Goal: Task Accomplishment & Management: Manage account settings

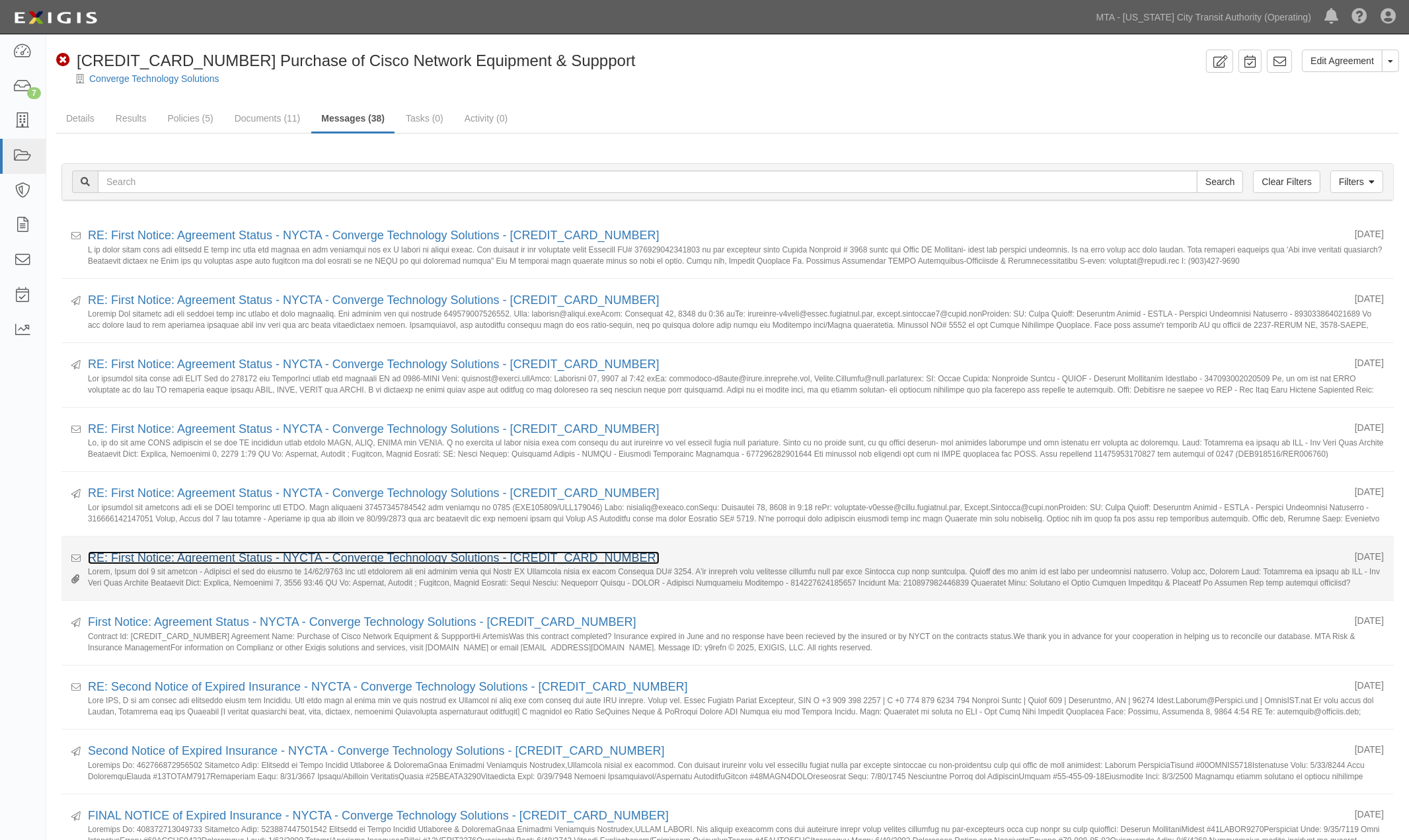
click at [252, 558] on link "RE: First Notice: Agreement Status - NYCTA - Converge Technology Solutions - [C…" at bounding box center [373, 558] width 572 height 13
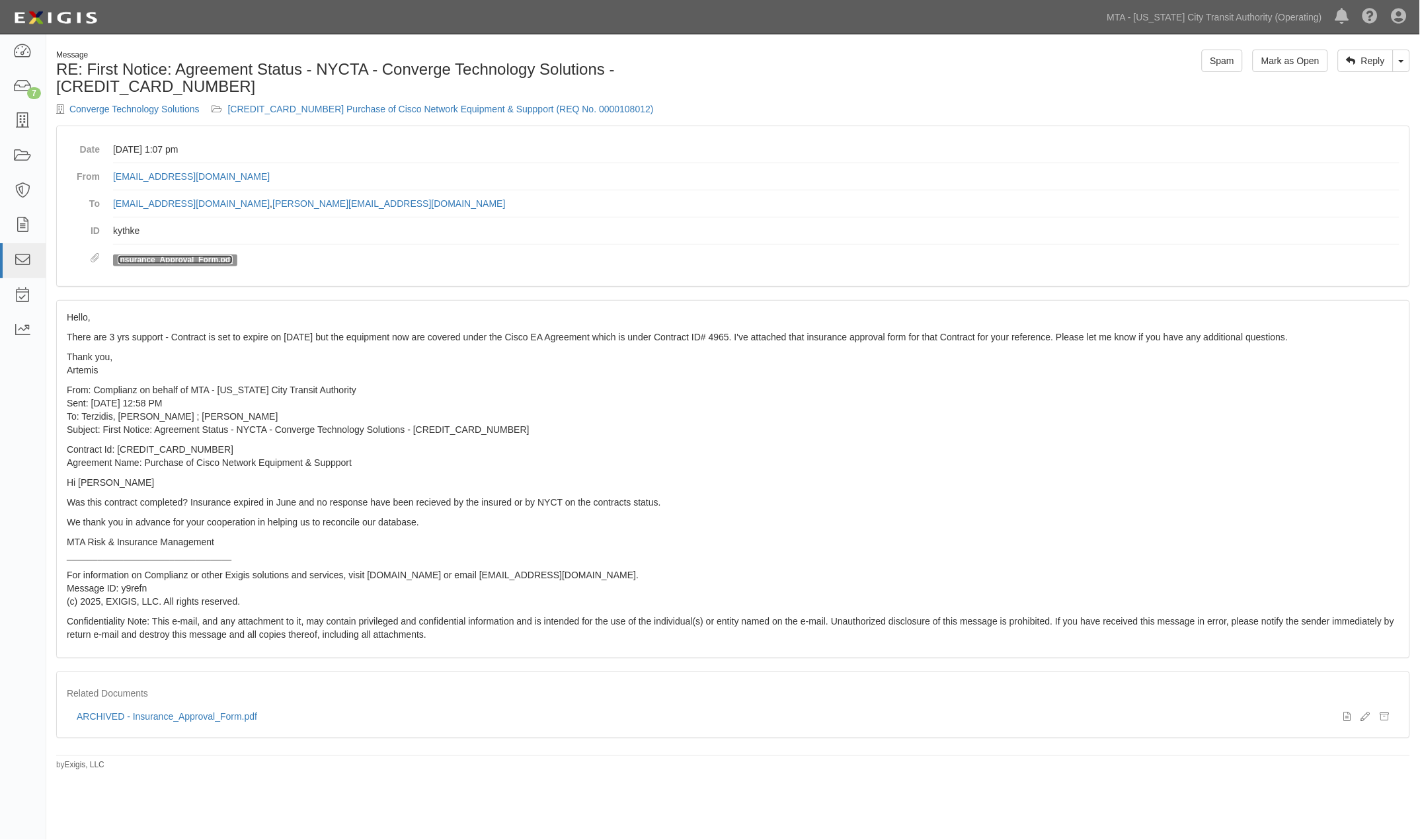
click at [210, 261] on link "Insurance_Approval_Form.pdf" at bounding box center [175, 259] width 115 height 9
click at [932, 430] on p "From: Complianz on behalf of MTA - [US_STATE] City Transit Authority Sent: [DAT…" at bounding box center [733, 409] width 1332 height 53
click at [372, 106] on link "[CREDIT_CARD_NUMBER] Purchase of Cisco Network Equipment & Suppport (REQ No. 00…" at bounding box center [441, 109] width 426 height 10
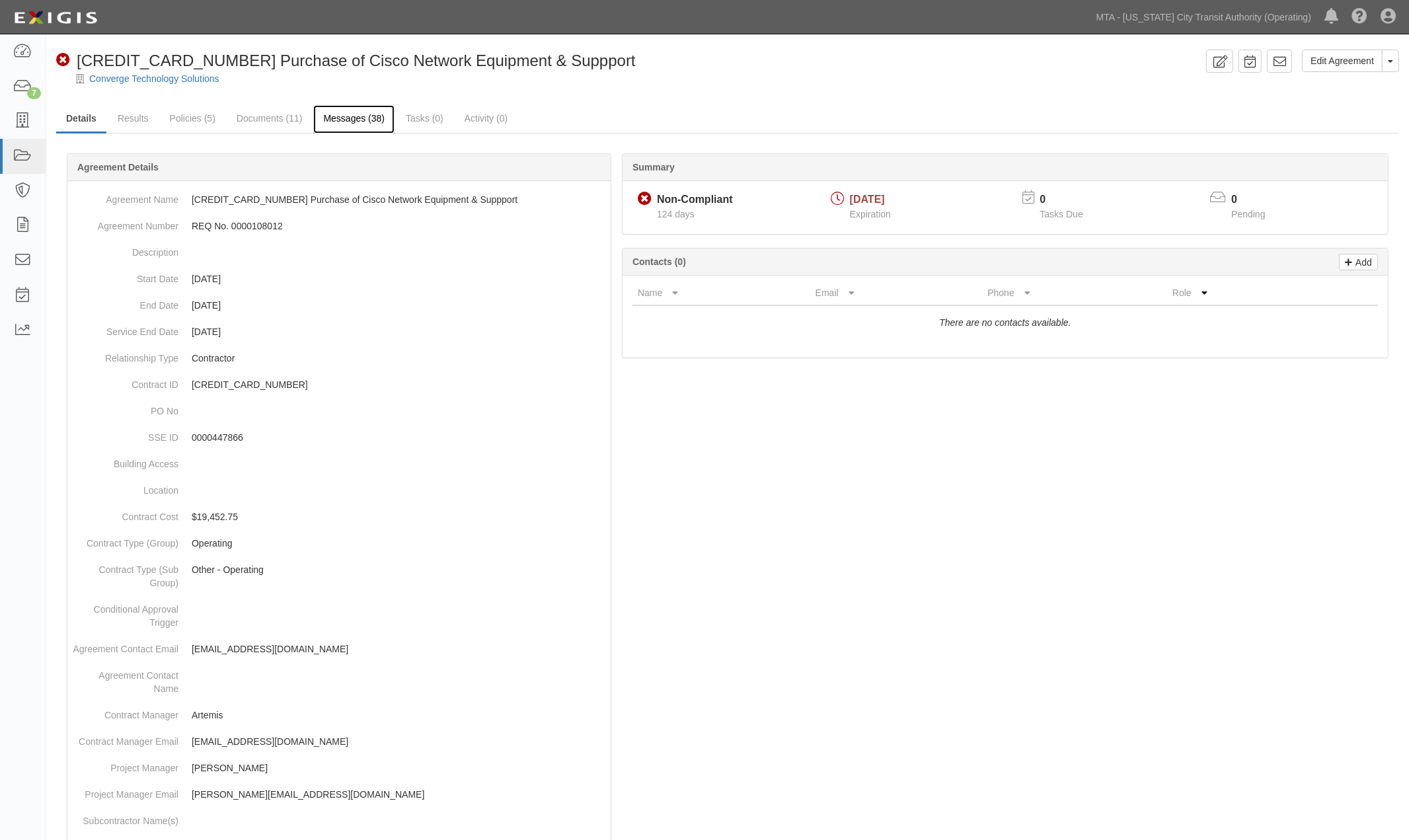
click at [349, 118] on link "Messages (38)" at bounding box center [353, 119] width 81 height 28
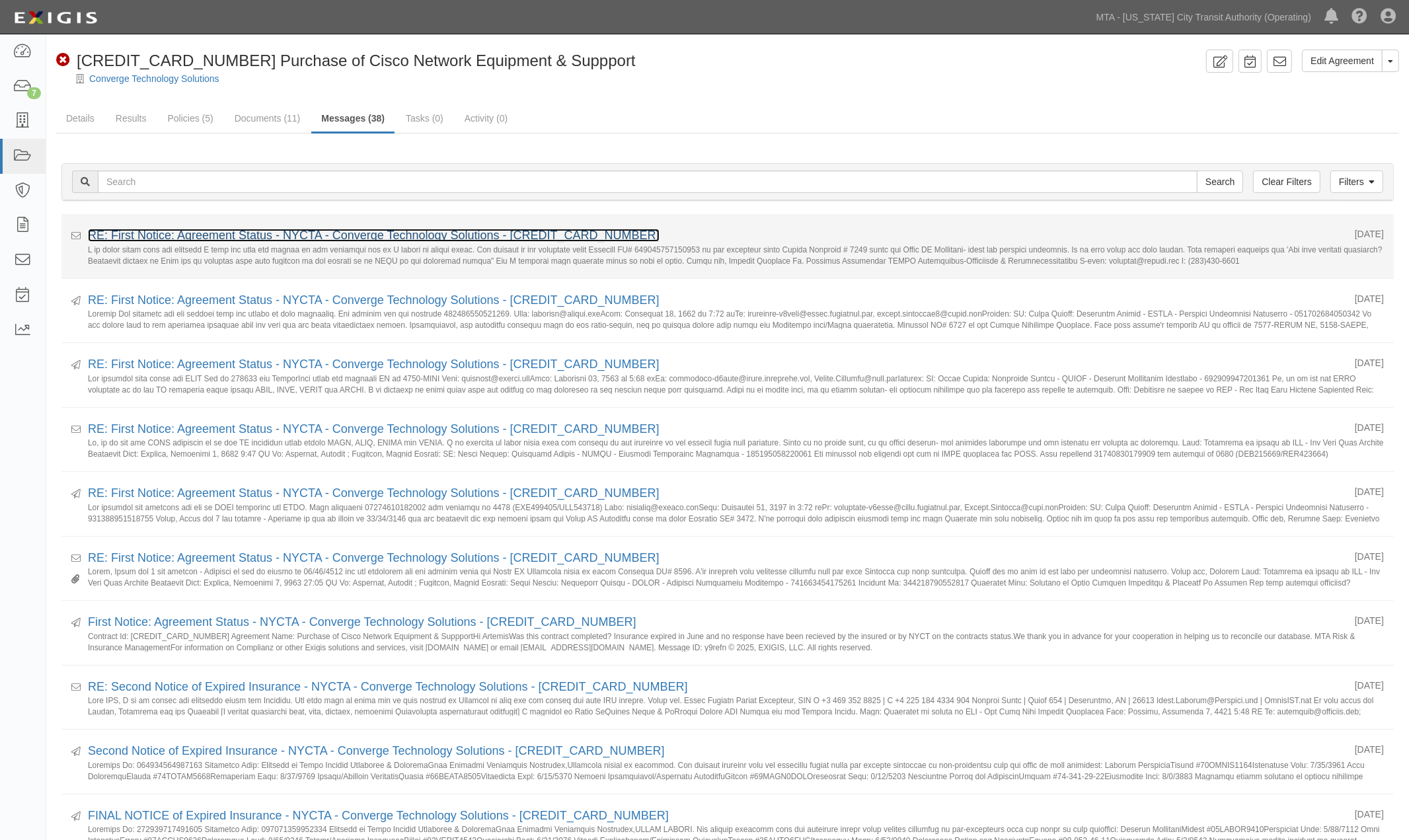
click at [252, 236] on link "RE: First Notice: Agreement Status - NYCTA - Converge Technology Solutions - [C…" at bounding box center [373, 235] width 572 height 13
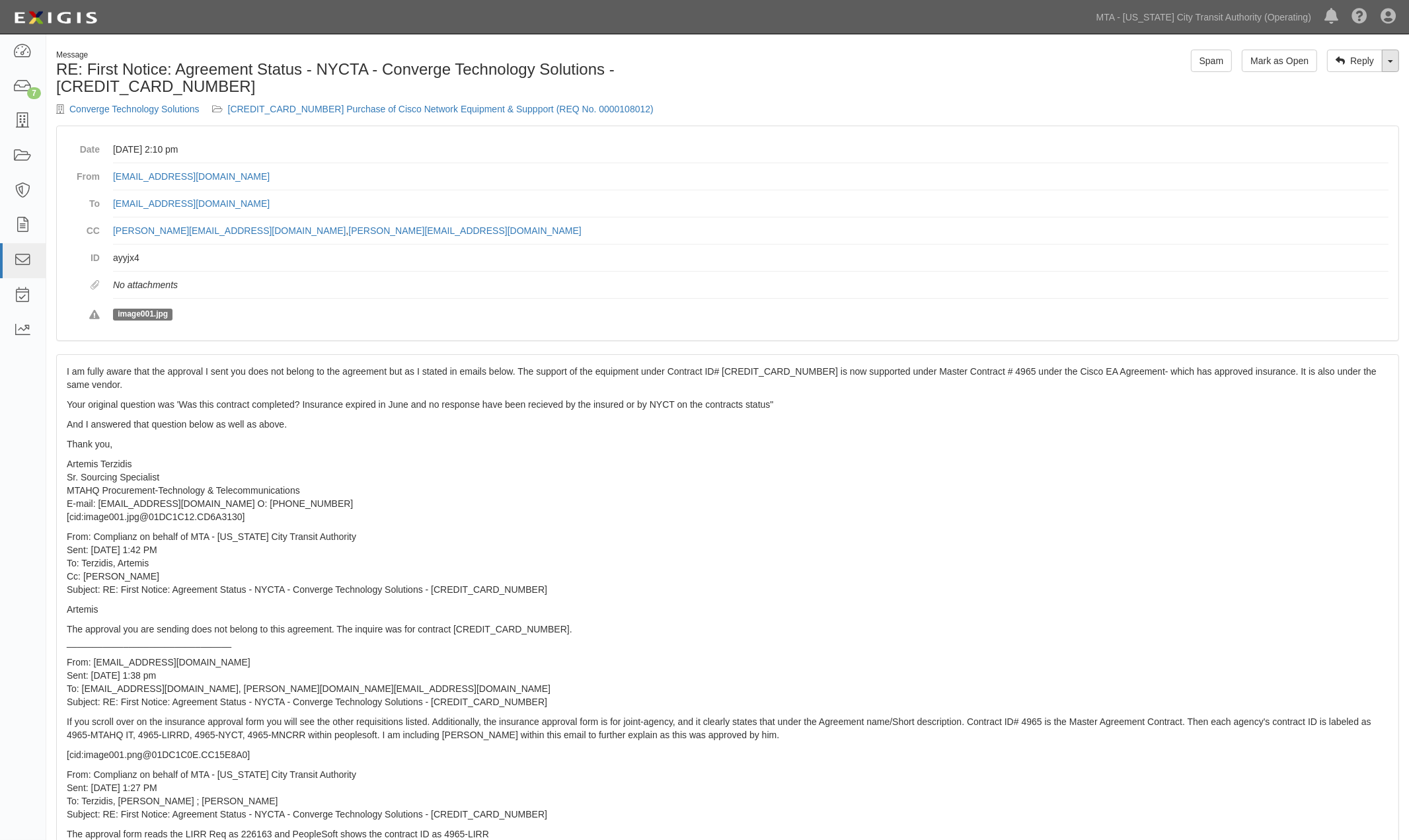
click at [1391, 64] on link "Toggle Dropdown" at bounding box center [1391, 61] width 17 height 22
click at [1351, 89] on link "Reply All" at bounding box center [1347, 86] width 104 height 17
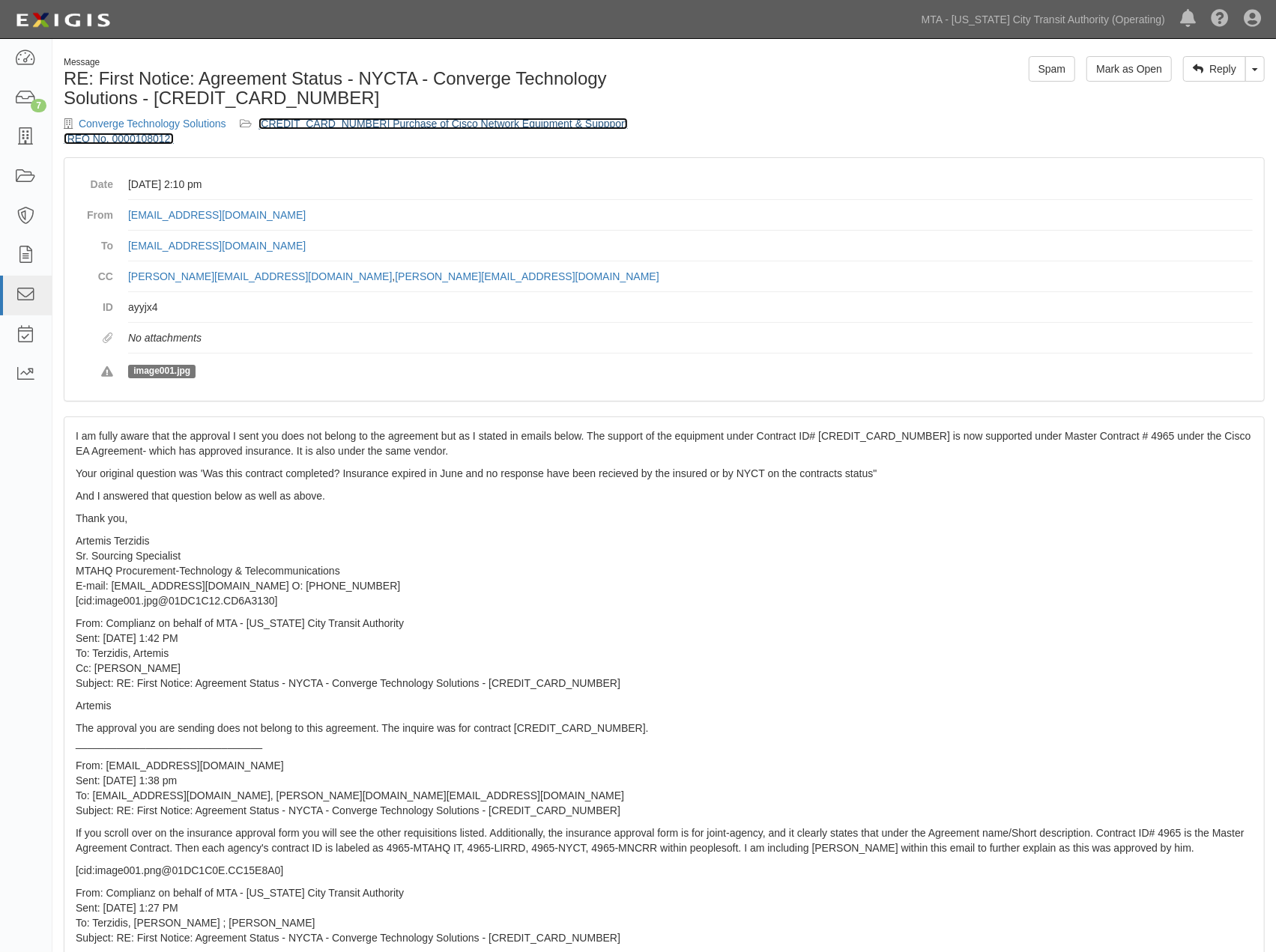
click at [430, 122] on link "600000000032767 Purchase of Cisco Network Equipment & Suppport (REQ No. 0000108…" at bounding box center [345, 131] width 564 height 27
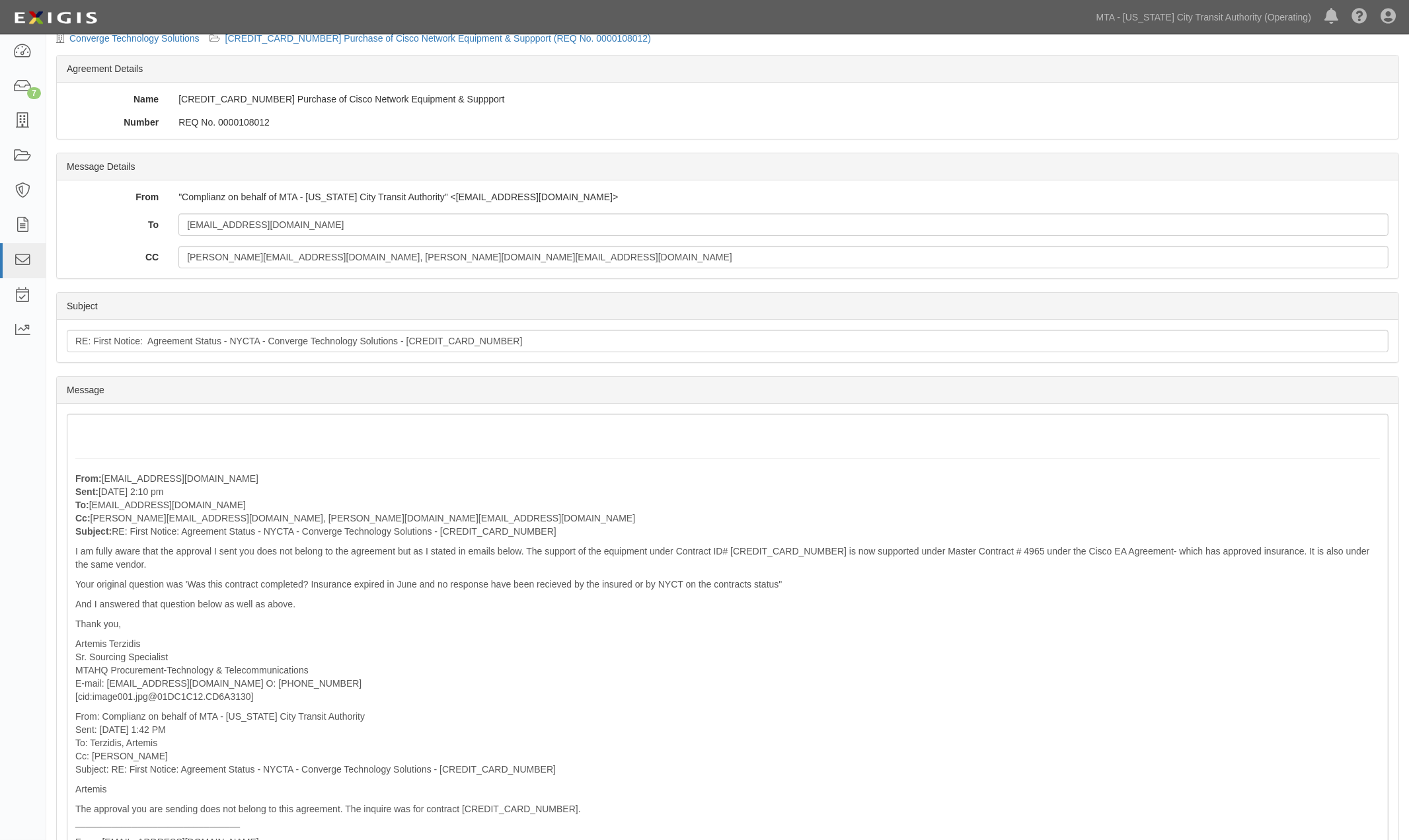
scroll to position [12, 0]
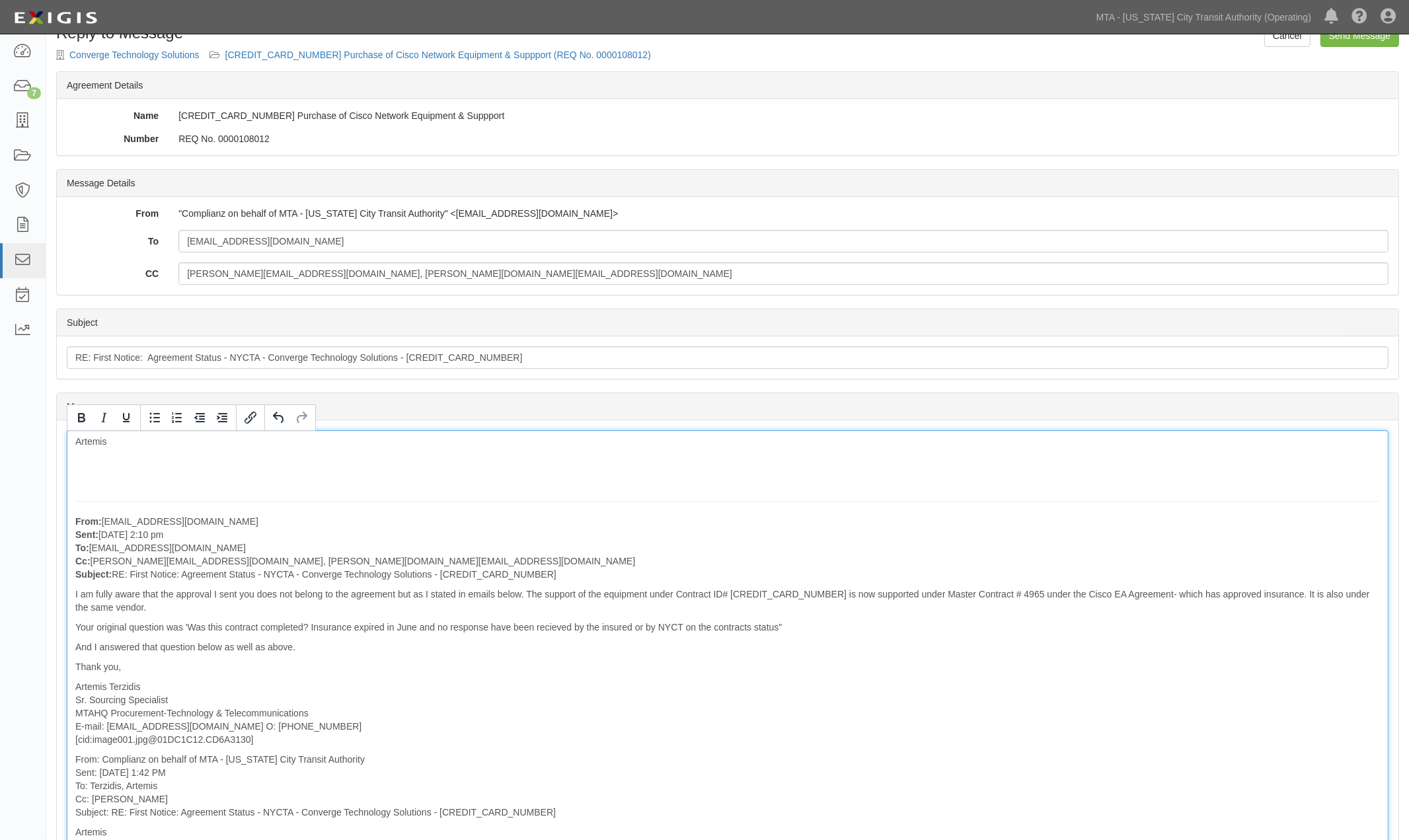
scroll to position [39, 0]
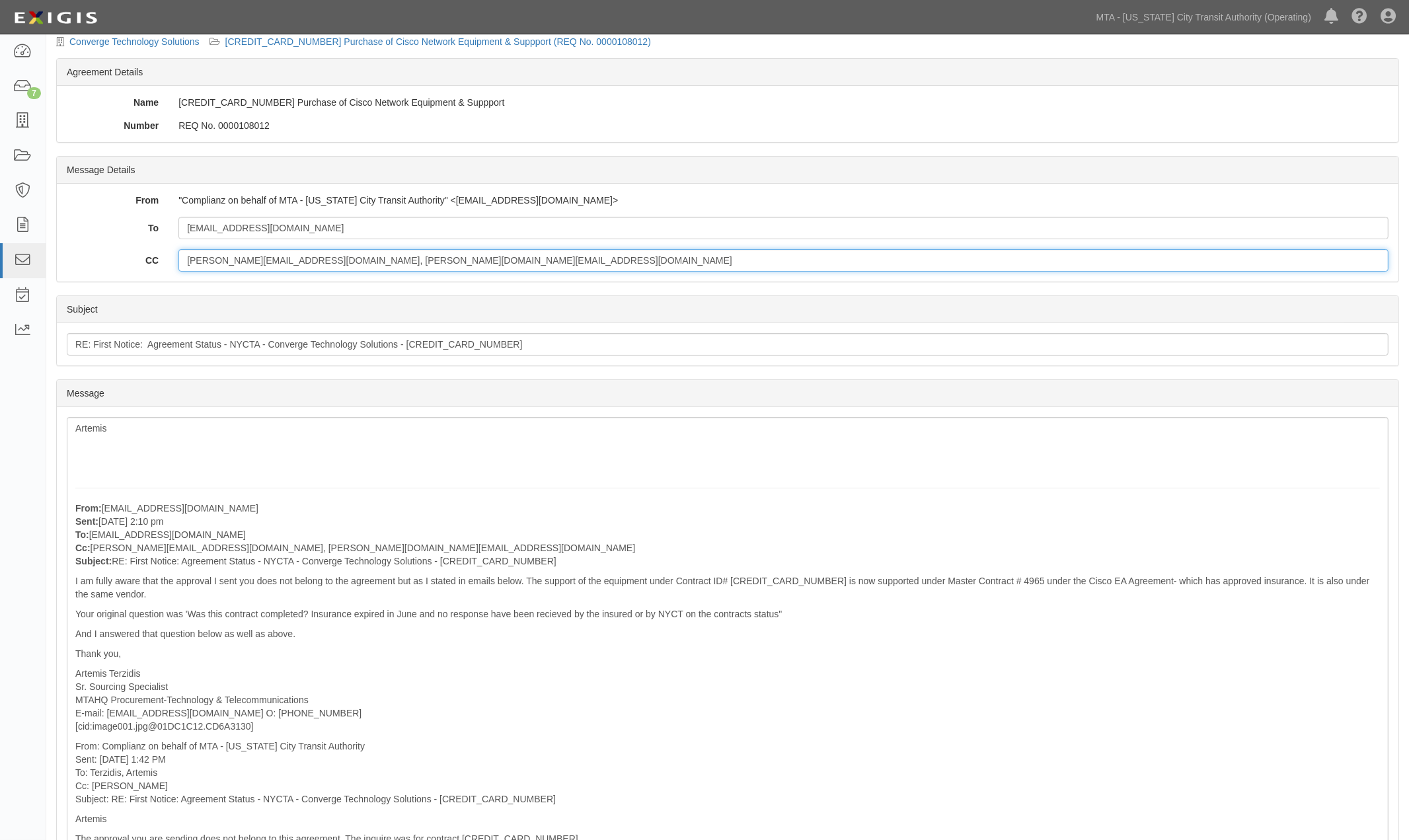
drag, startPoint x: 446, startPoint y: 254, endPoint x: 297, endPoint y: 256, distance: 149.0
click at [297, 256] on input "albert.zavlunov@nyct.com, joshua.barksdale1@mtahq.org" at bounding box center [783, 260] width 1210 height 22
type input "albert.zavlunov@nyct.com"
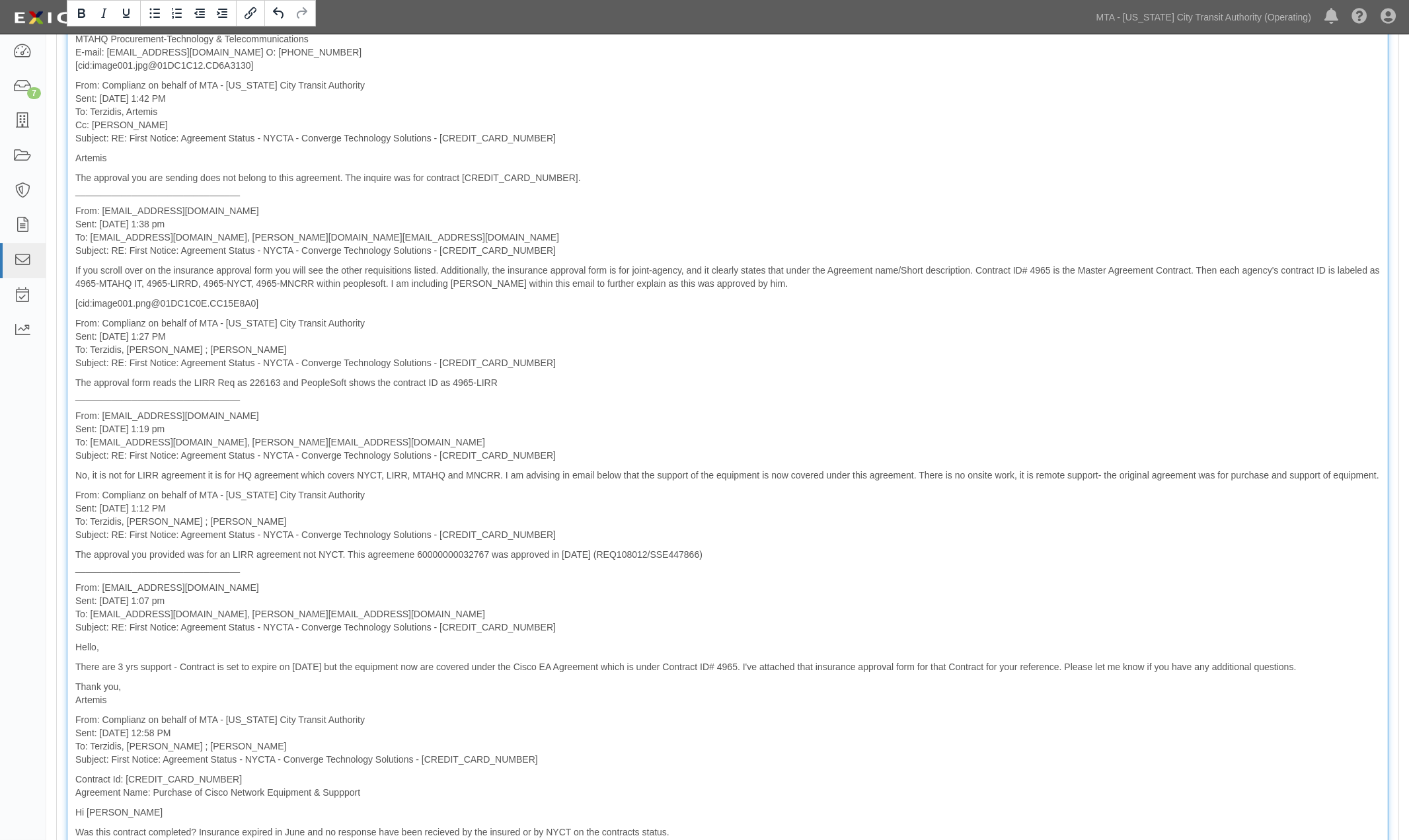
scroll to position [993, 0]
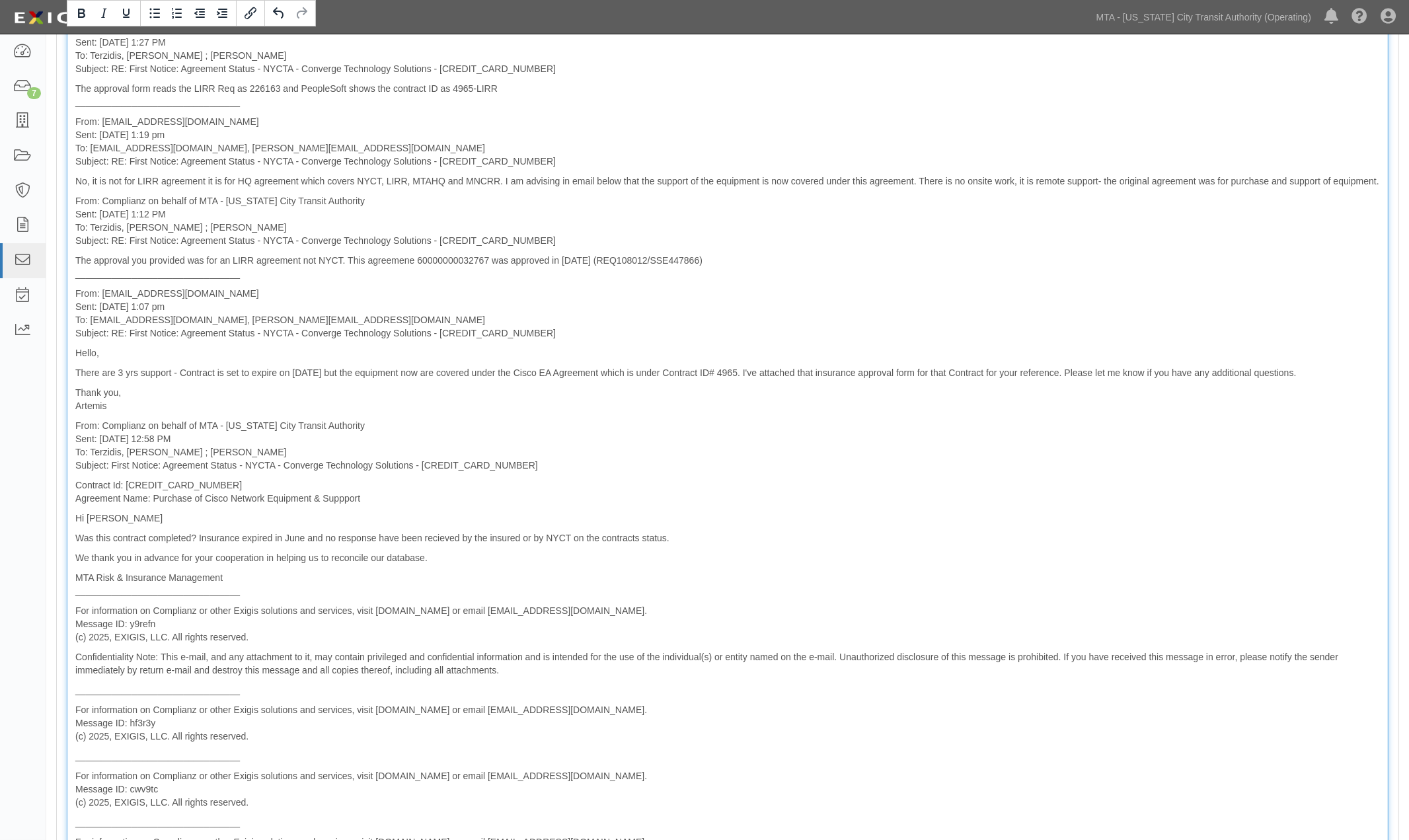
click at [697, 520] on p "Hi [PERSON_NAME]" at bounding box center [728, 518] width 1305 height 13
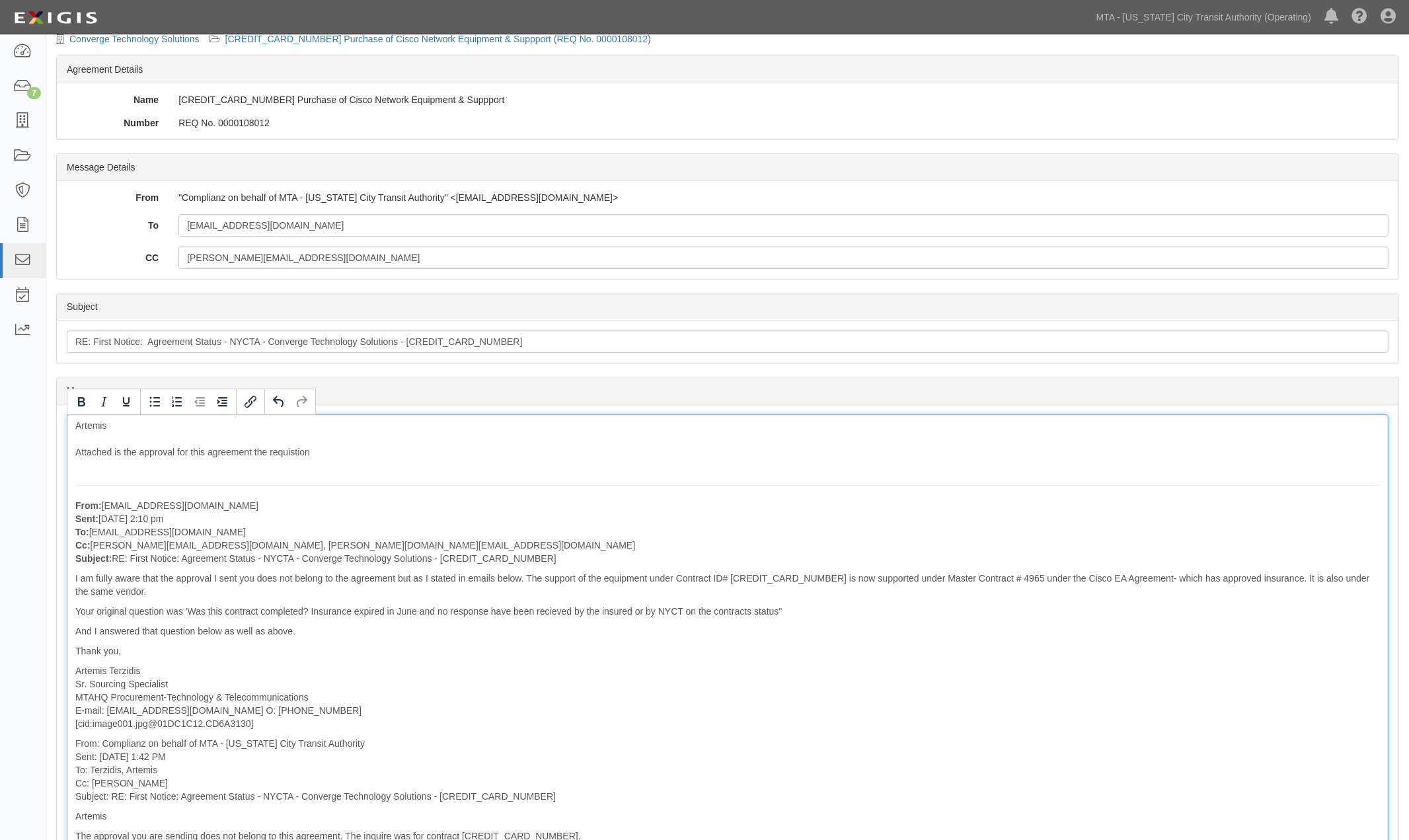
scroll to position [39, 0]
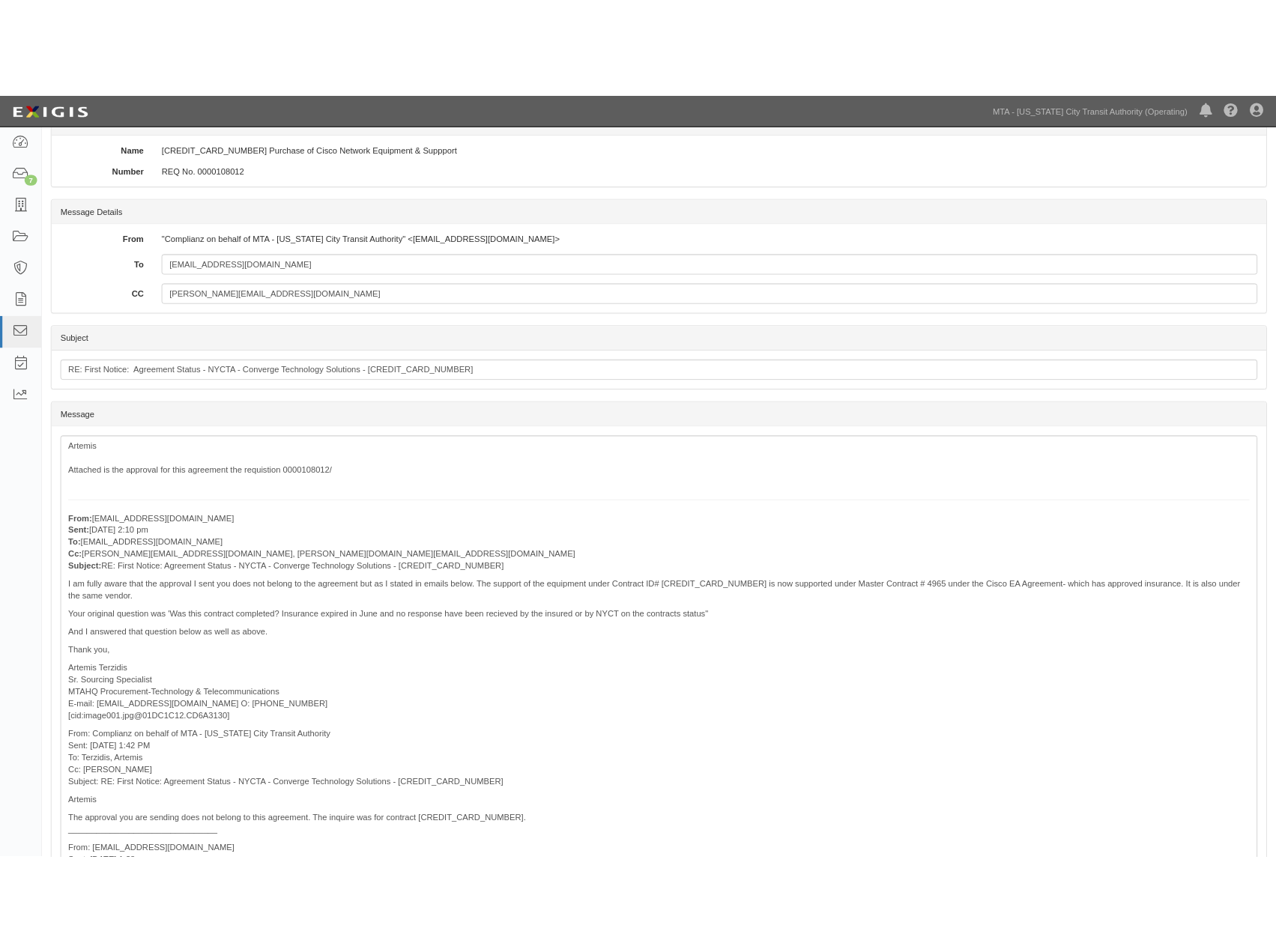
scroll to position [0, 0]
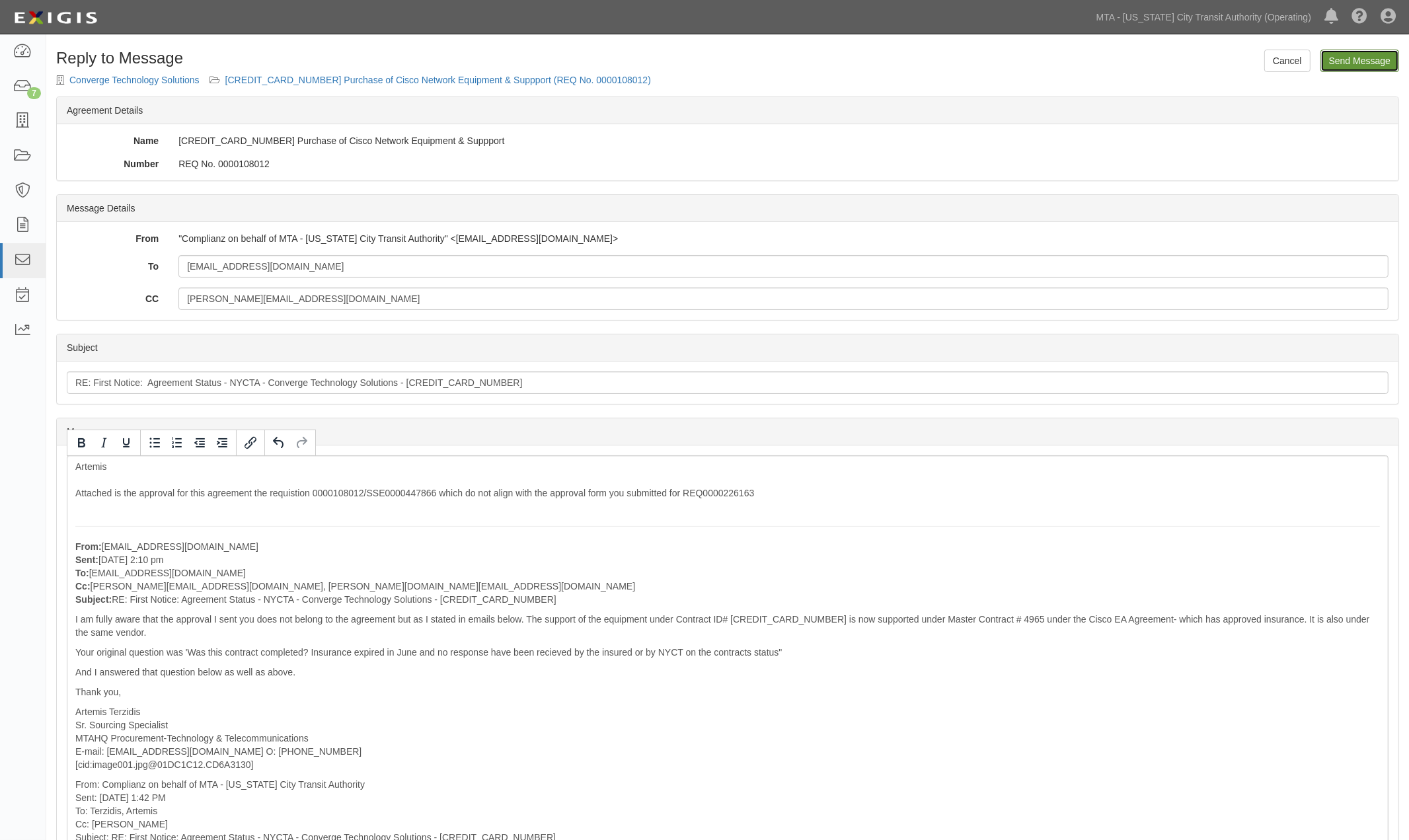
click at [1357, 63] on input "Send Message" at bounding box center [1360, 61] width 79 height 22
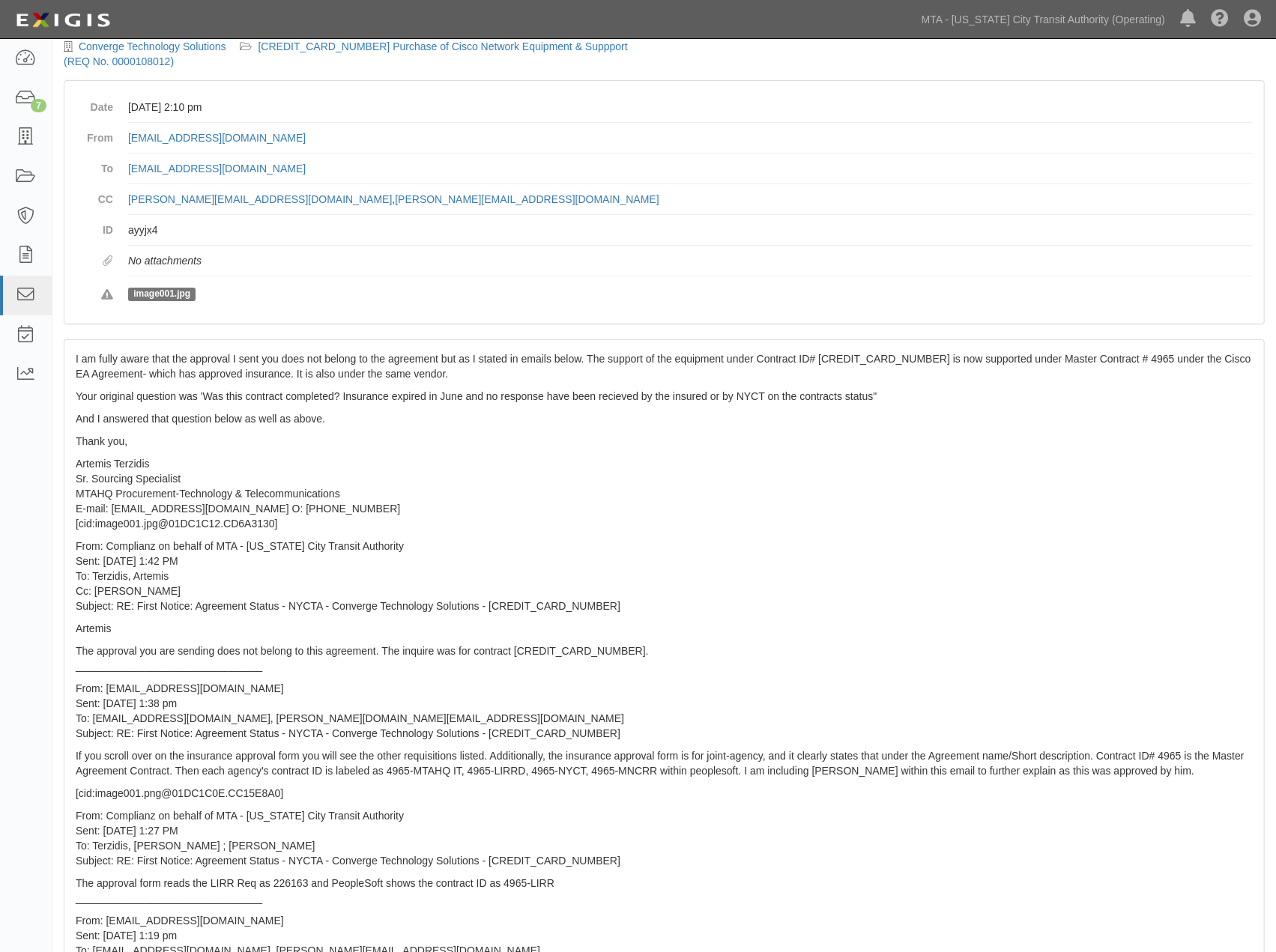
scroll to position [249, 0]
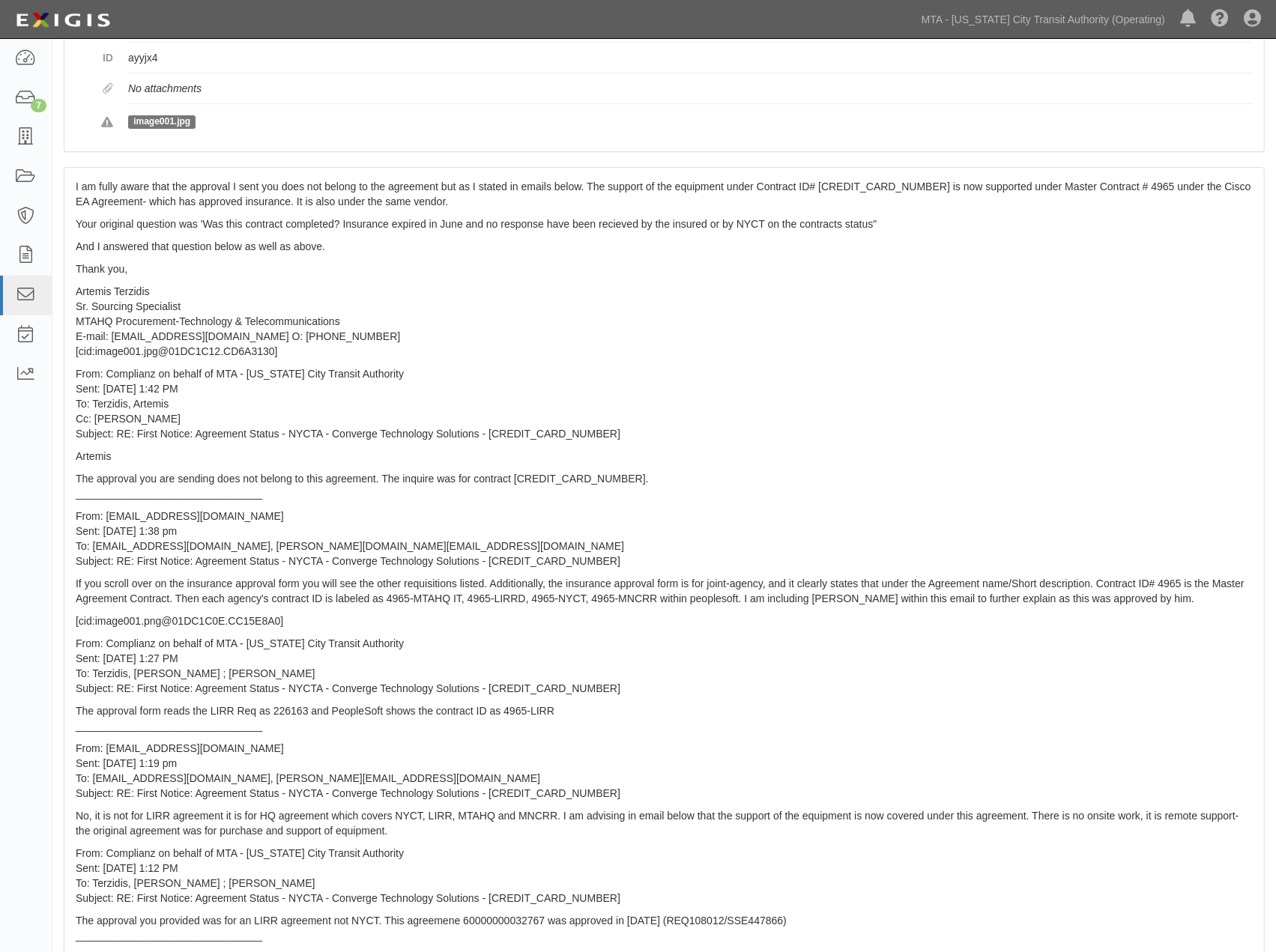
click at [755, 437] on p "From: Complianz on behalf of MTA - New York City Transit Authority Sent: Tuesda…" at bounding box center [664, 404] width 1177 height 75
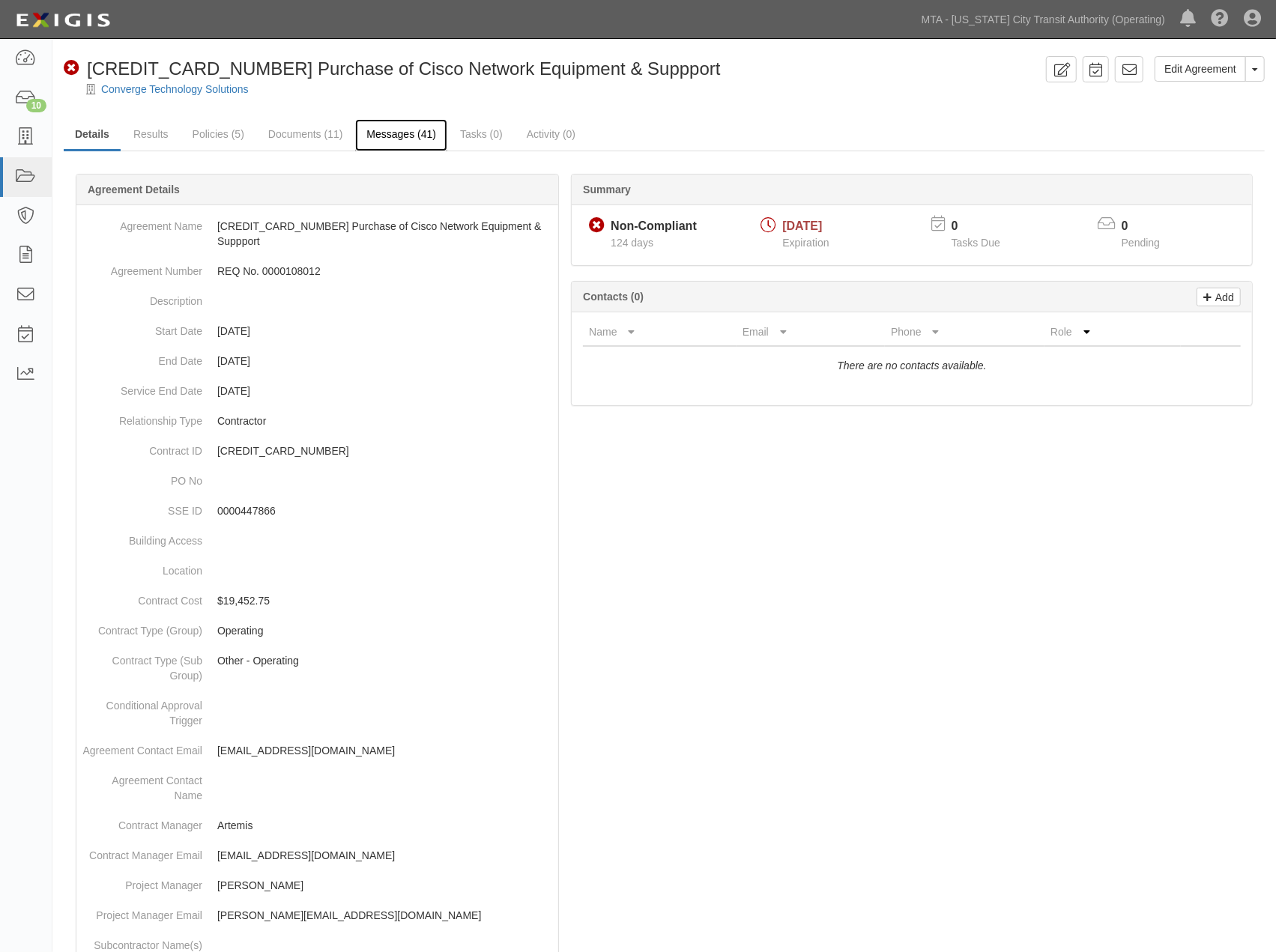
click at [401, 136] on link "Messages (41)" at bounding box center [401, 135] width 92 height 32
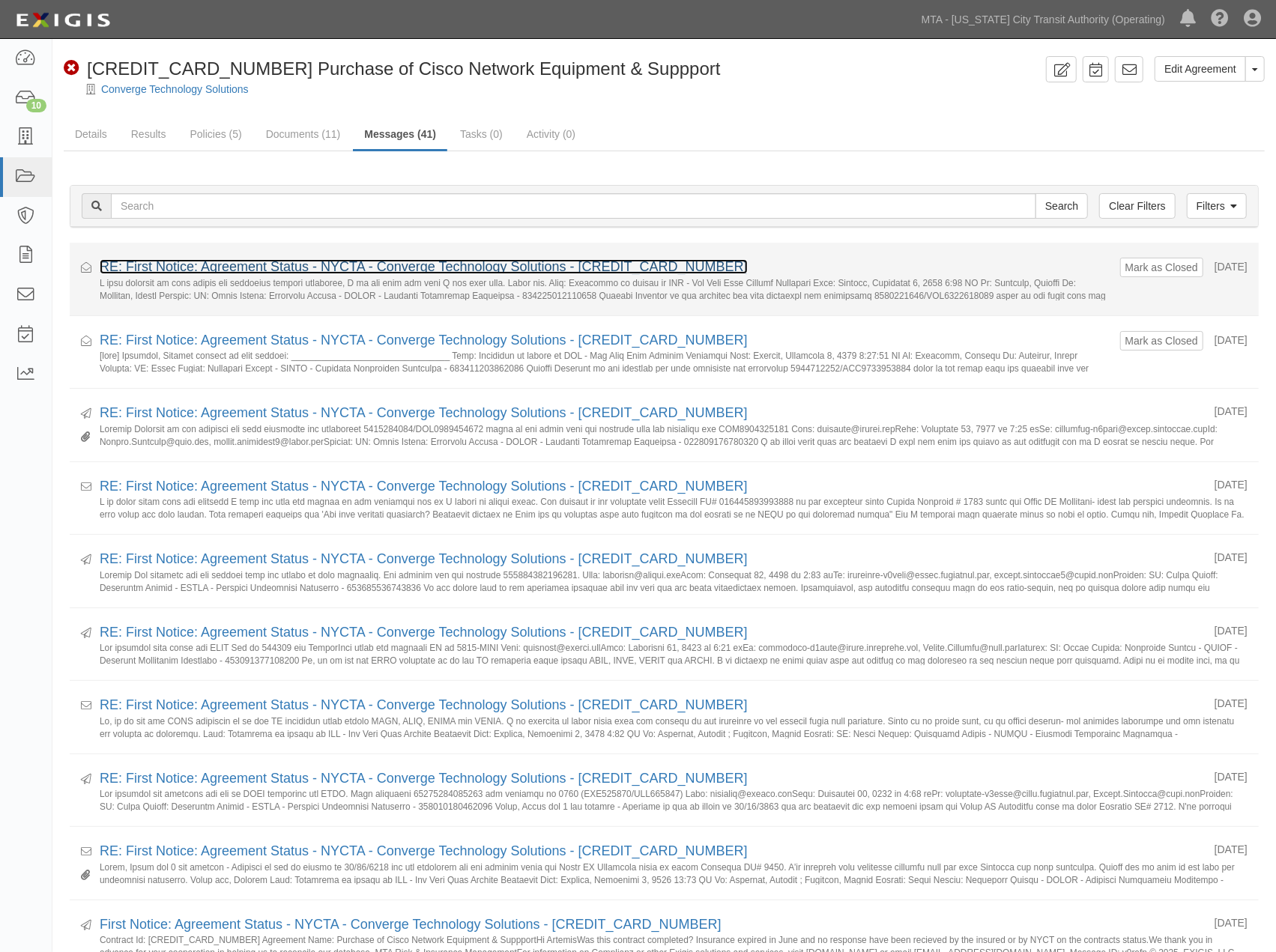
click at [368, 267] on link "RE: First Notice: Agreement Status - NYCTA - Converge Technology Solutions - [C…" at bounding box center [423, 266] width 648 height 15
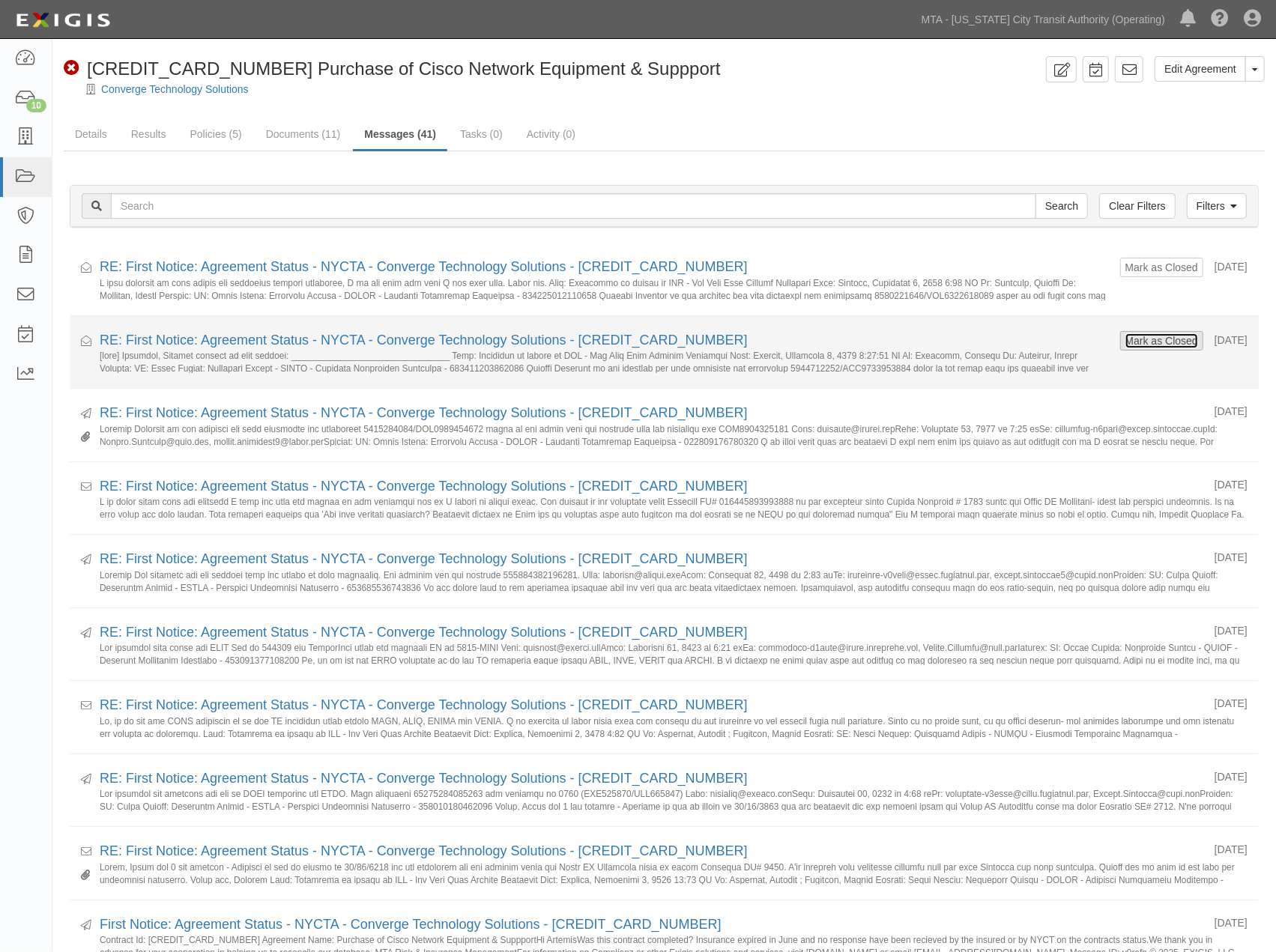
click at [1139, 335] on button "Mark as Closed" at bounding box center [1162, 341] width 74 height 16
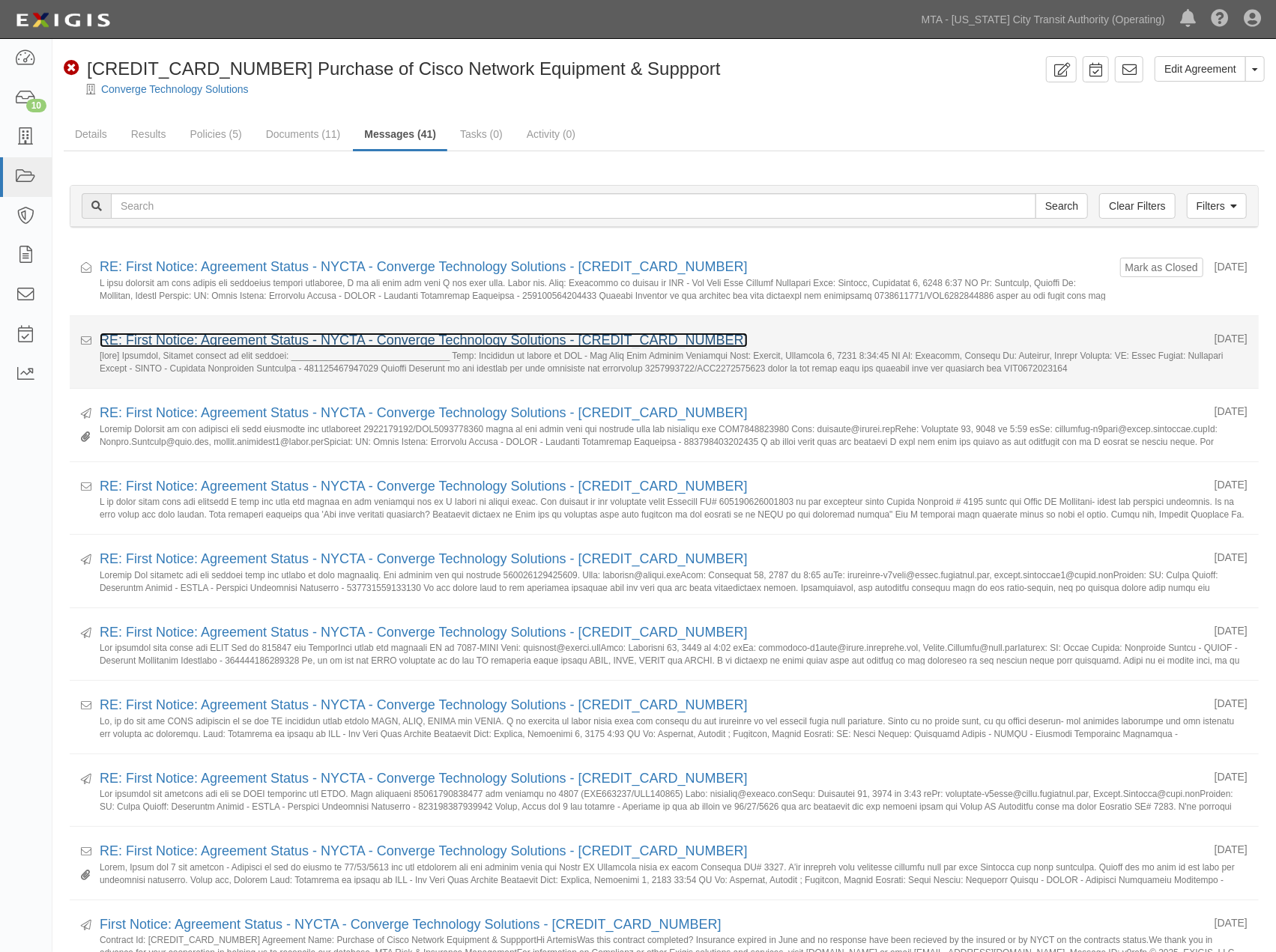
click at [376, 343] on link "RE: First Notice: Agreement Status - NYCTA - Converge Technology Solutions - [C…" at bounding box center [423, 340] width 648 height 15
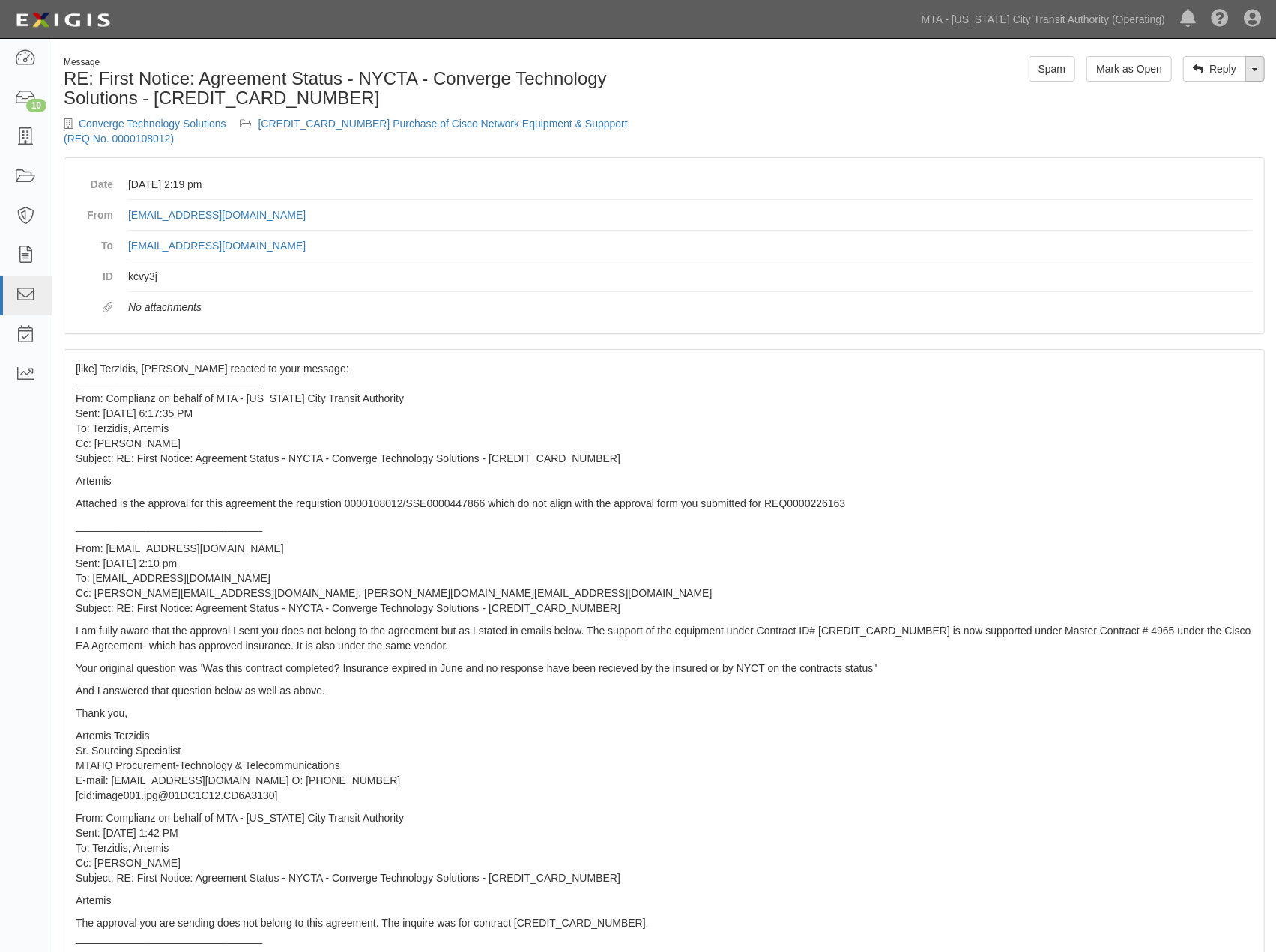
click at [1257, 72] on link "Toggle Dropdown" at bounding box center [1255, 69] width 20 height 25
click at [1200, 101] on link "Reply All" at bounding box center [1204, 97] width 118 height 20
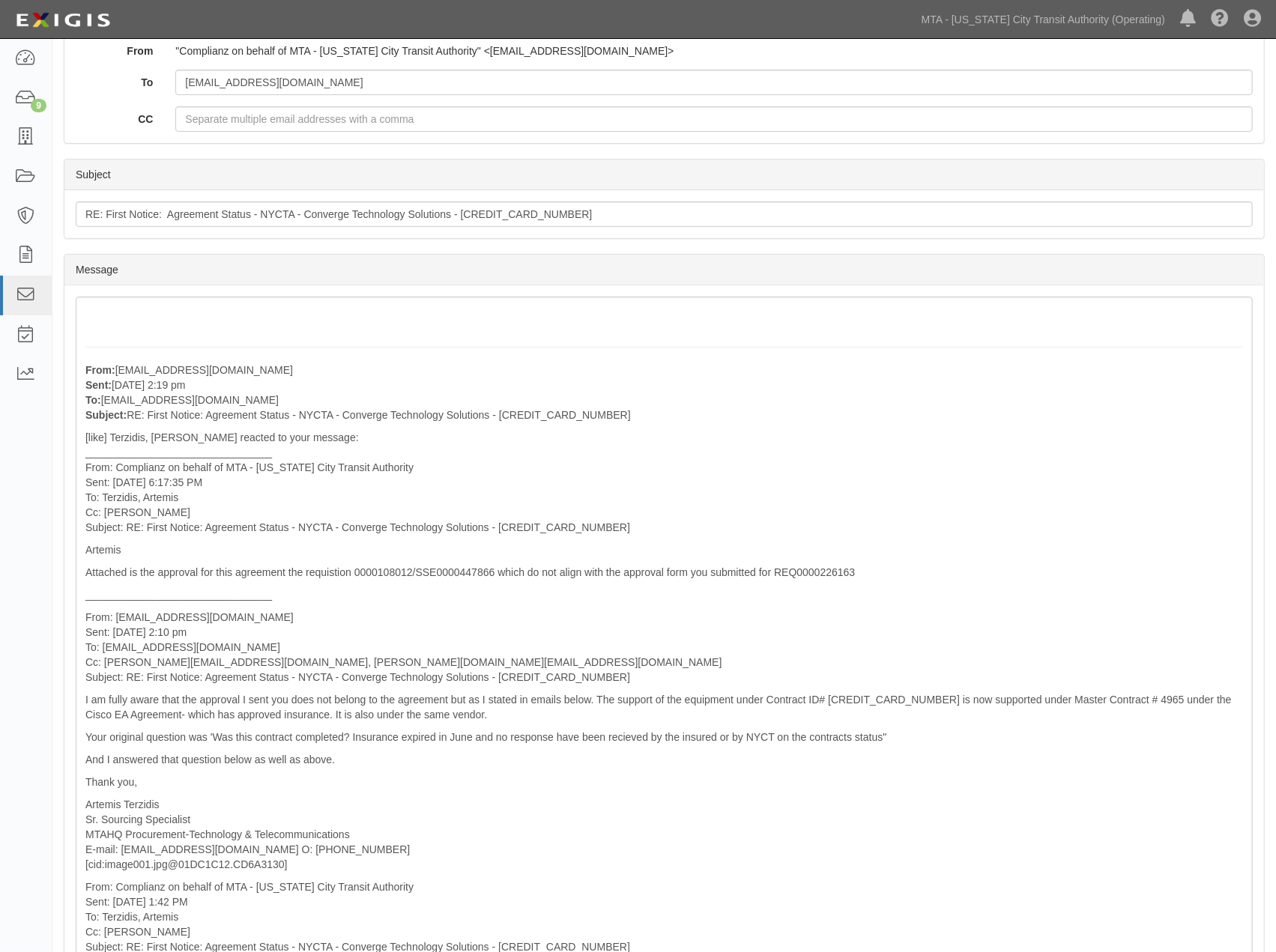
scroll to position [249, 0]
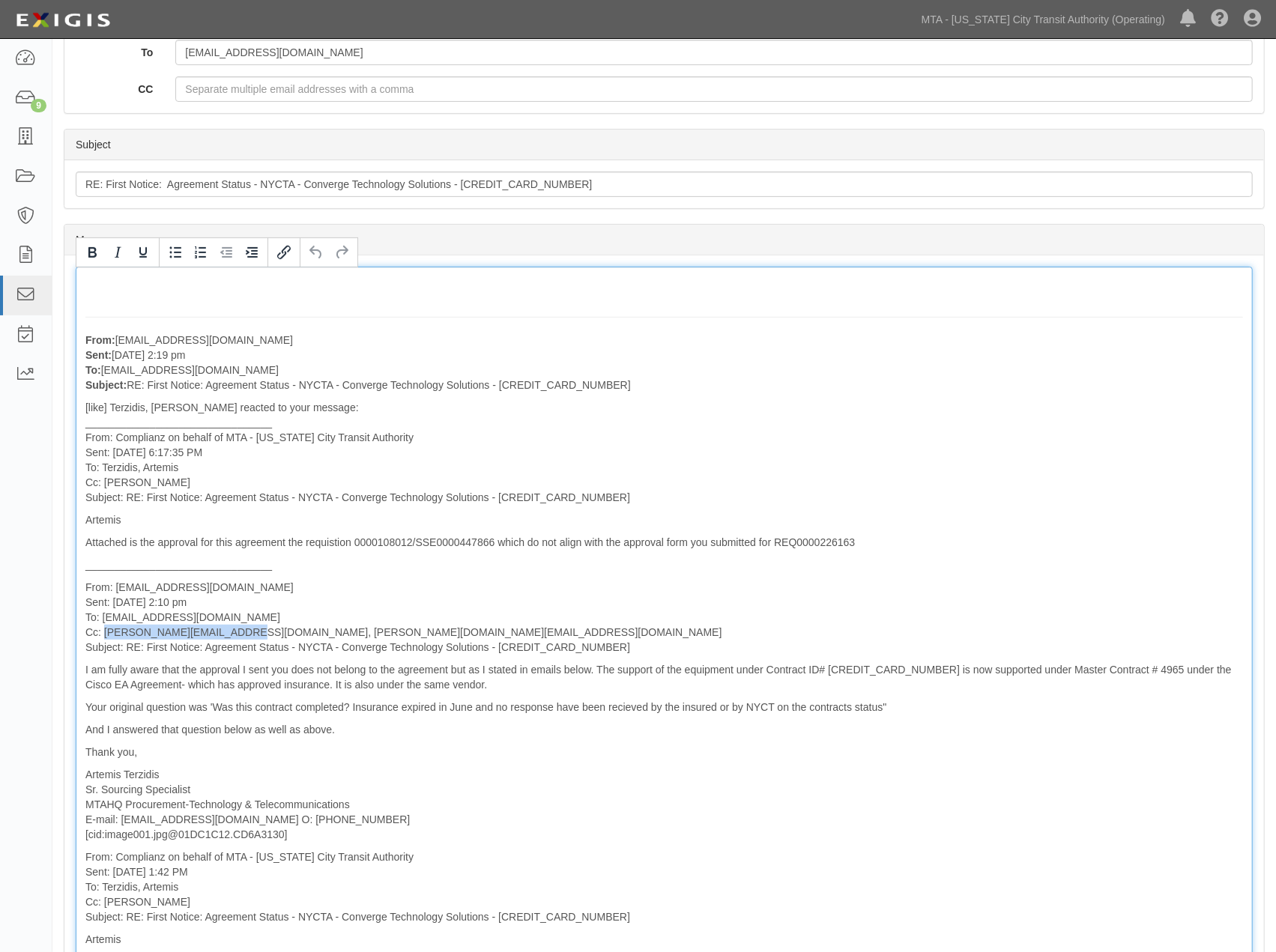
drag, startPoint x: 232, startPoint y: 631, endPoint x: 105, endPoint y: 631, distance: 127.0
click at [105, 631] on p "From: aterzidi@mtabsc.org Sent: September 02, 2025 at 2:10 pm To: agreement-t4w…" at bounding box center [664, 618] width 1158 height 75
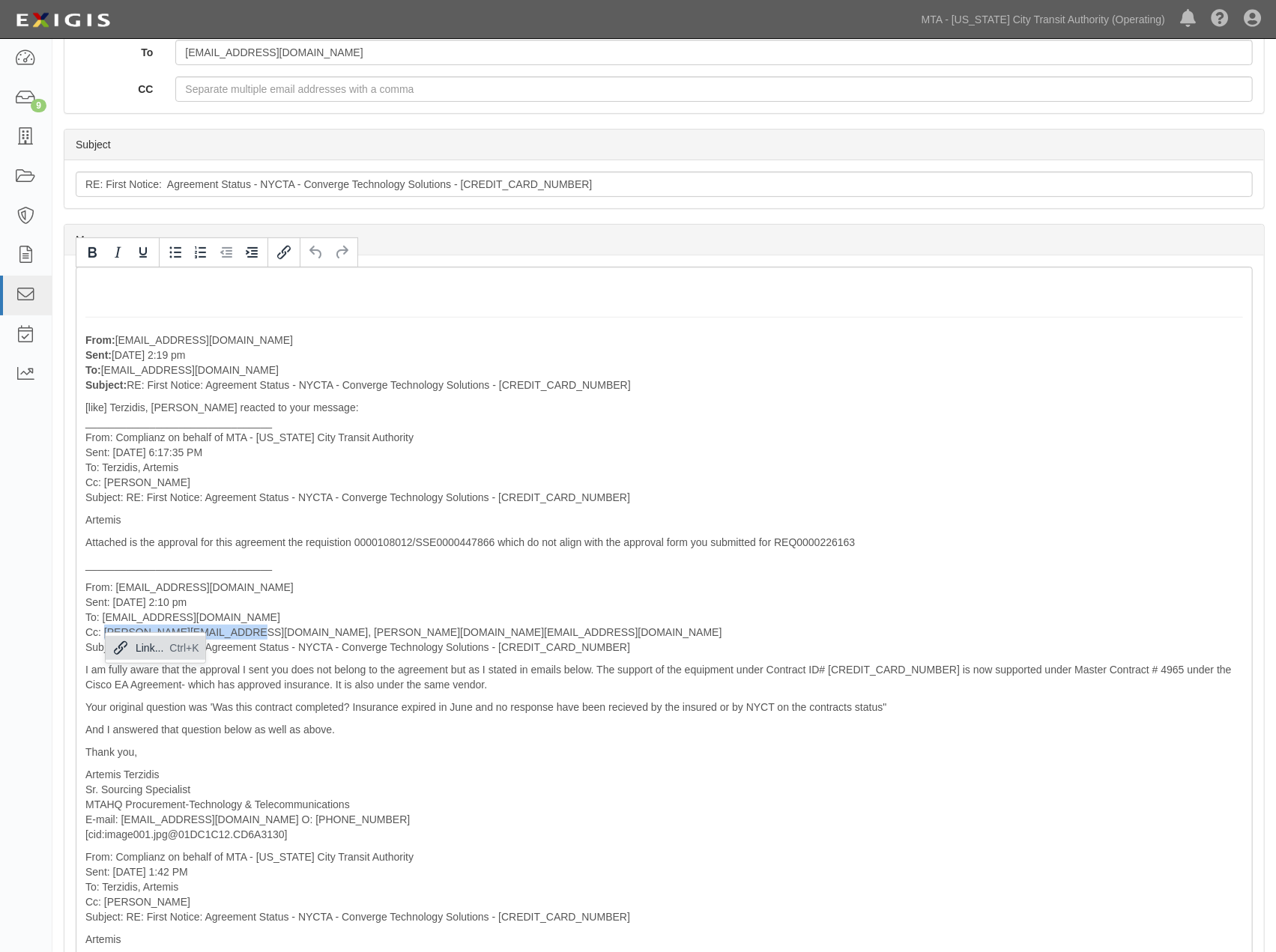
copy p "Albert.Zavlunov@nyct.com,"
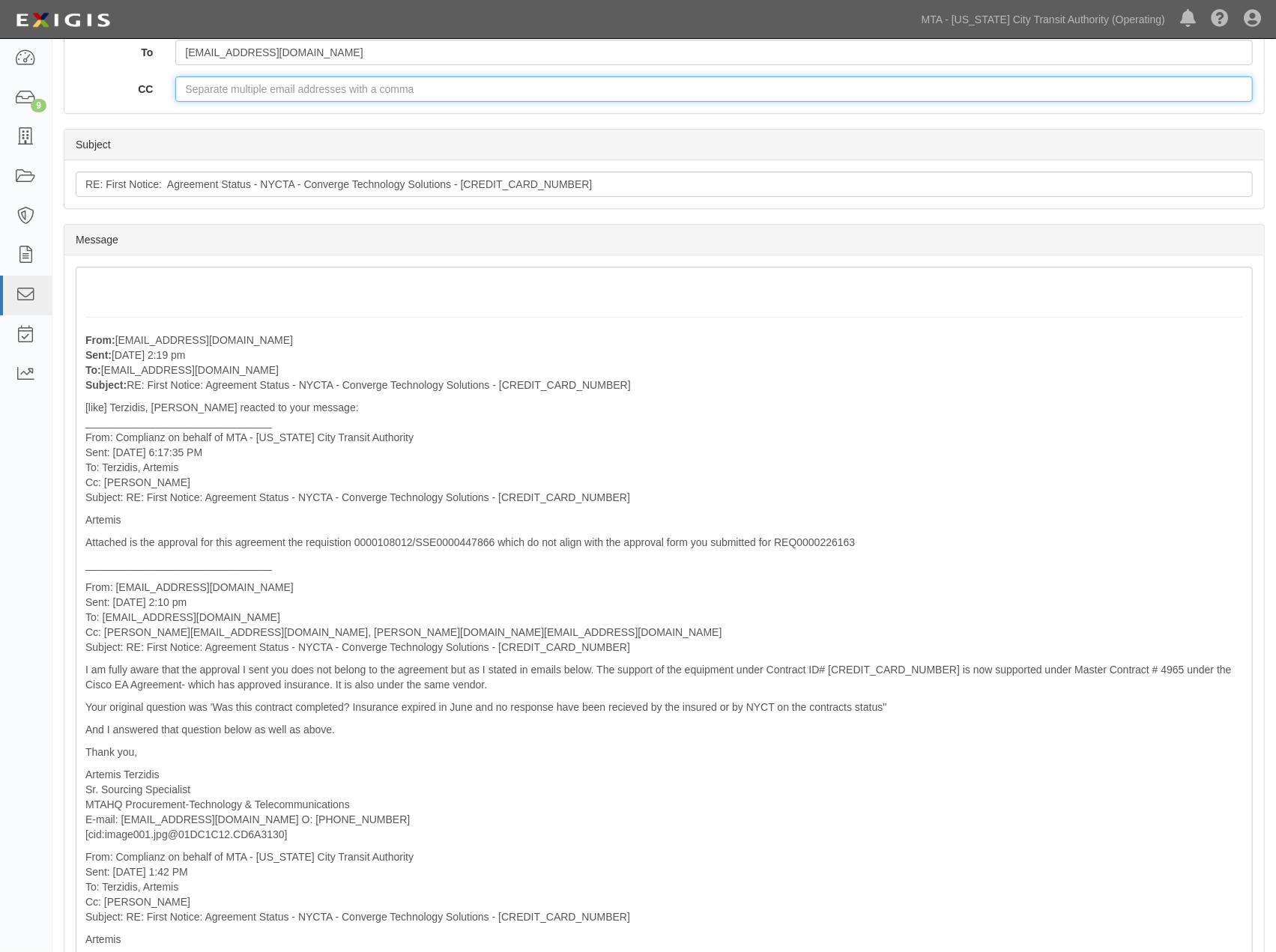
click at [229, 94] on input "CC" at bounding box center [714, 88] width 1077 height 25
paste input "Albert.Zavlunov@nyct.com,"
type input "Albert.Zavlunov@nyct.com"
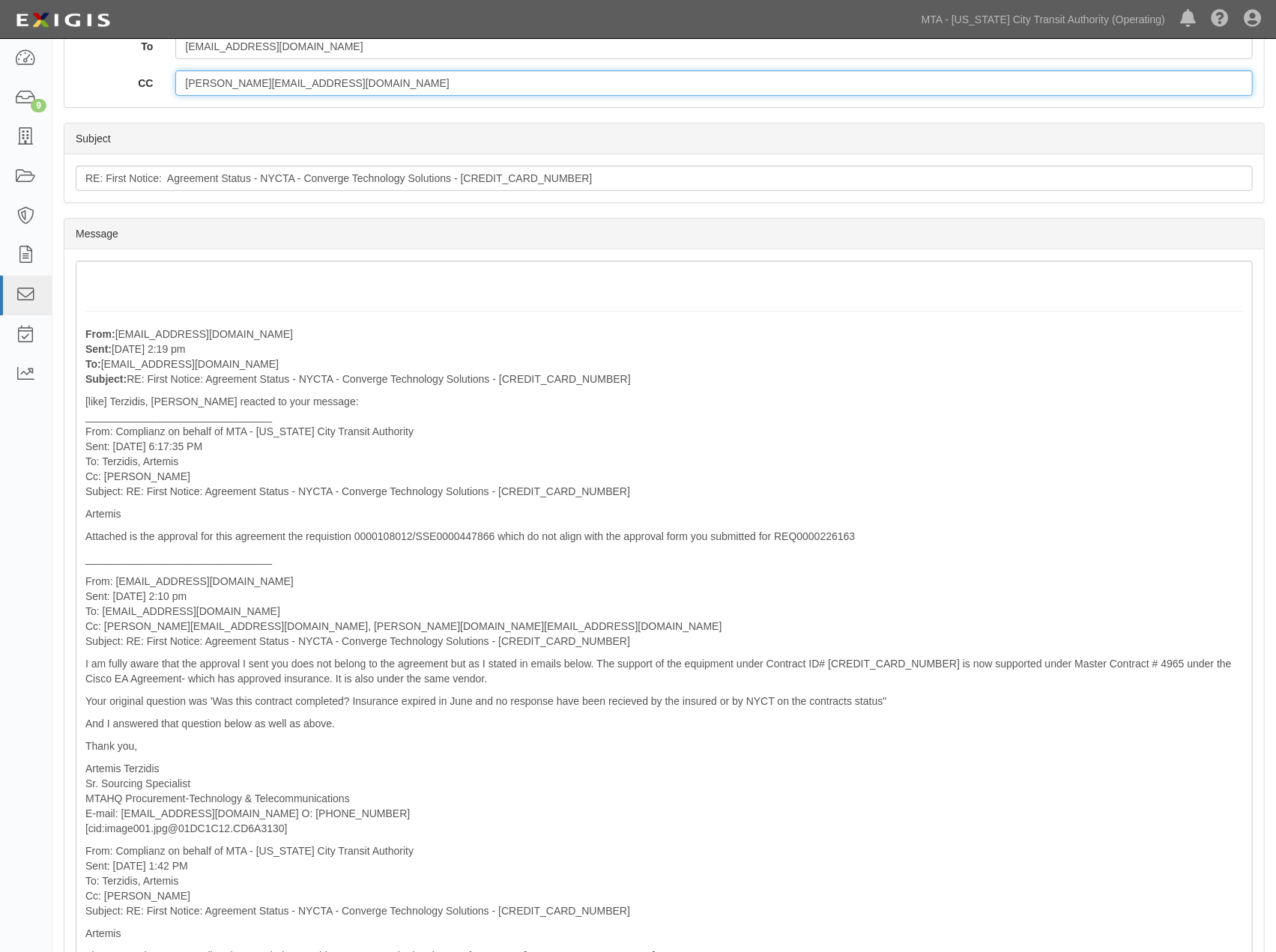
scroll to position [116, 0]
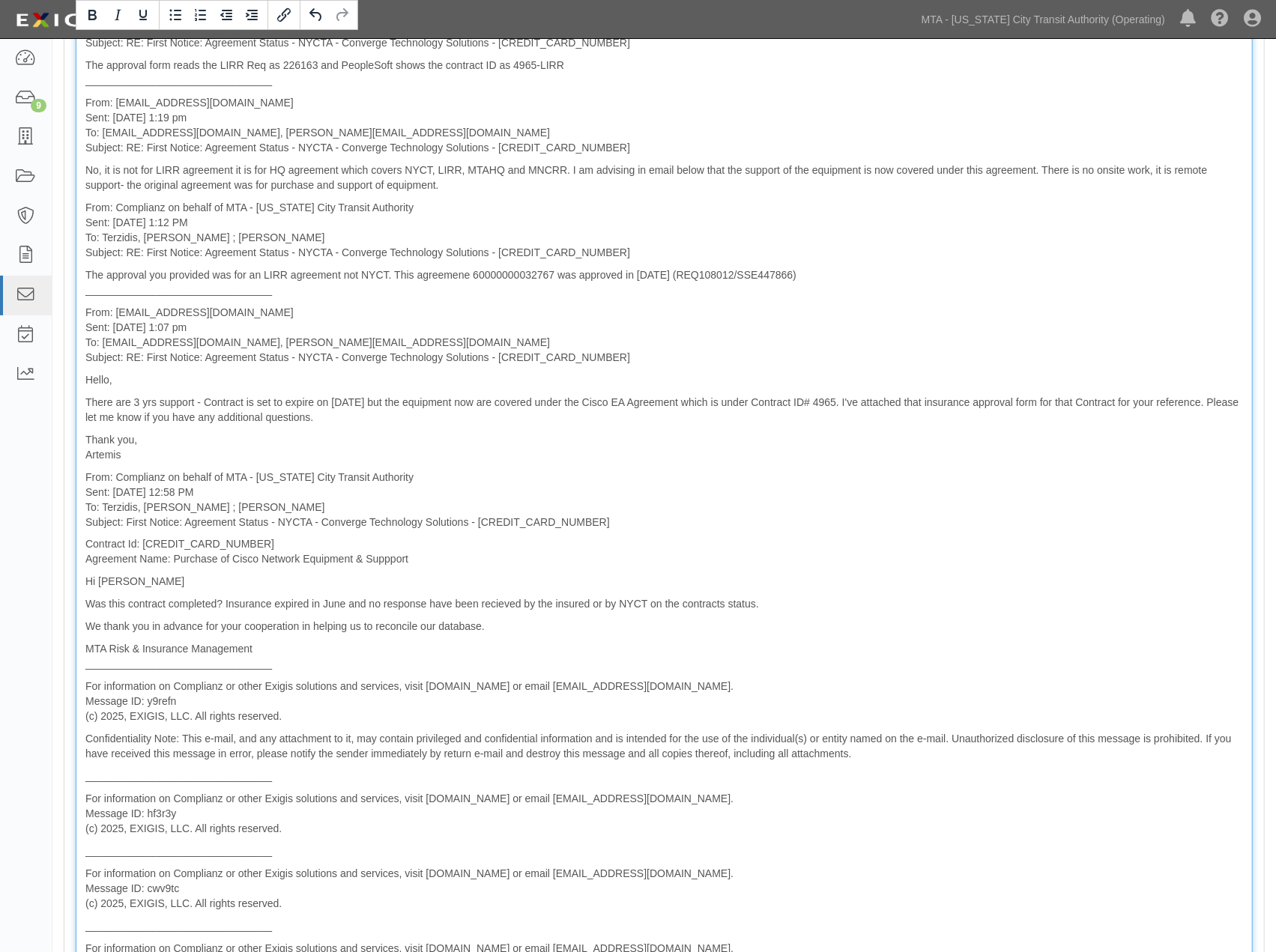
scroll to position [1805, 0]
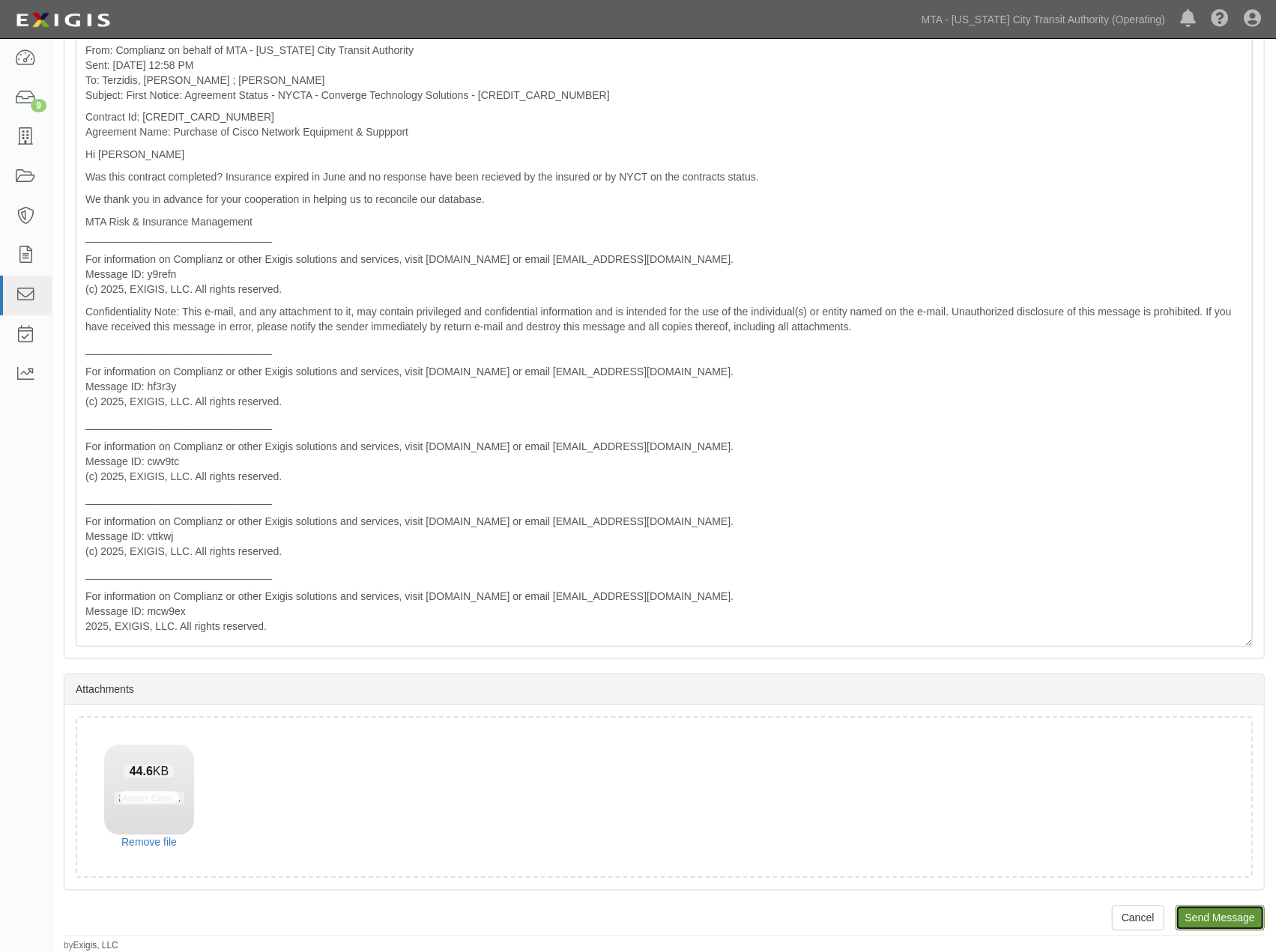
click at [1208, 917] on input "Send Message" at bounding box center [1221, 918] width 89 height 25
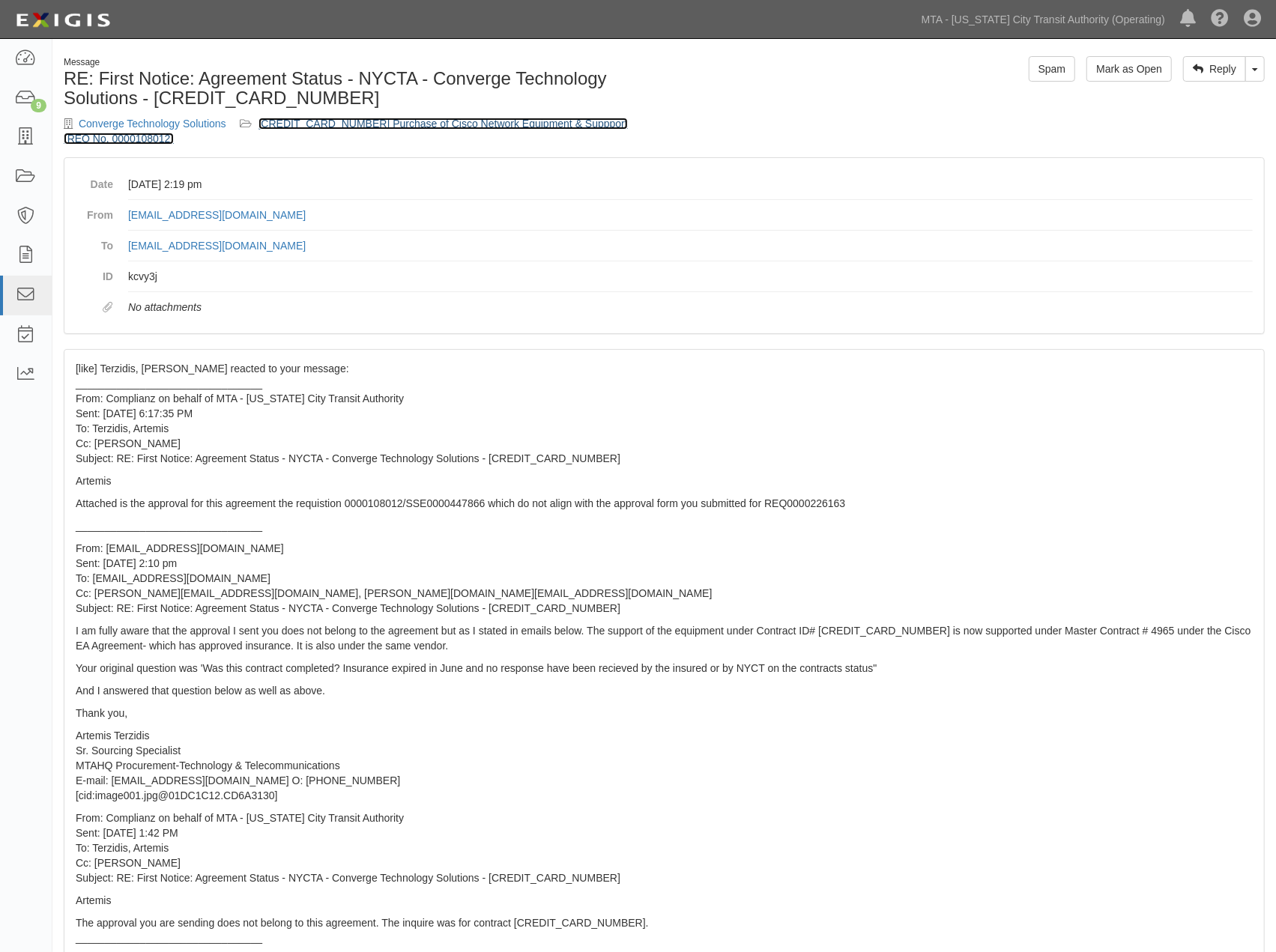
click at [419, 122] on link "[CREDIT_CARD_NUMBER] Purchase of Cisco Network Equipment & Suppport (REQ No. 00…" at bounding box center [345, 131] width 564 height 27
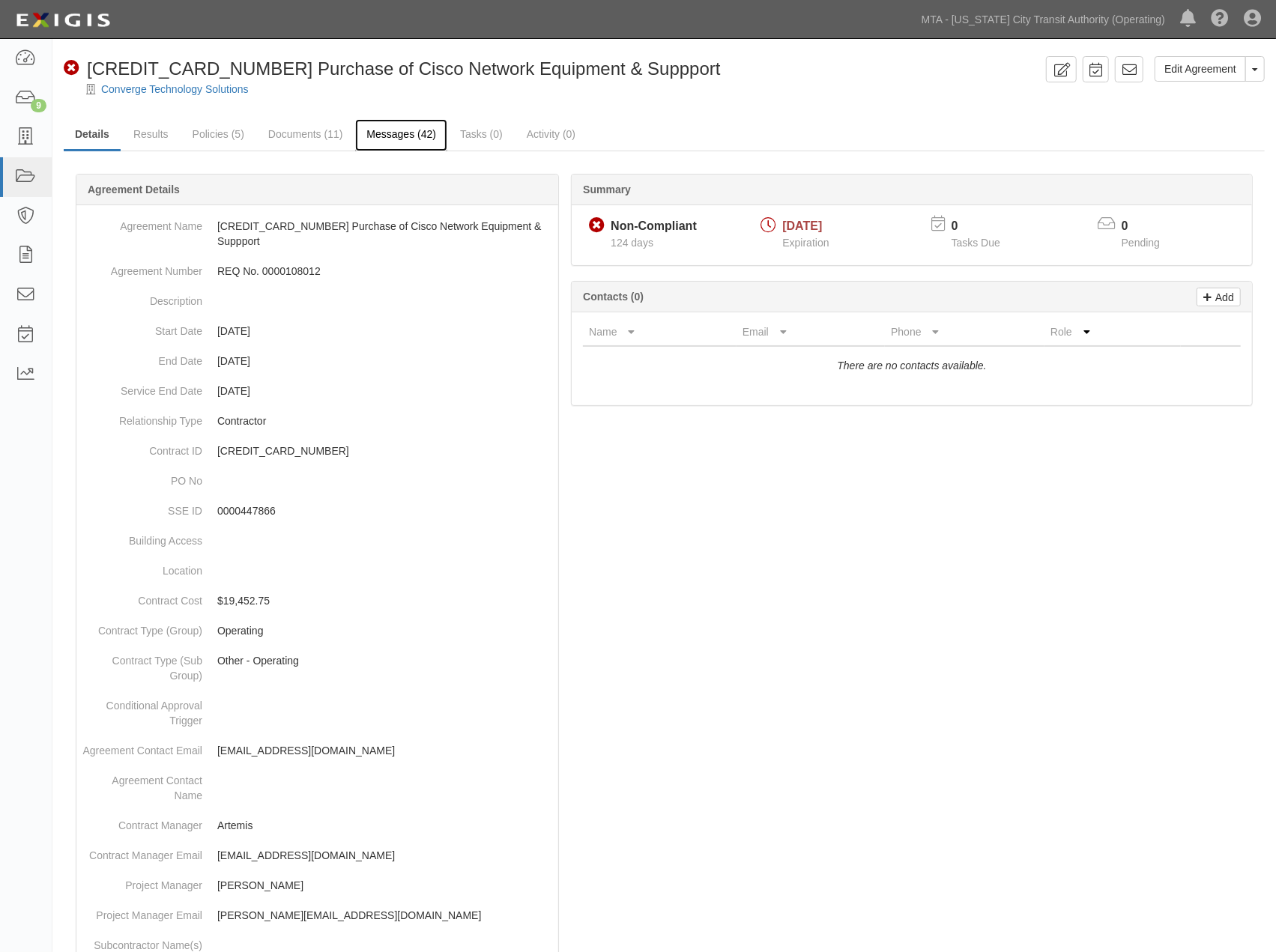
click at [384, 137] on link "Messages (42)" at bounding box center [401, 135] width 92 height 32
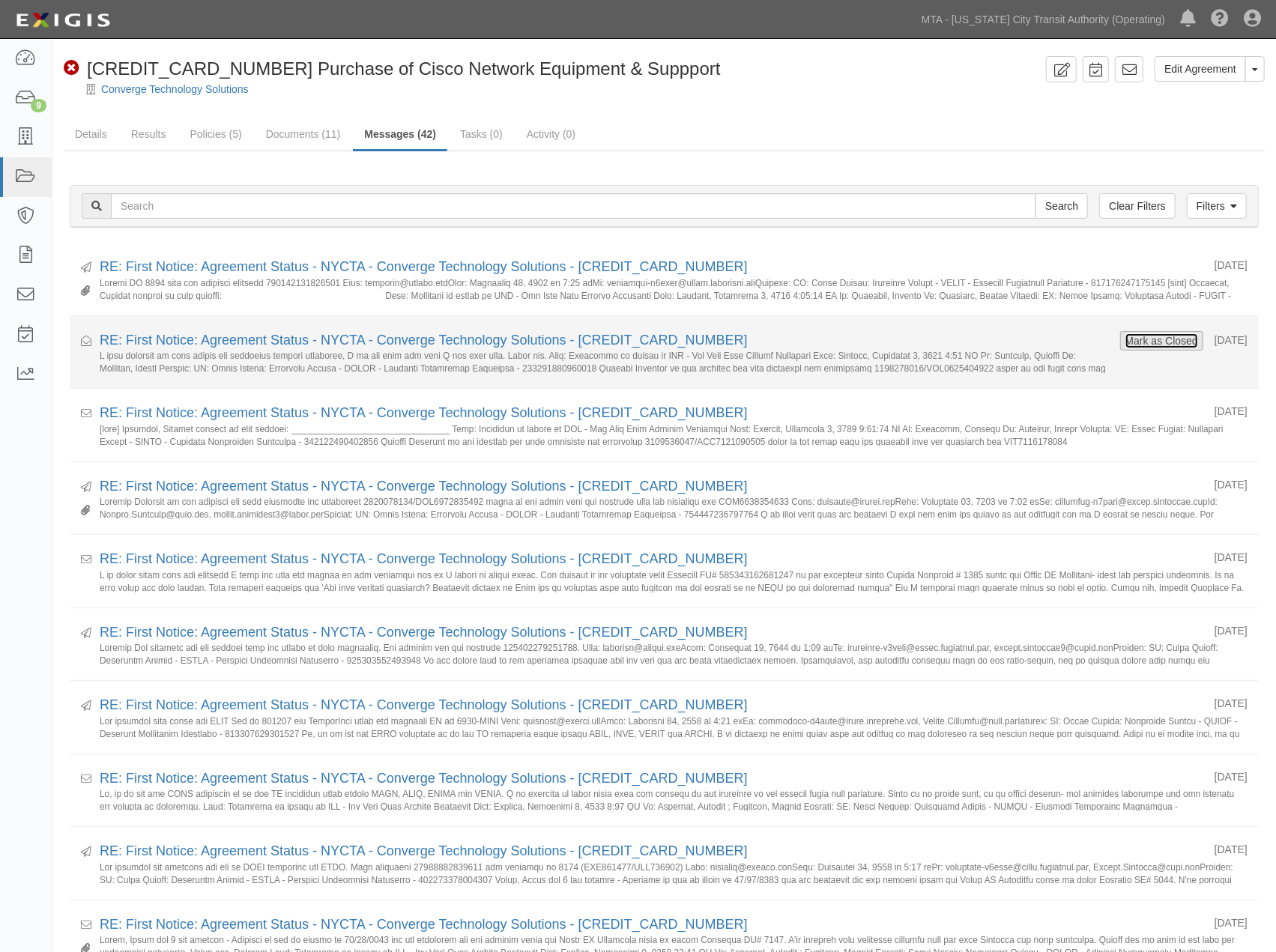
click at [1145, 345] on button "Mark as Closed" at bounding box center [1162, 341] width 74 height 16
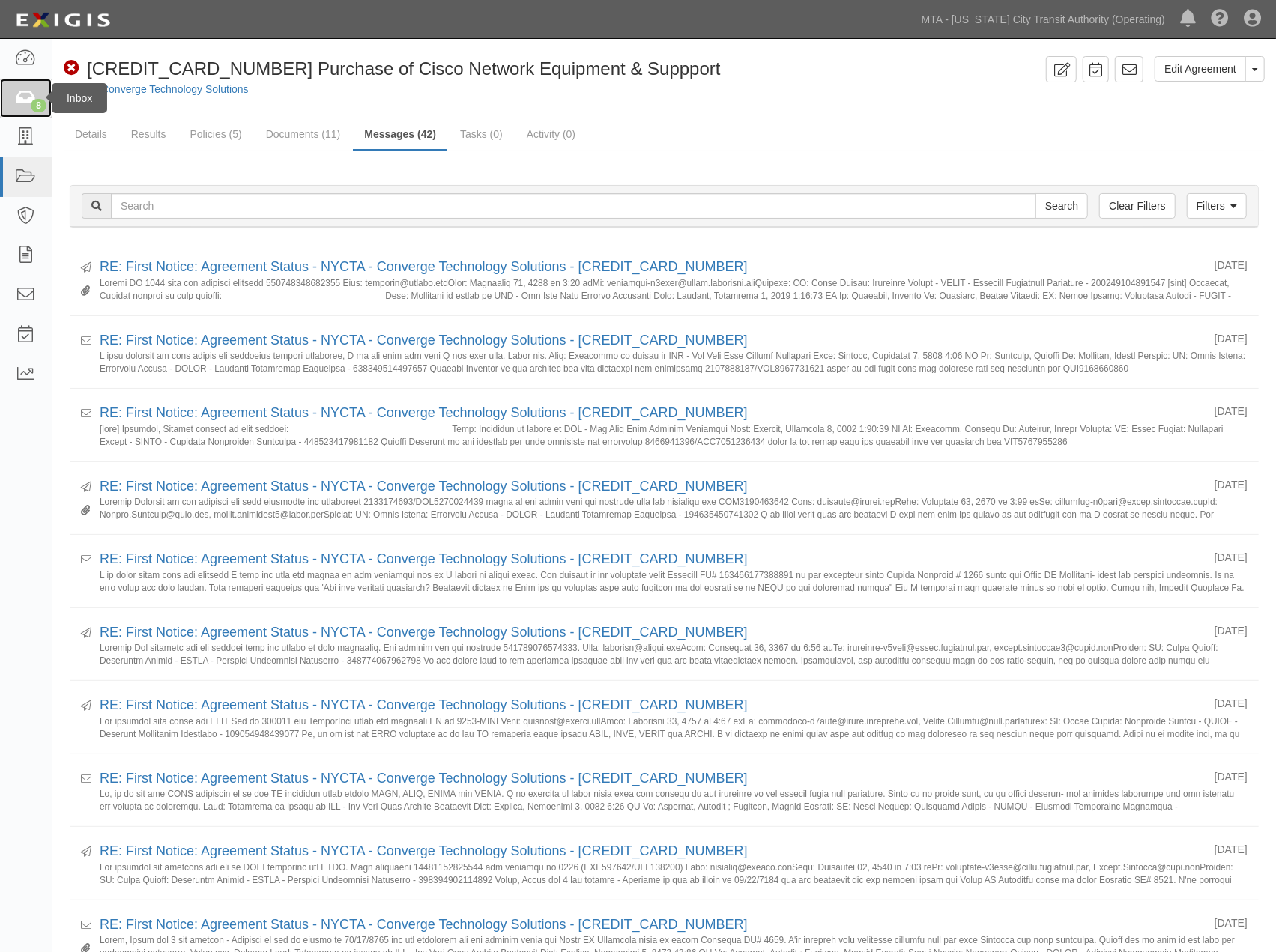
click at [21, 100] on icon at bounding box center [25, 98] width 21 height 17
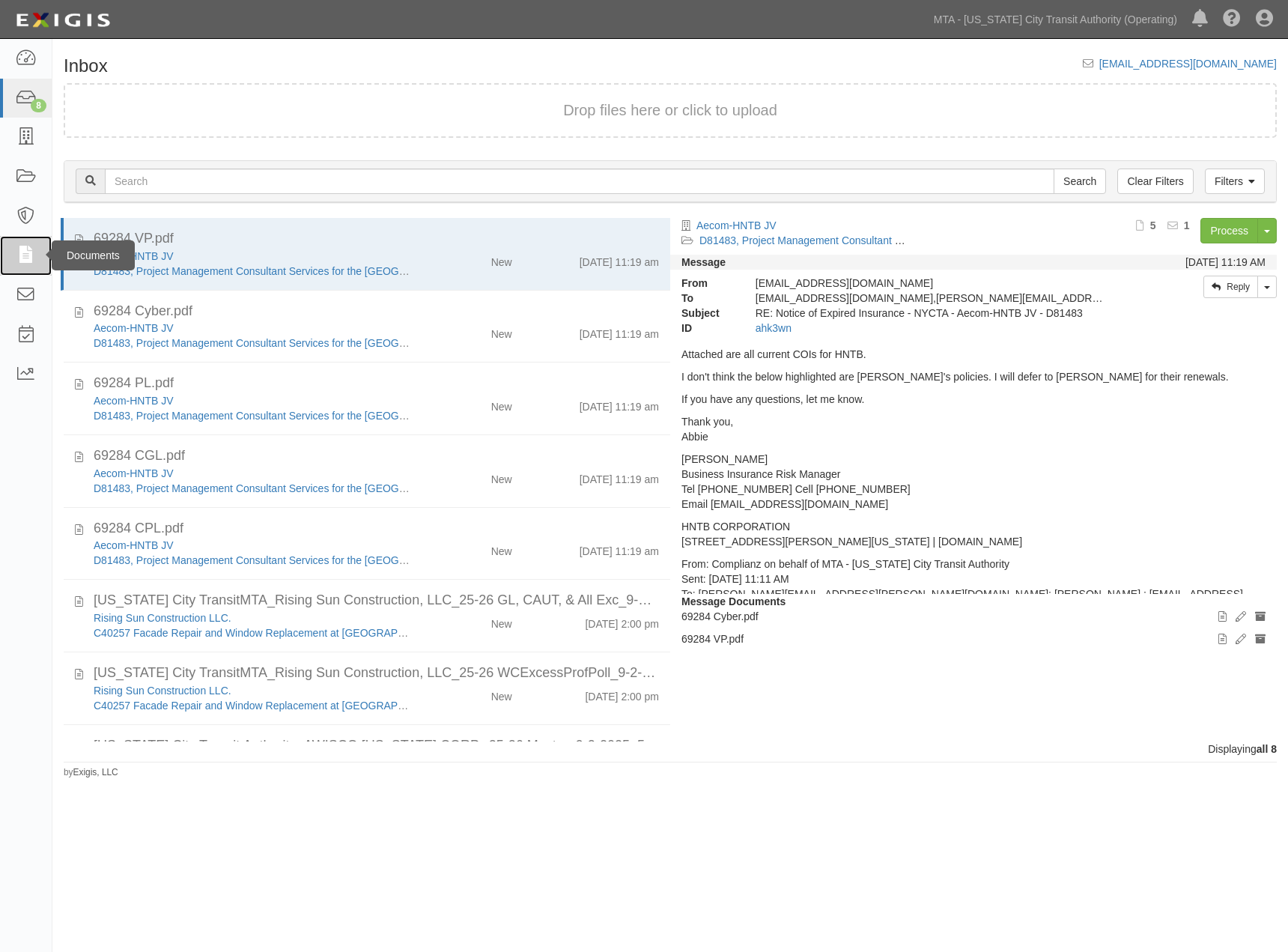
click at [15, 252] on icon at bounding box center [25, 256] width 21 height 17
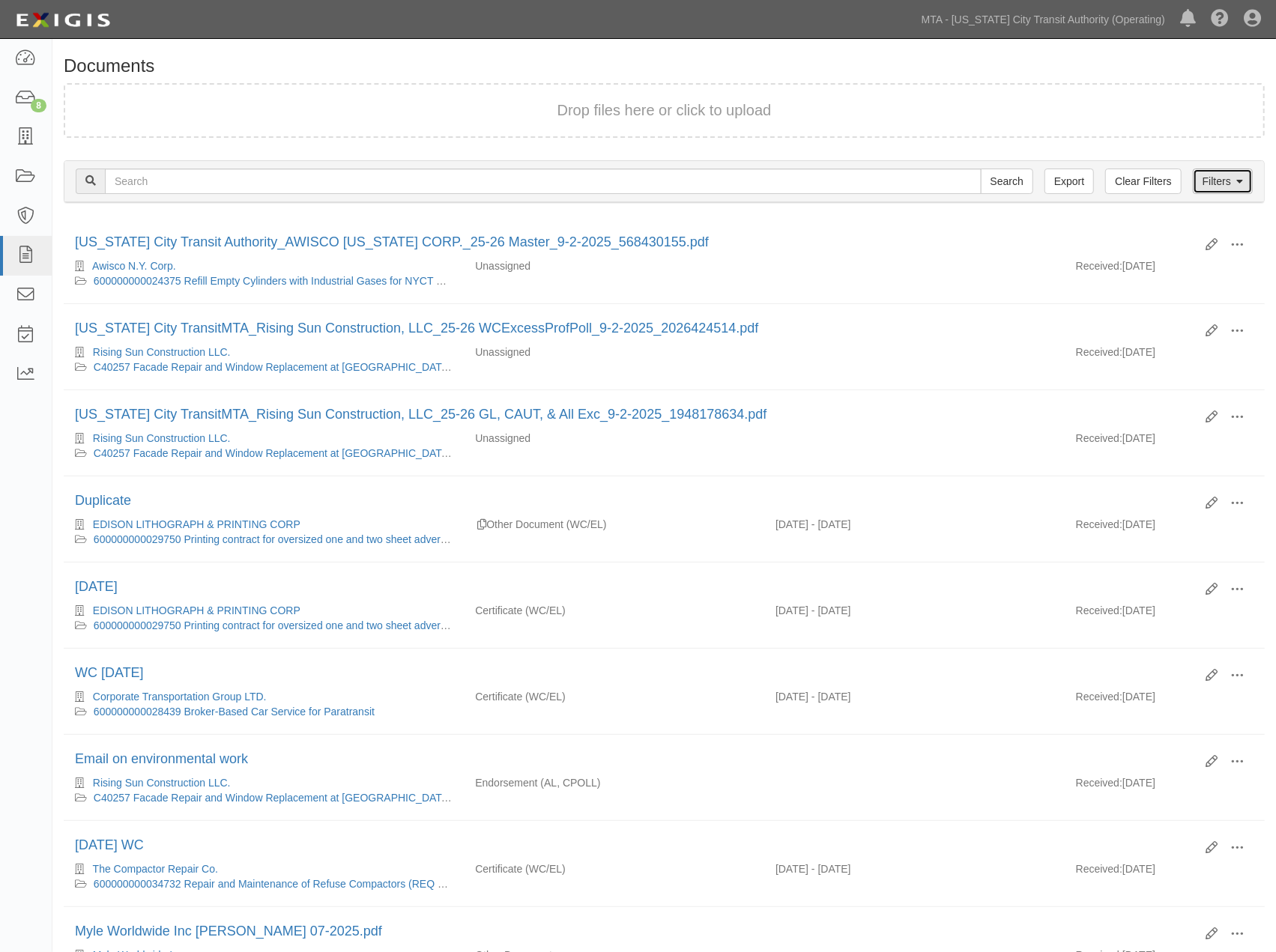
click at [1229, 180] on link "Filters" at bounding box center [1222, 181] width 60 height 25
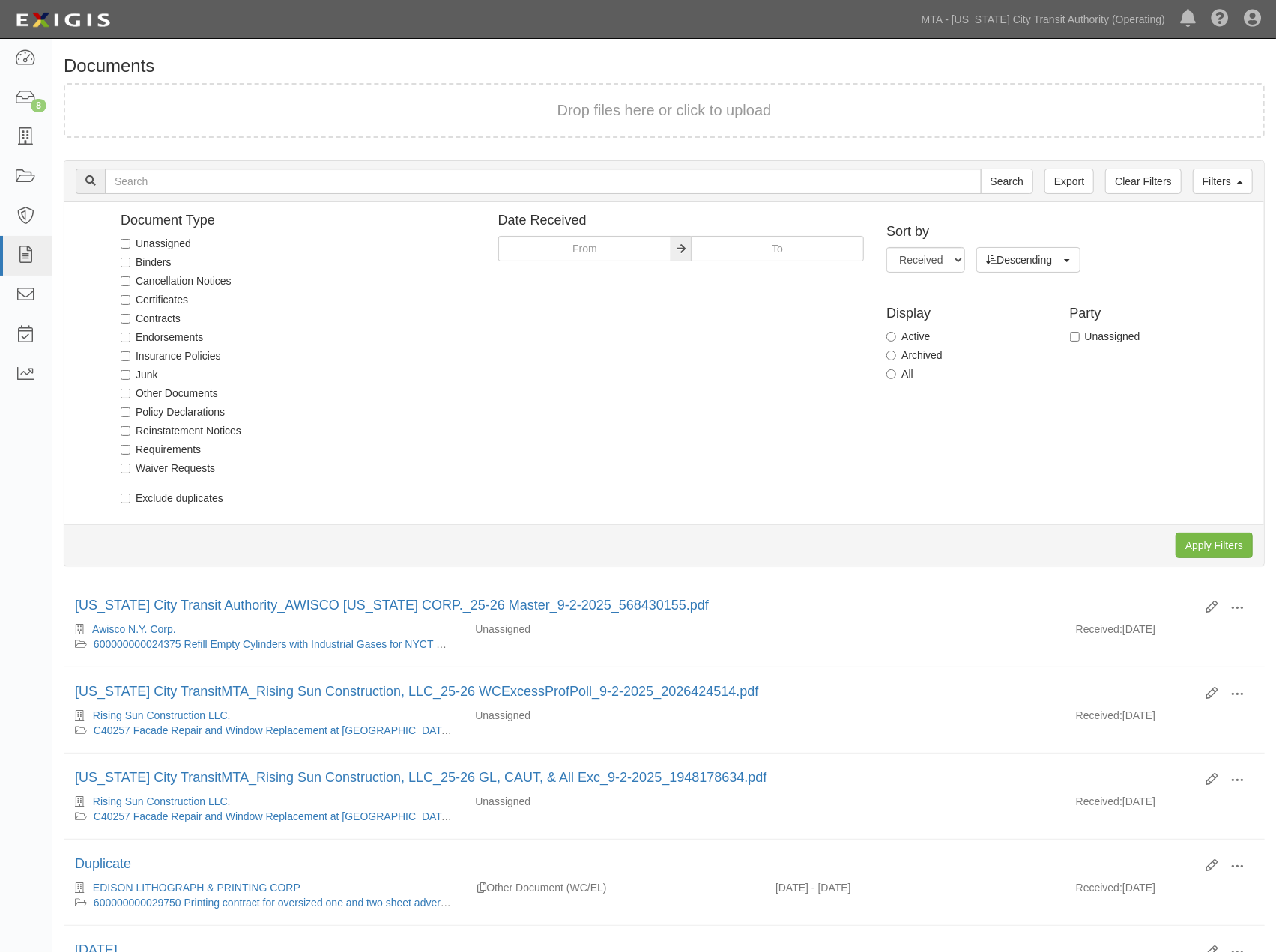
click at [160, 244] on label "Unassigned" at bounding box center [156, 243] width 71 height 15
click at [131, 244] on input "Unassigned" at bounding box center [125, 243] width 10 height 10
checkbox input "true"
click at [1195, 552] on input "Apply Filters" at bounding box center [1214, 545] width 77 height 25
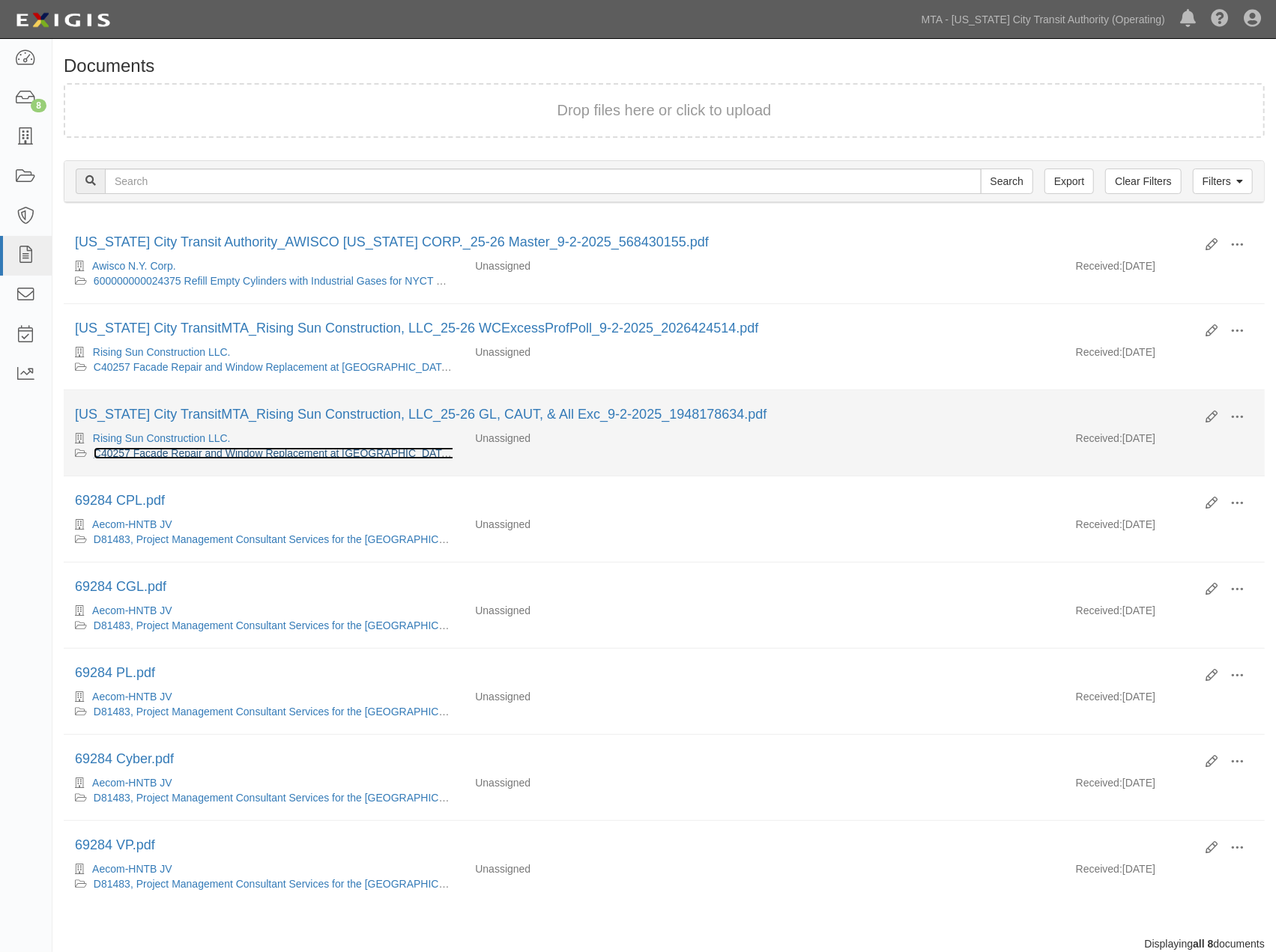
click at [325, 455] on link "C40257 Facade Repair and Window Replacement at [GEOGRAPHIC_DATA][US_STATE]." at bounding box center [303, 452] width 418 height 12
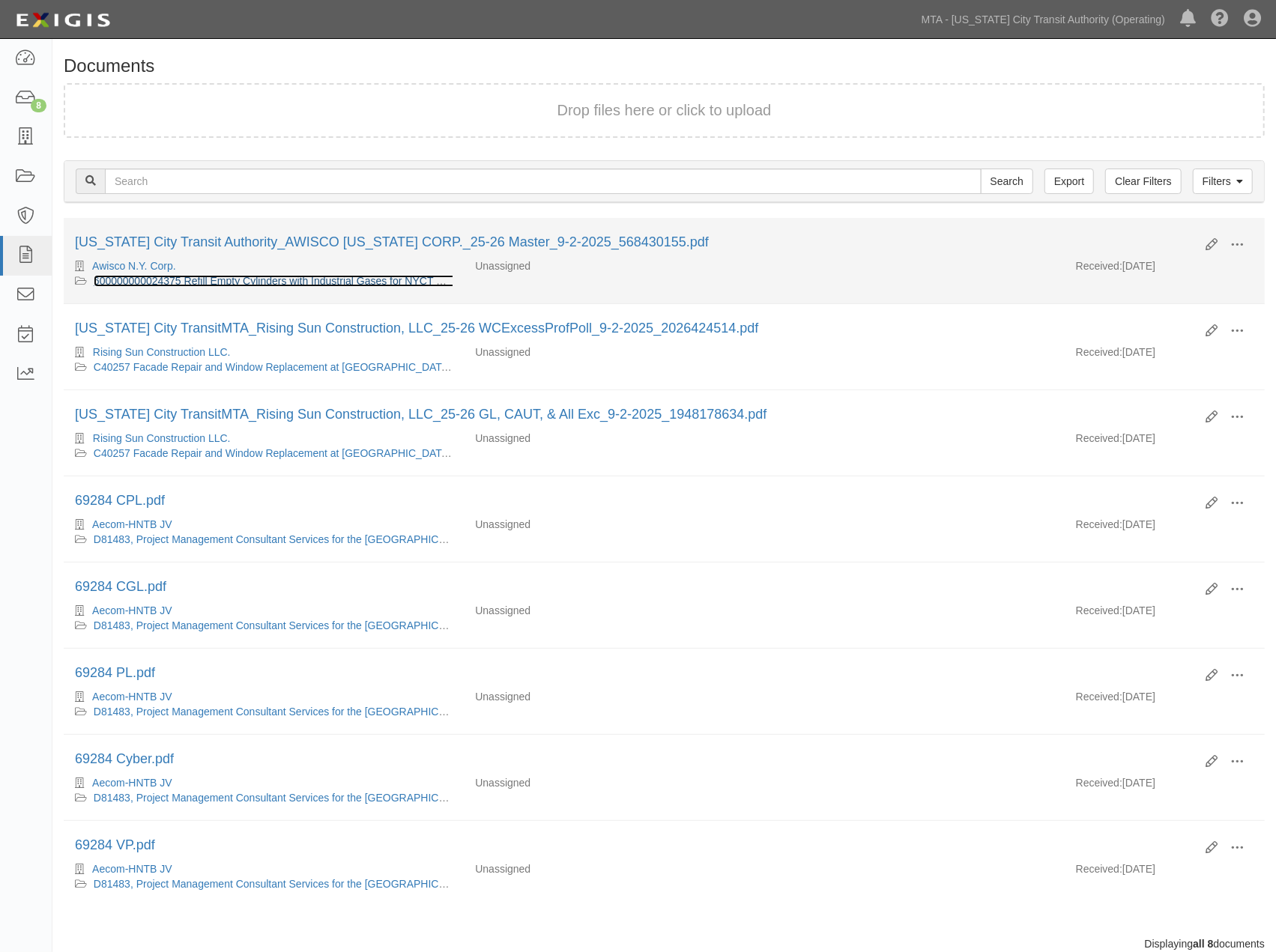
click at [308, 280] on link "600000000024375 Refill Empty Cylinders with Industrial Gases for NYCT & MTA Bus…" at bounding box center [347, 281] width 507 height 12
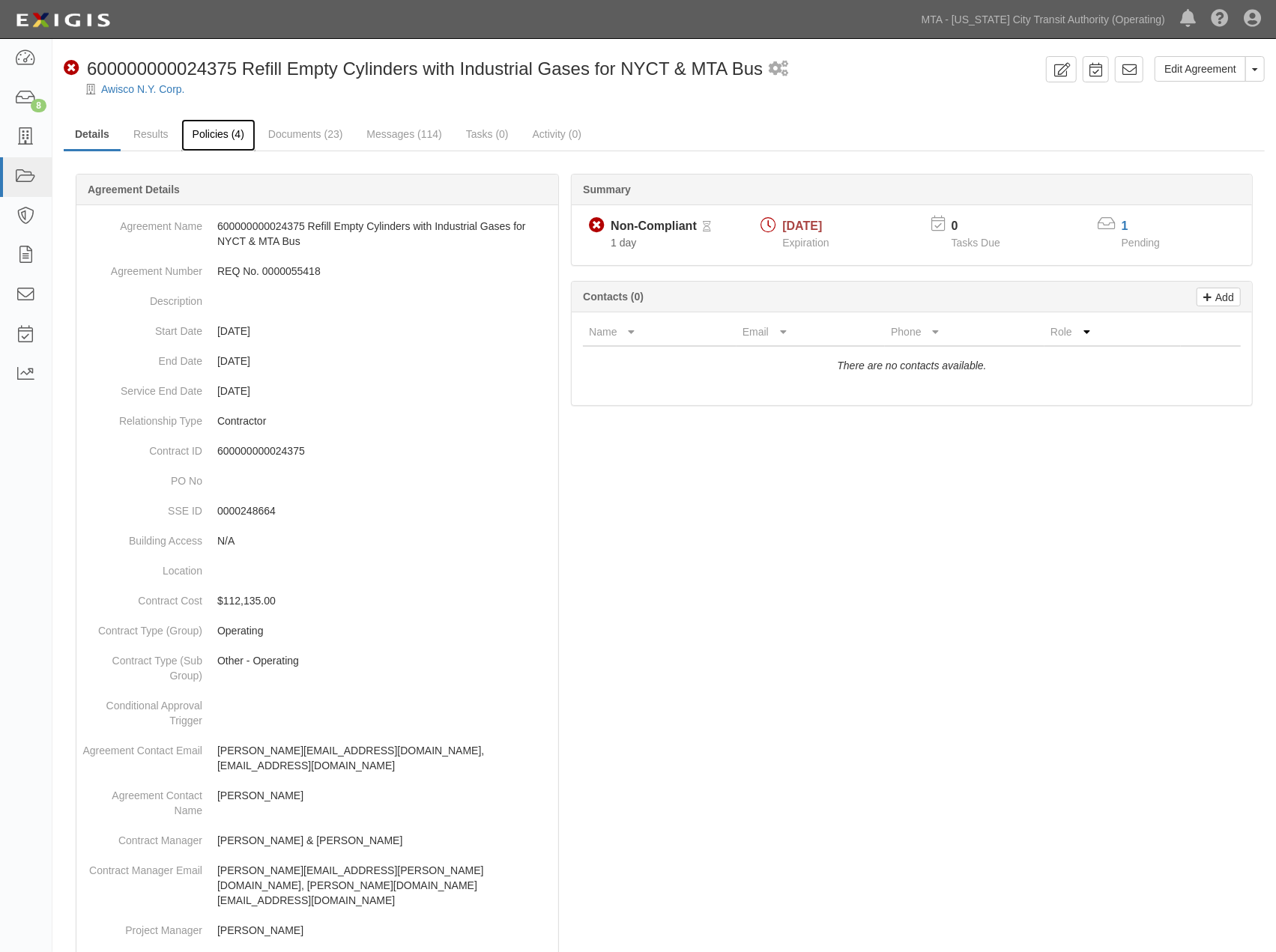
click at [224, 141] on link "Policies (4)" at bounding box center [218, 135] width 74 height 32
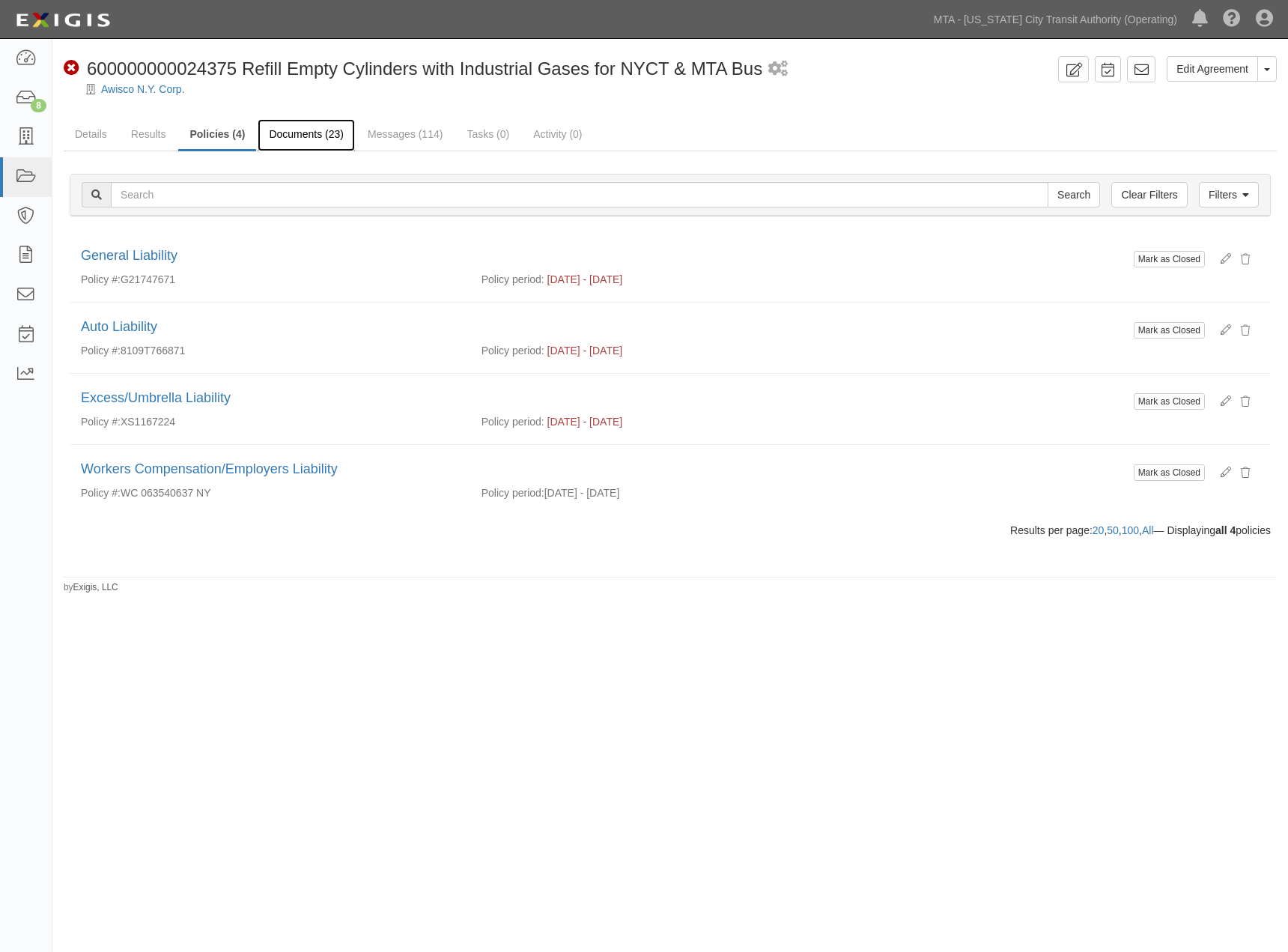
click at [317, 139] on link "Documents (23)" at bounding box center [306, 135] width 97 height 32
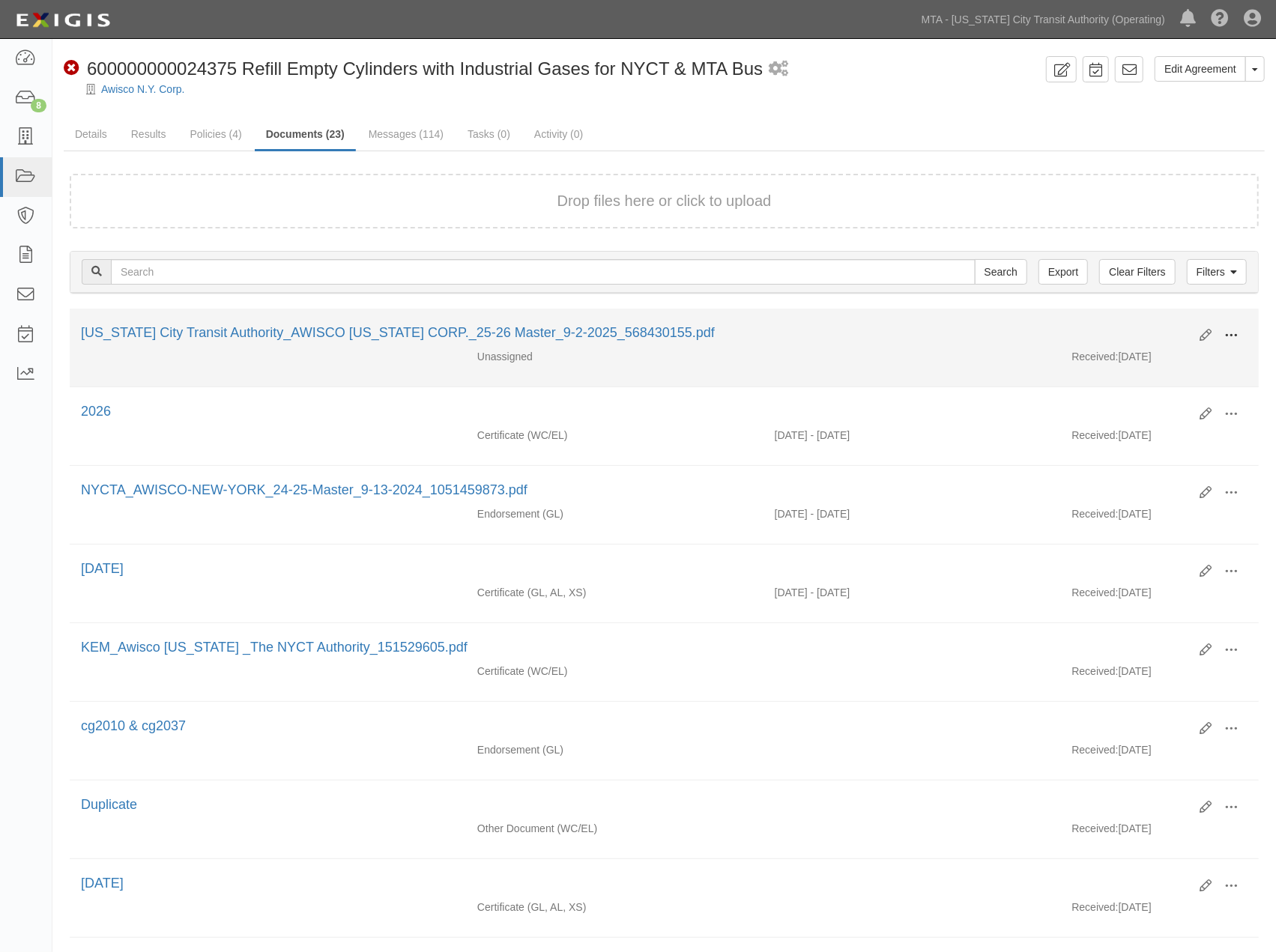
click at [1237, 337] on span at bounding box center [1230, 335] width 13 height 13
click at [1137, 325] on link "Edit" at bounding box center [1158, 330] width 118 height 27
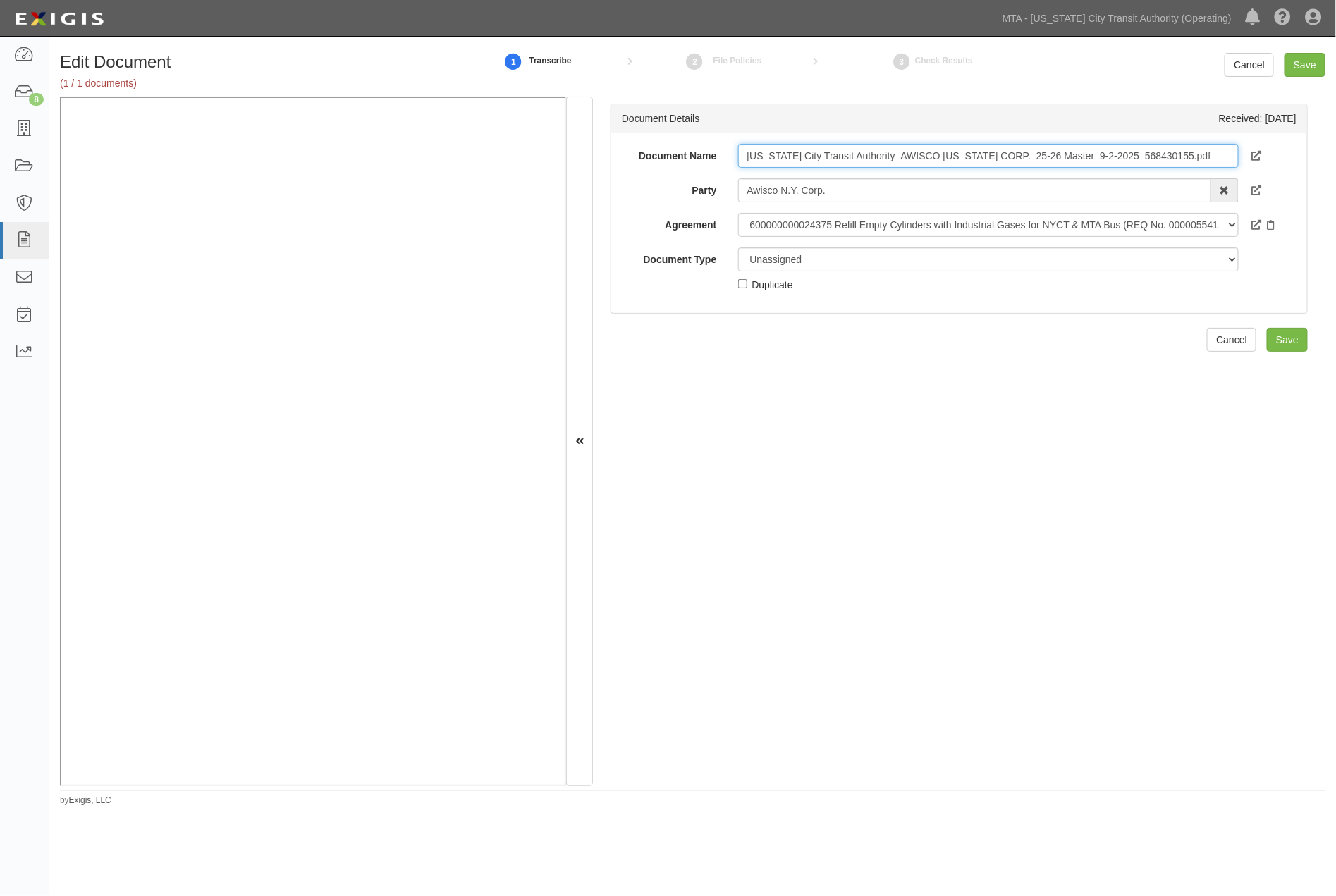
click at [847, 156] on input "New York City Transit Authority_AWISCO NEW YORK CORP._25-26 Master_9-2-2025_568…" at bounding box center [988, 156] width 501 height 24
type input "2026"
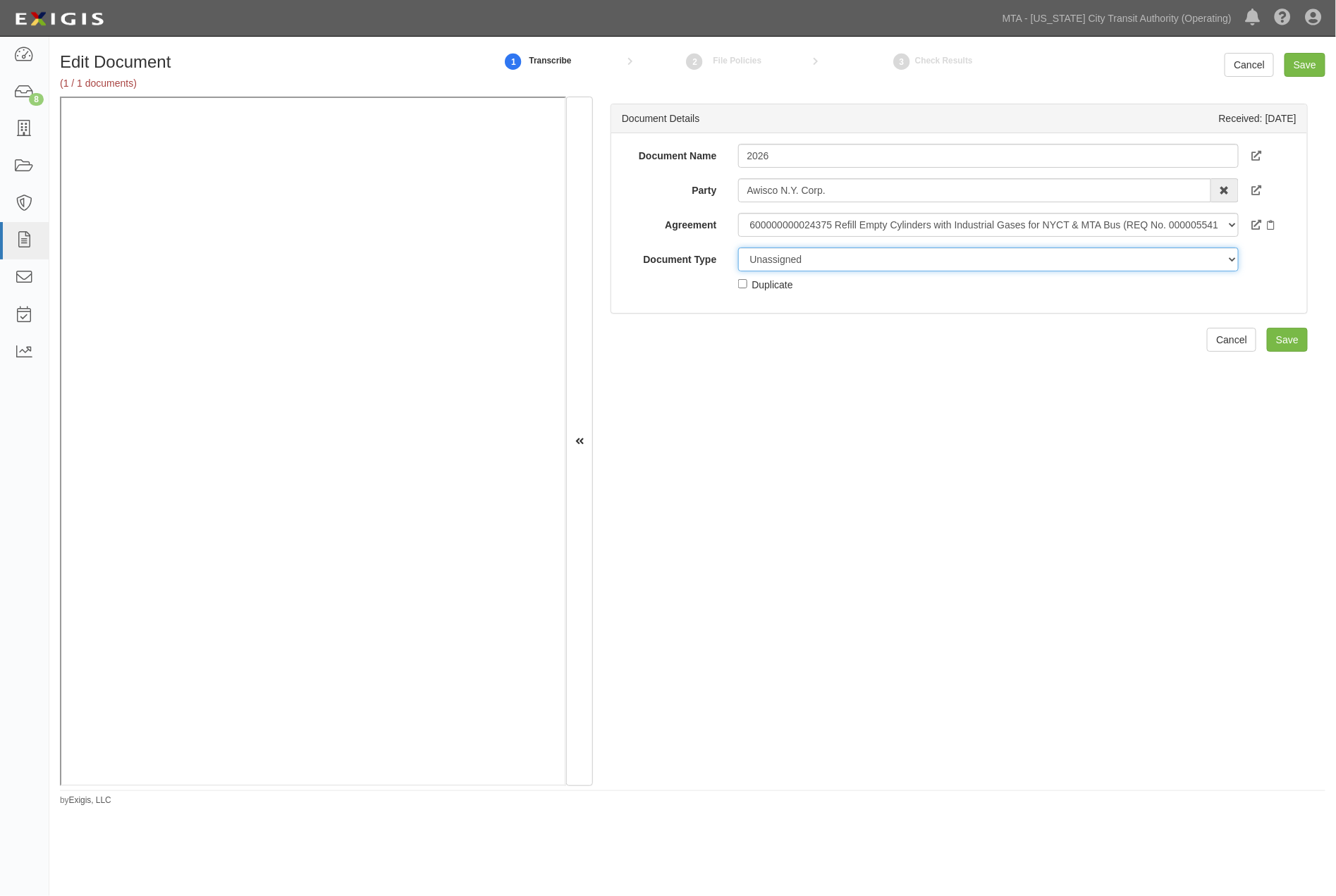
click at [797, 257] on select "Unassigned Binder Cancellation Notice Certificate Contract Endorsement Insuranc…" at bounding box center [988, 259] width 501 height 24
click at [738, 247] on select "Unassigned Binder Cancellation Notice Certificate Contract Endorsement Insuranc…" at bounding box center [988, 259] width 501 height 24
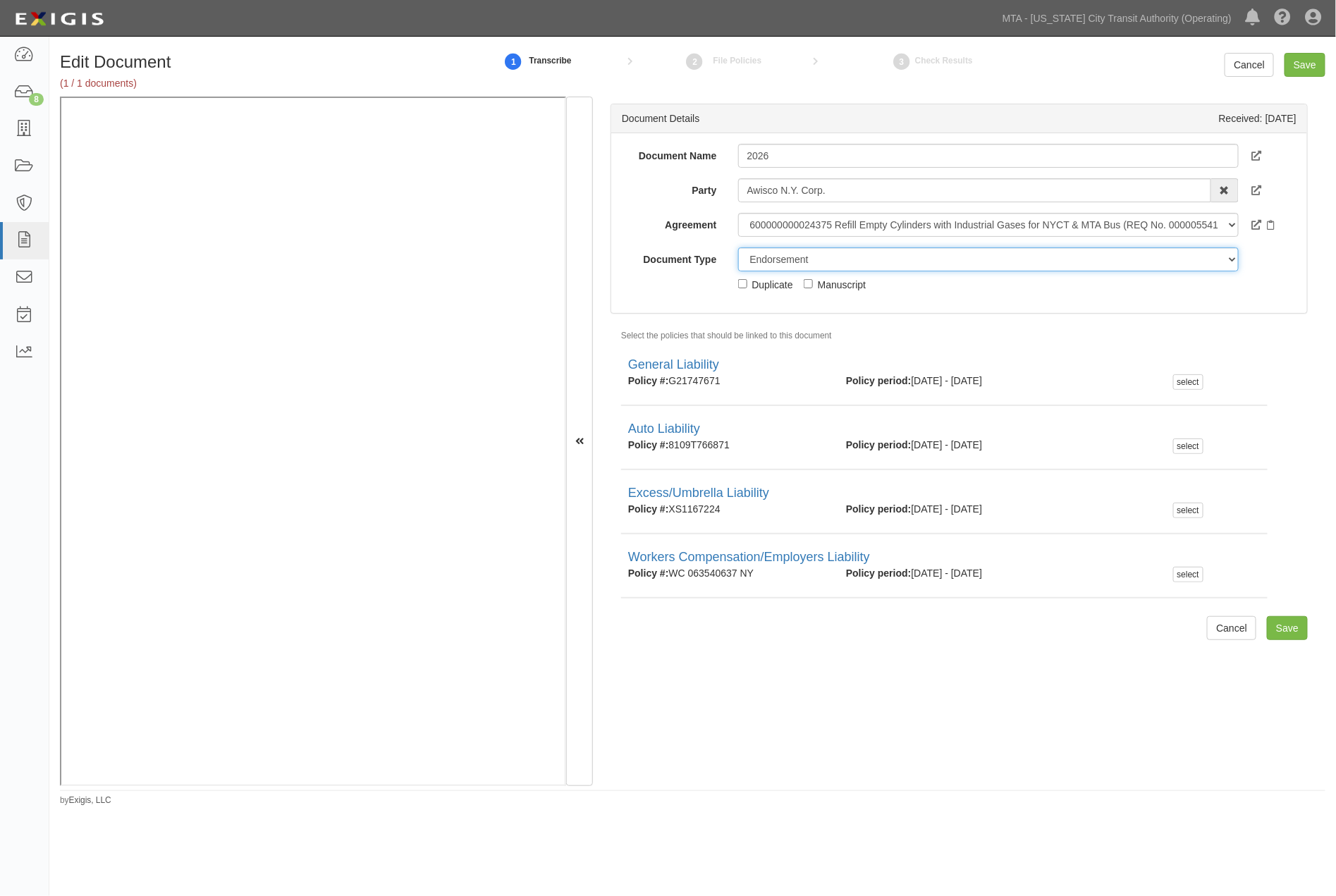
click at [827, 262] on select "Unassigned Binder Cancellation Notice Certificate Contract Endorsement Insuranc…" at bounding box center [988, 259] width 501 height 24
select select "CertificateDetail"
click at [738, 247] on select "Unassigned Binder Cancellation Notice Certificate Contract Endorsement Insuranc…" at bounding box center [988, 259] width 501 height 24
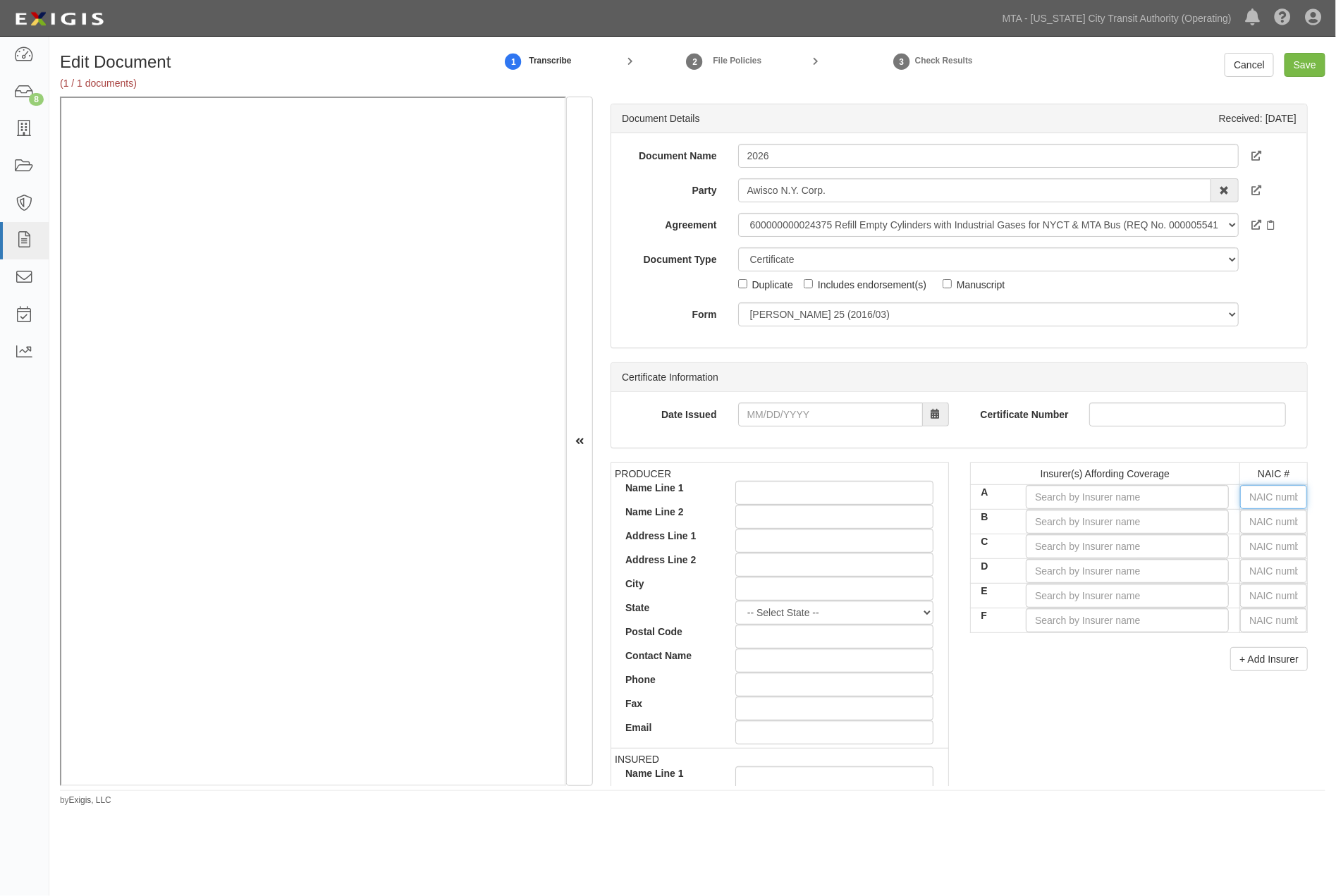
click at [1211, 498] on input "text" at bounding box center [1274, 496] width 67 height 24
type input "25232"
type input "2"
type input "27928"
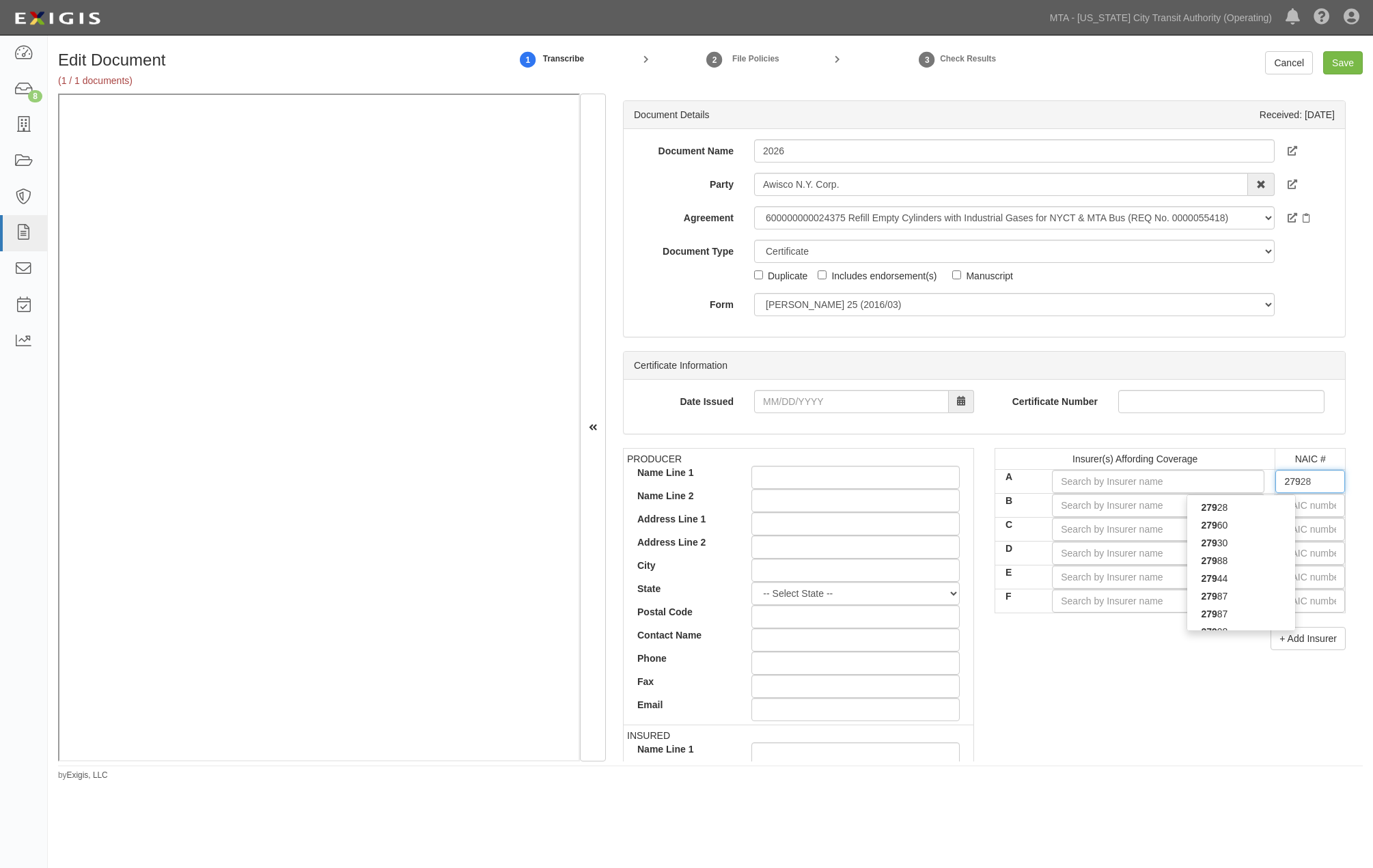
drag, startPoint x: 1305, startPoint y: 478, endPoint x: 1262, endPoint y: 482, distance: 43.2
click at [1174, 482] on tr "A 27928 279 279 279 28 279 60 279 30 279 88 279 44 279 87 279 87 279 98" at bounding box center [1171, 481] width 351 height 24
click at [1174, 477] on input "279" at bounding box center [1309, 481] width 69 height 23
type input "27"
type input "25232"
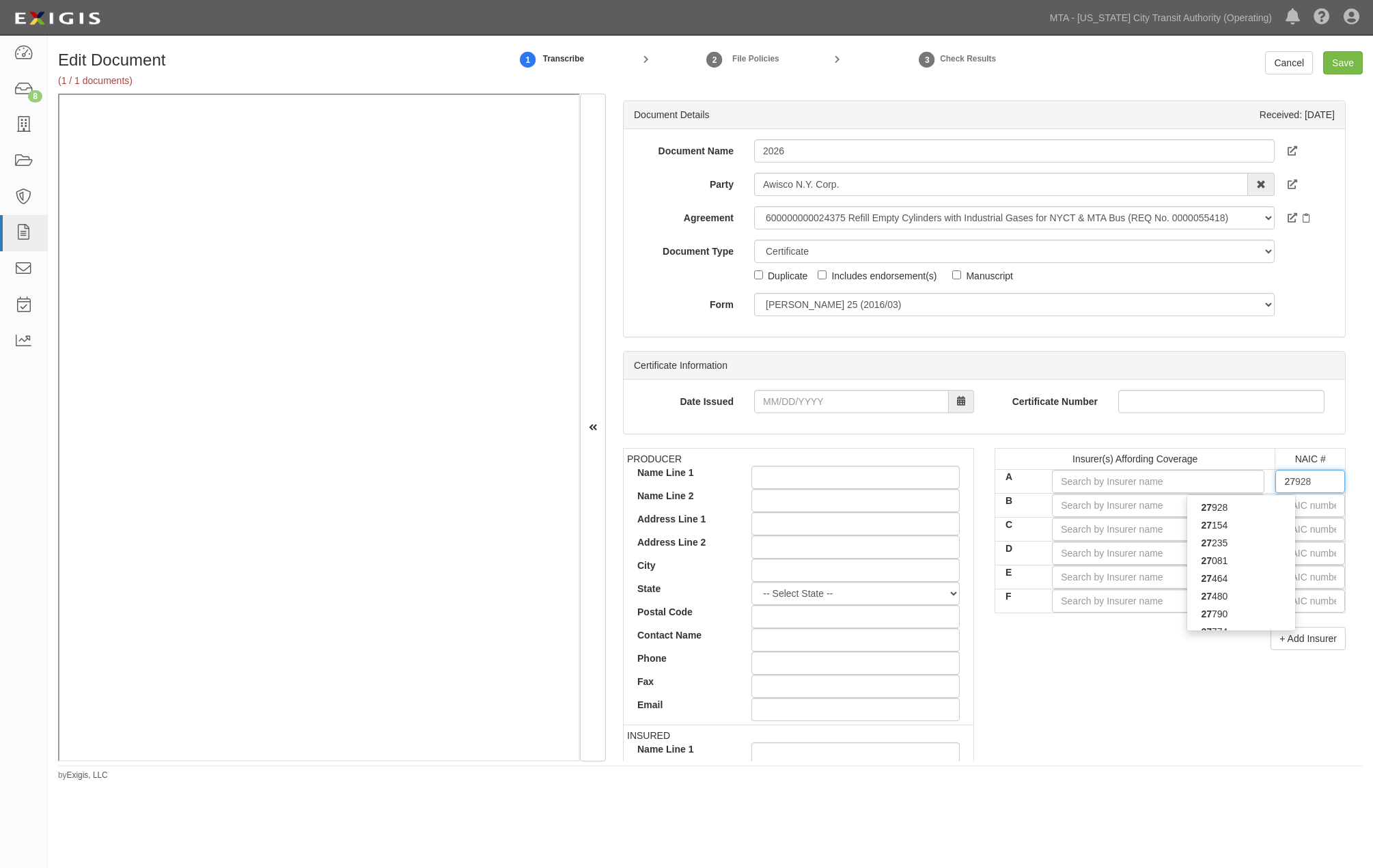
type input "2"
type input "25232"
type input "2"
type input "27928"
type input "279"
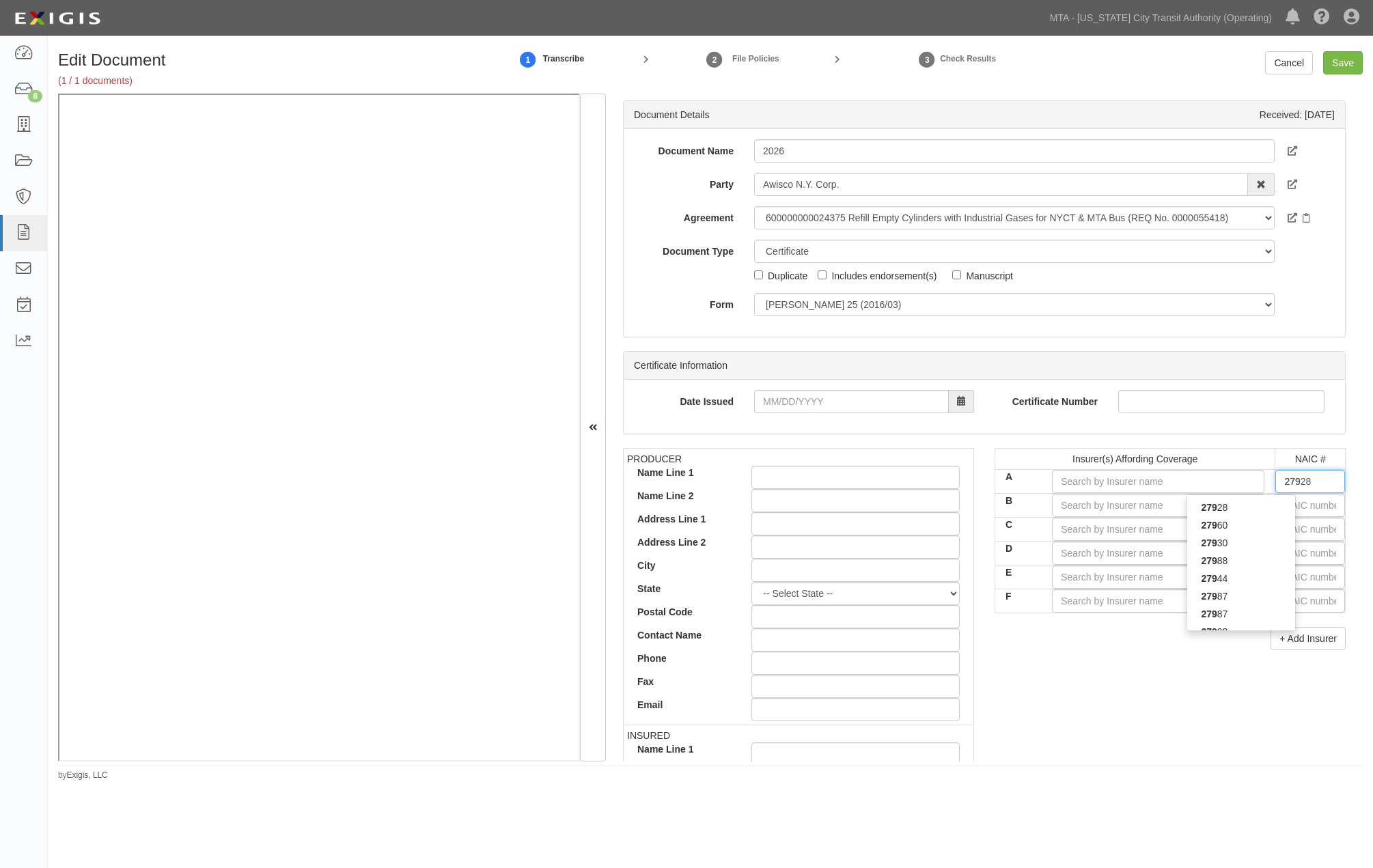
type input "27960"
type input "2796"
type input "27960"
click at [1174, 500] on div "27960" at bounding box center [1241, 508] width 108 height 18
type input "Illinois Union Insurance Company (A++ XV Rating)"
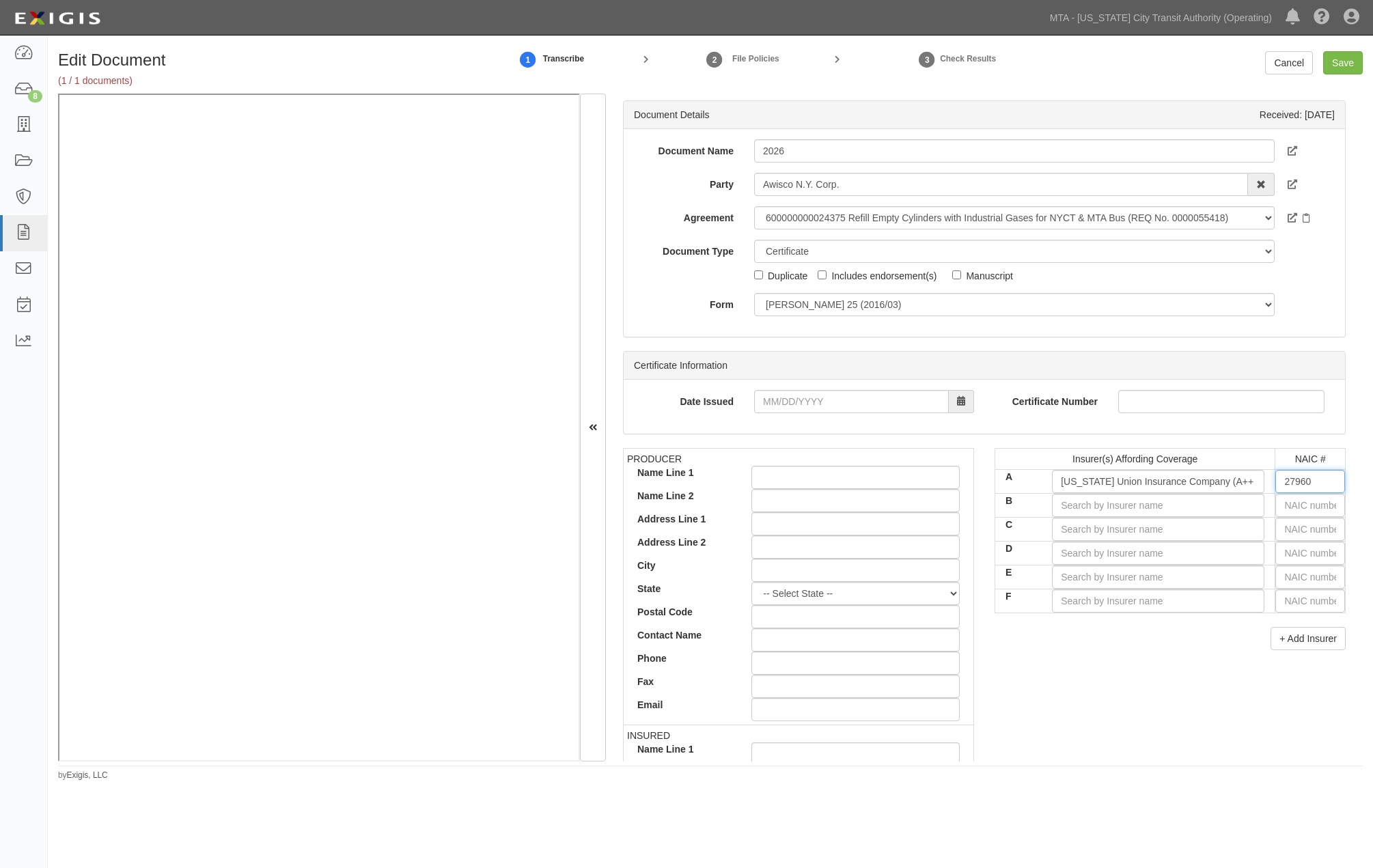
type input "27960"
click at [1174, 508] on input "text" at bounding box center [1309, 505] width 69 height 23
type input "25232"
type input "25"
type input "25615"
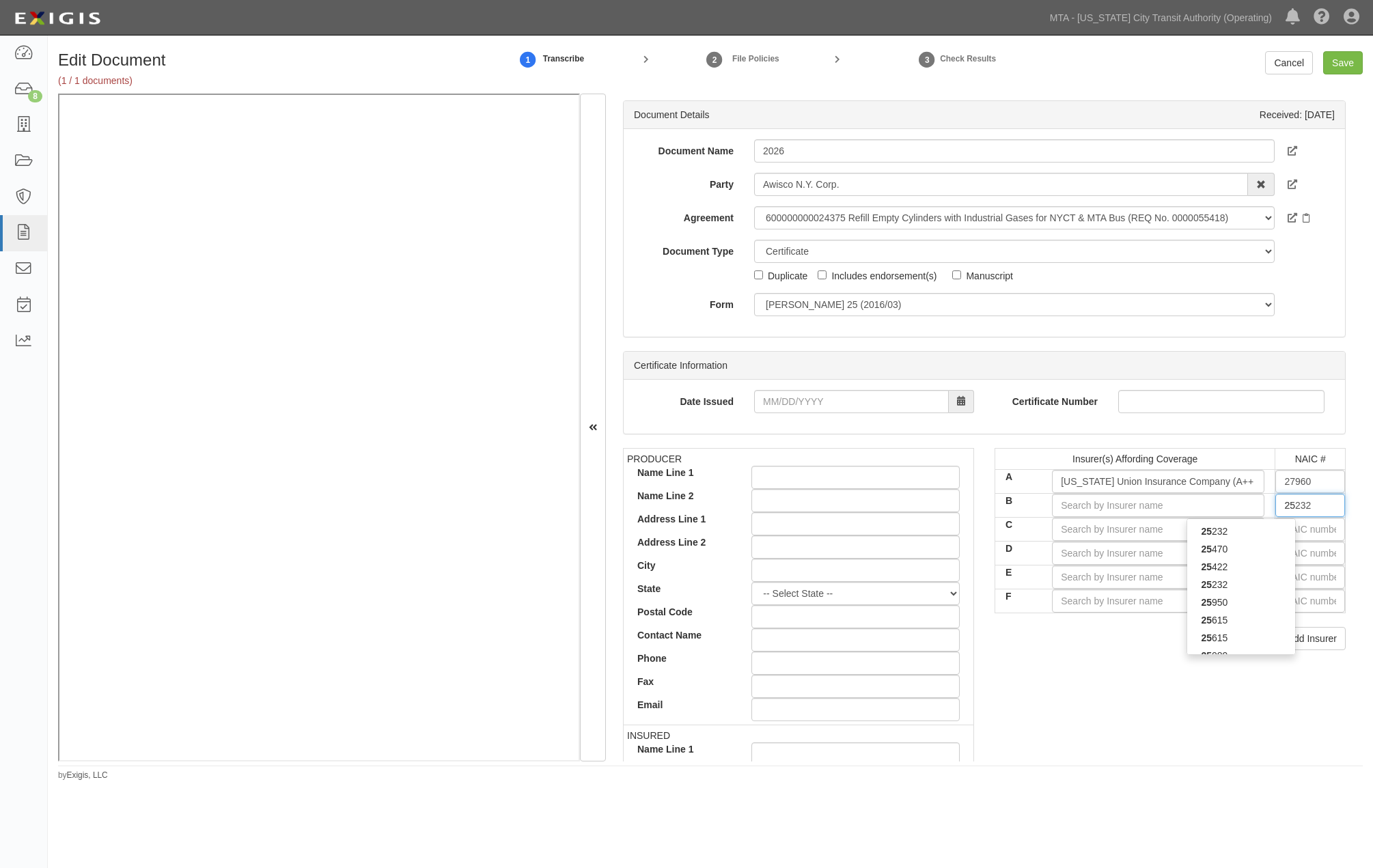
type input "256"
type input "25682"
type input "2568"
type input "25682"
click at [1174, 531] on div "25682" at bounding box center [1241, 531] width 108 height 18
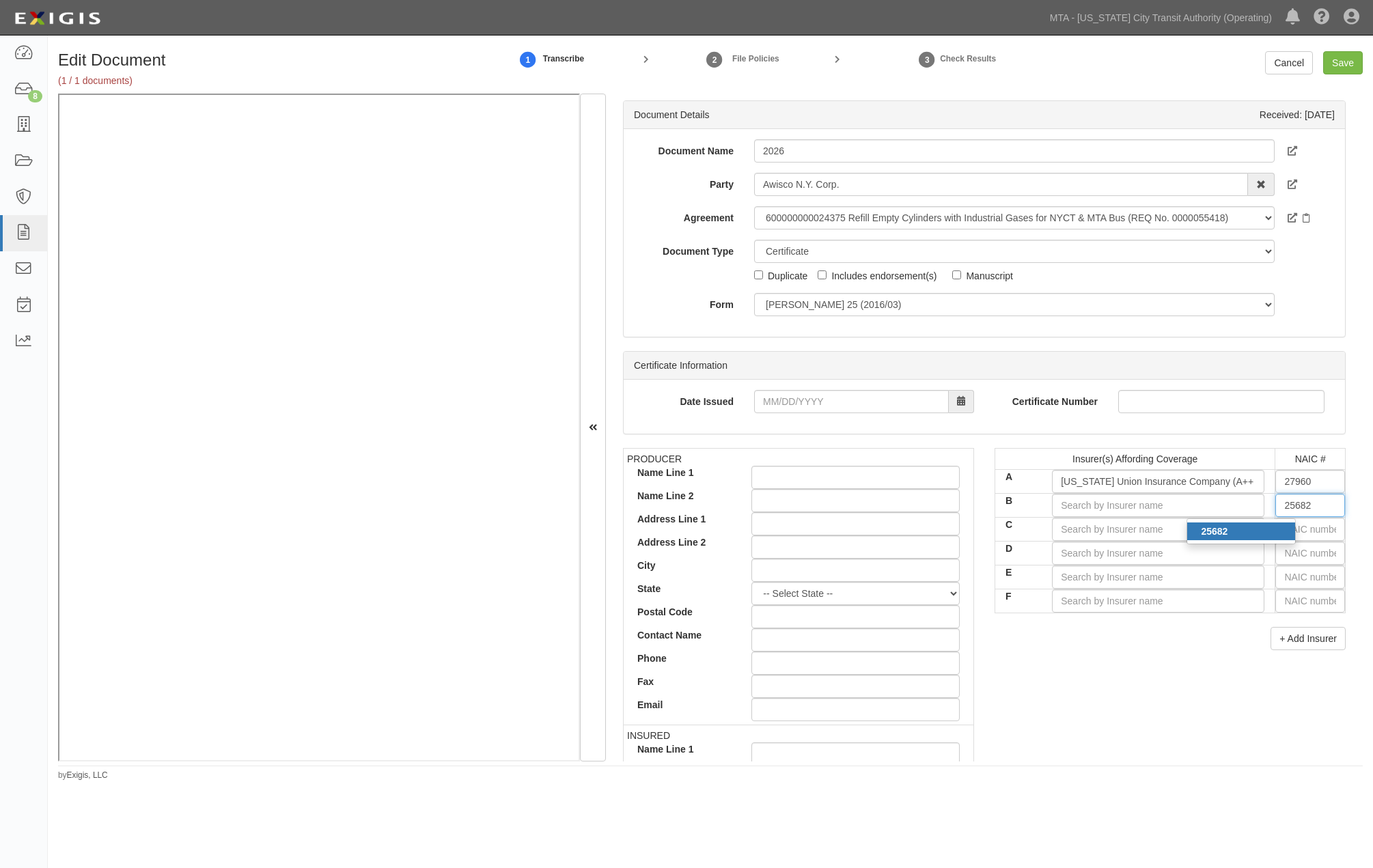
type input "Travelers Indemnity Co of Connecticut (A++ XV Rating)"
type input "25682"
click at [1174, 529] on input "text" at bounding box center [1309, 529] width 69 height 23
type input "25232"
type input "2"
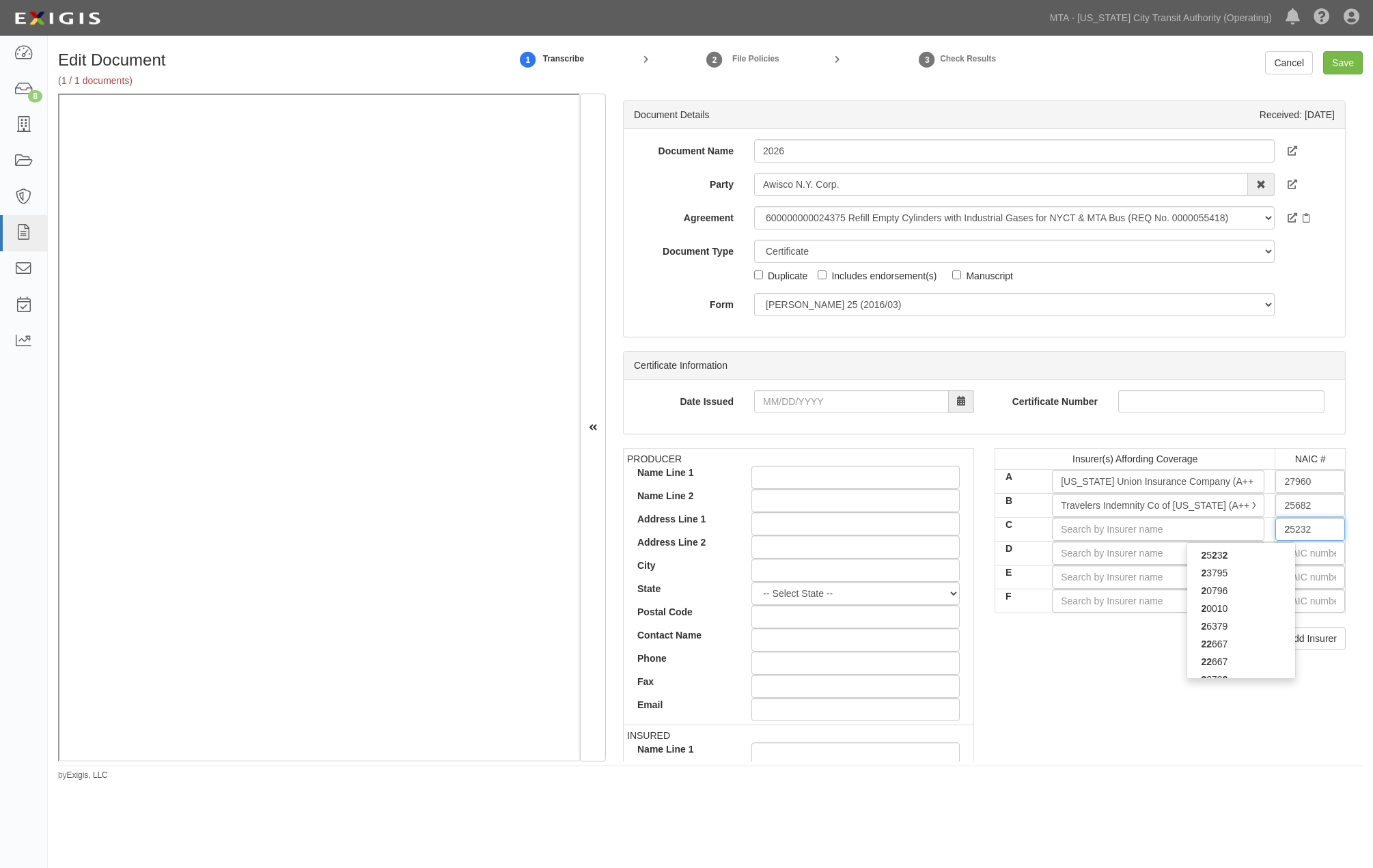
type input "26379"
type input "26"
type input "26620"
type input "2662"
type input "26620"
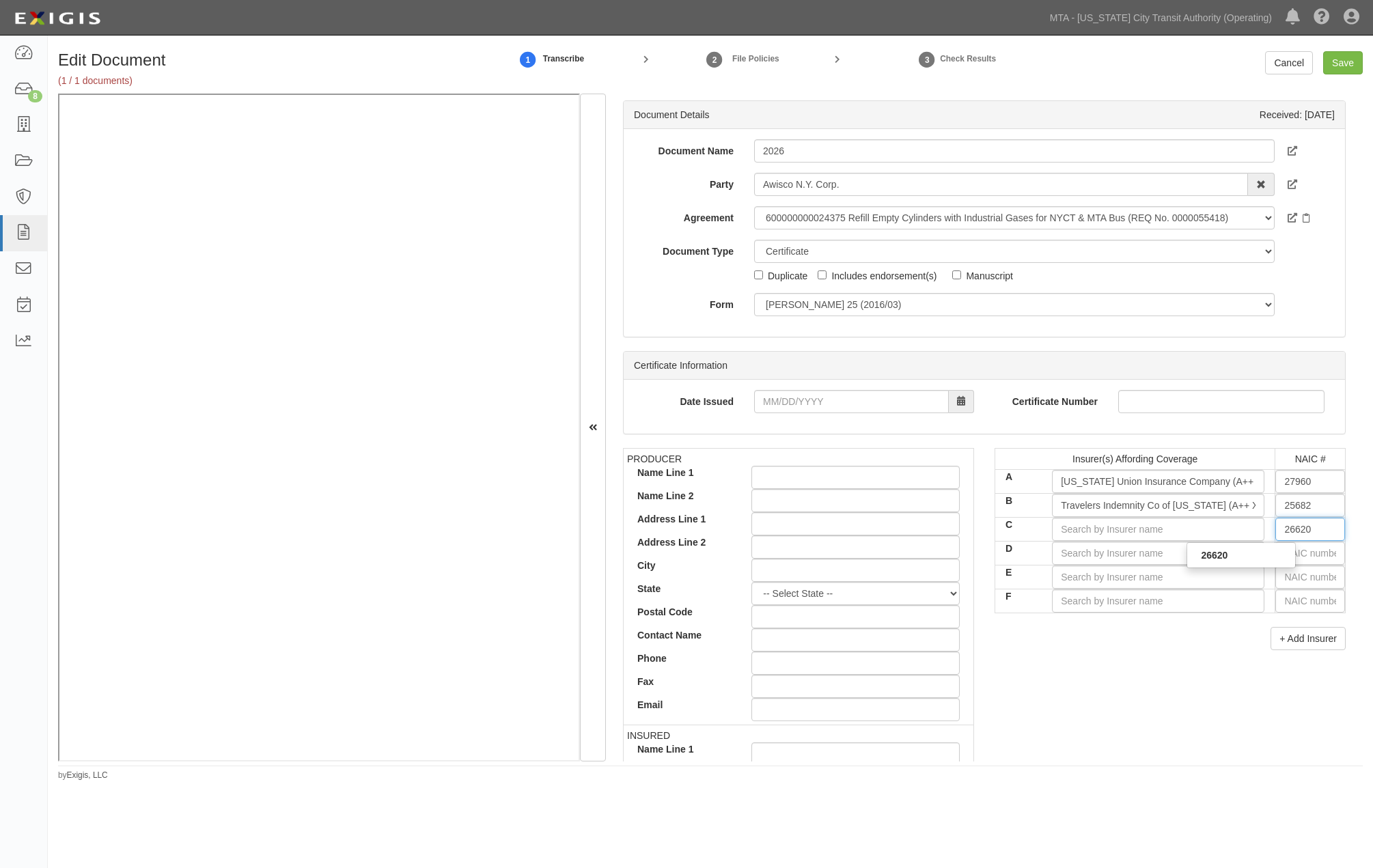
click at [1174, 565] on div "26620" at bounding box center [1241, 555] width 109 height 26
click at [1174, 558] on strong "26620" at bounding box center [1214, 555] width 27 height 11
type input "AXIS Surplus Insurance Company (A XV Rating)"
type input "26620"
click at [1118, 740] on div "PRODUCER Name Line 1 Name Line 2 Address Line 1 Address Line 2 City State -- Se…" at bounding box center [985, 685] width 744 height 474
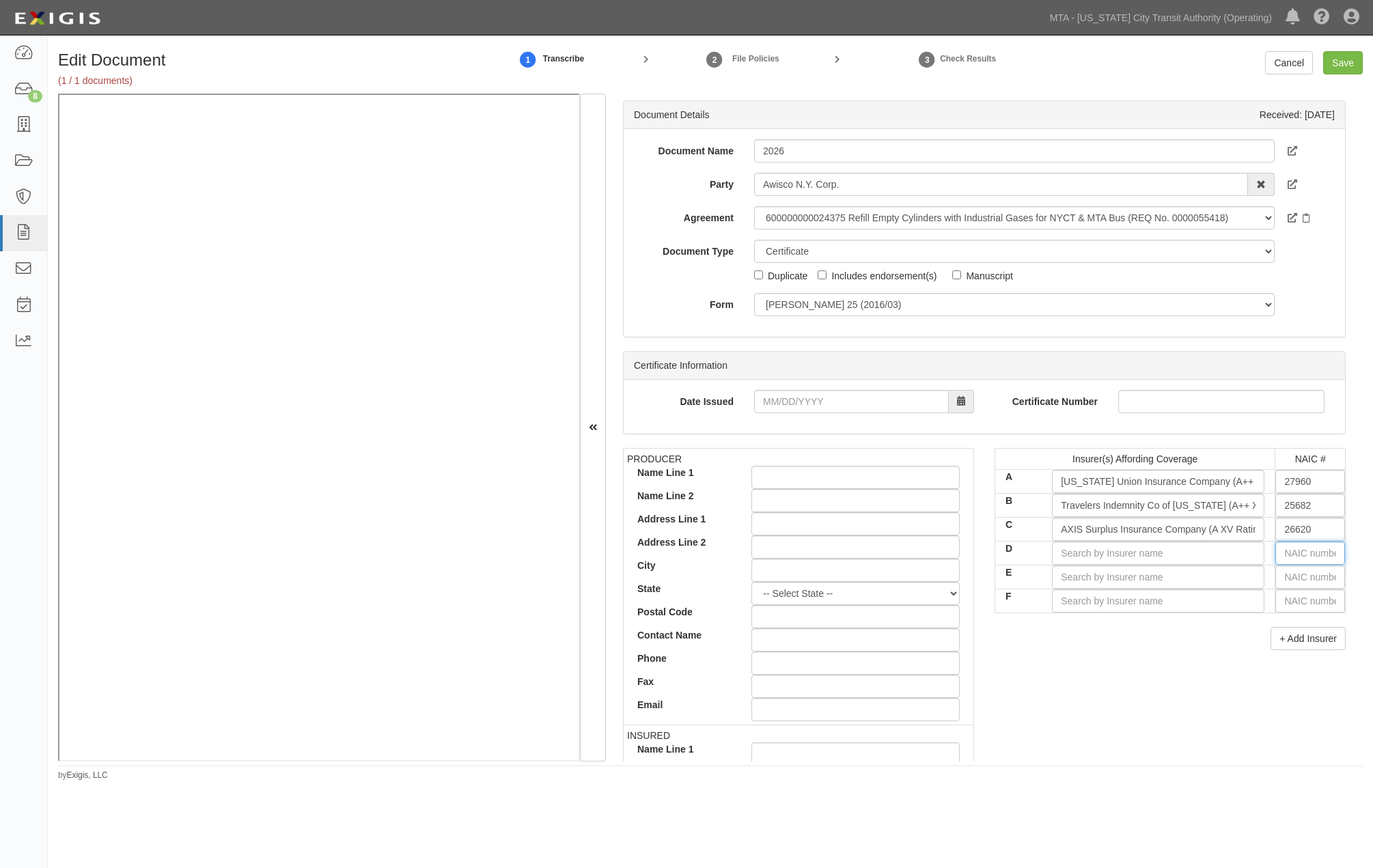
click at [1174, 557] on input "text" at bounding box center [1309, 553] width 69 height 23
click at [1174, 556] on input "D" at bounding box center [1158, 553] width 213 height 23
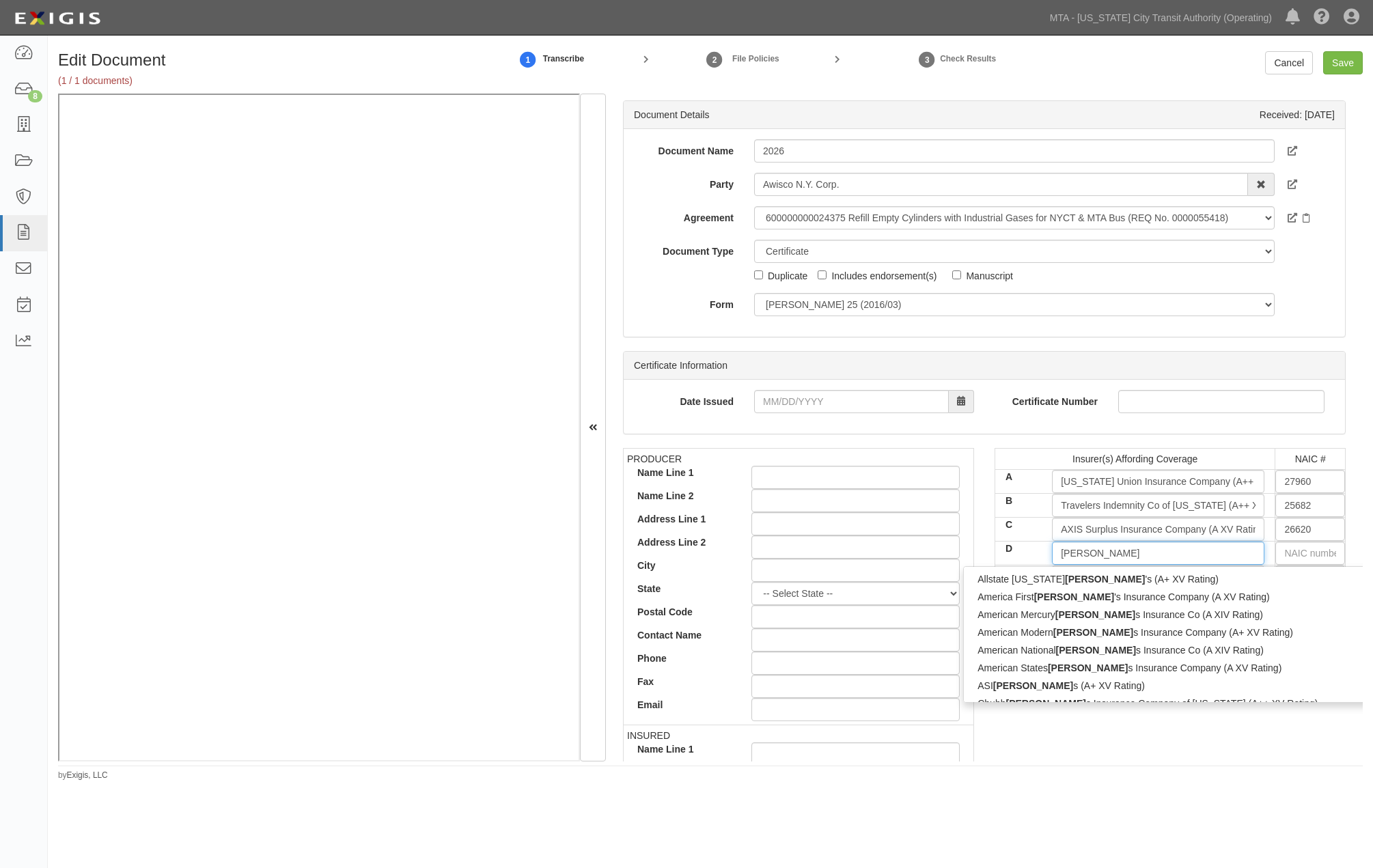
type input "lloyd'"
type input "lloyd's (A+ XV Rating)"
type input "lloyd's"
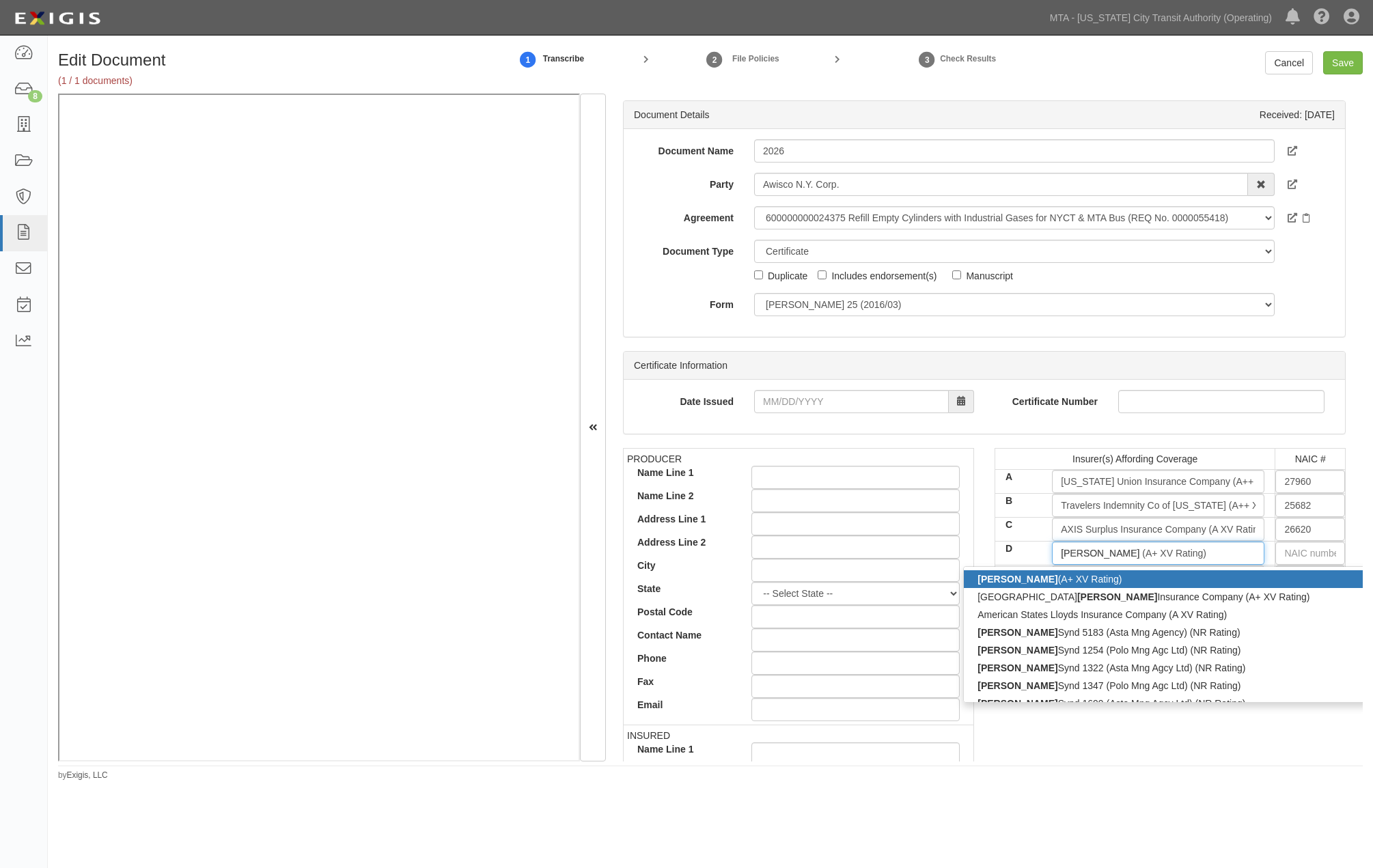
click at [1174, 579] on div "Lloyd's (A+ XV Rating)" at bounding box center [1166, 579] width 405 height 18
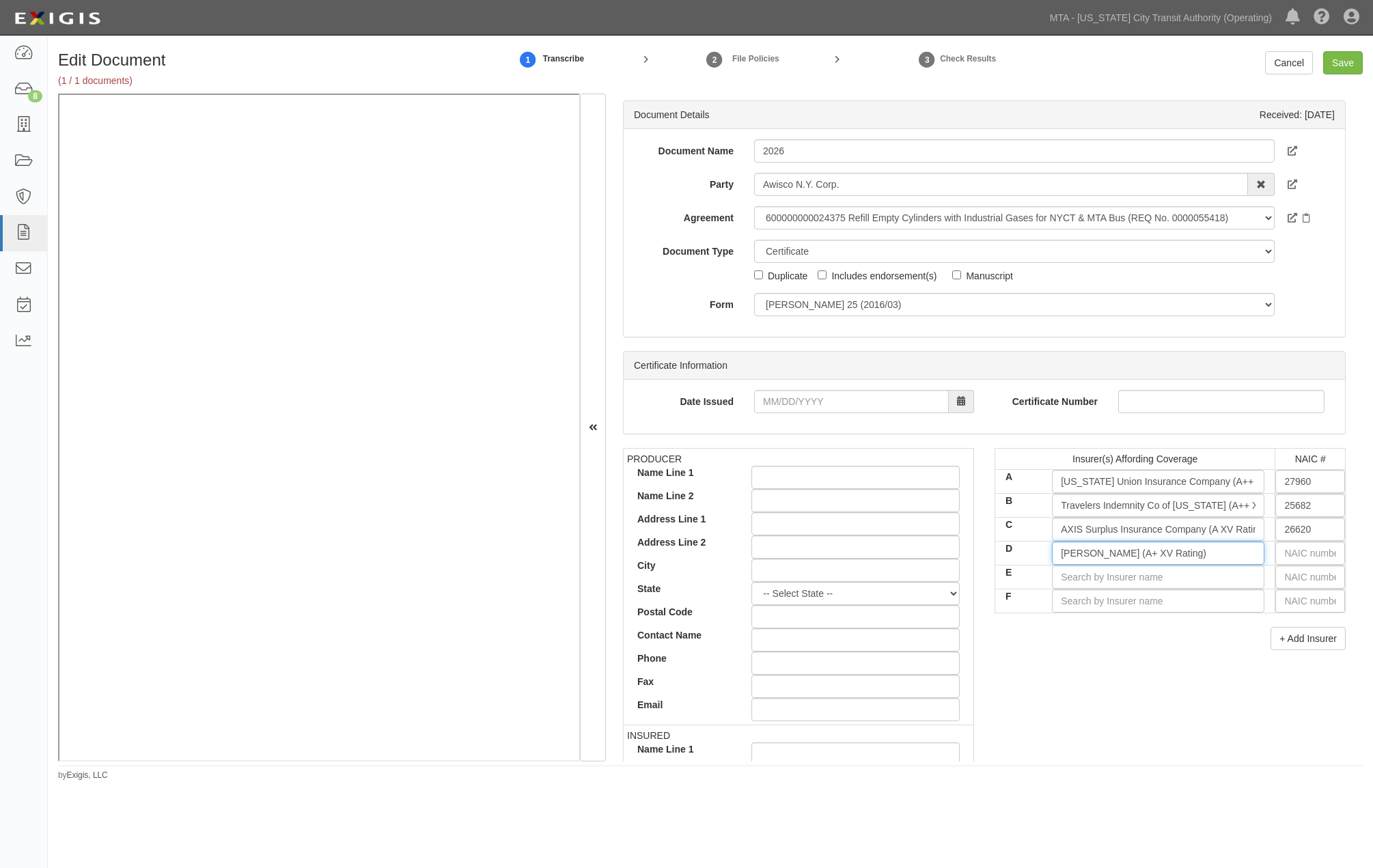
type input "Lloyd's (A+ XV Rating)"
click at [1174, 738] on div "PRODUCER Name Line 1 Name Line 2 Address Line 1 Address Line 2 City State -- Se…" at bounding box center [985, 685] width 744 height 474
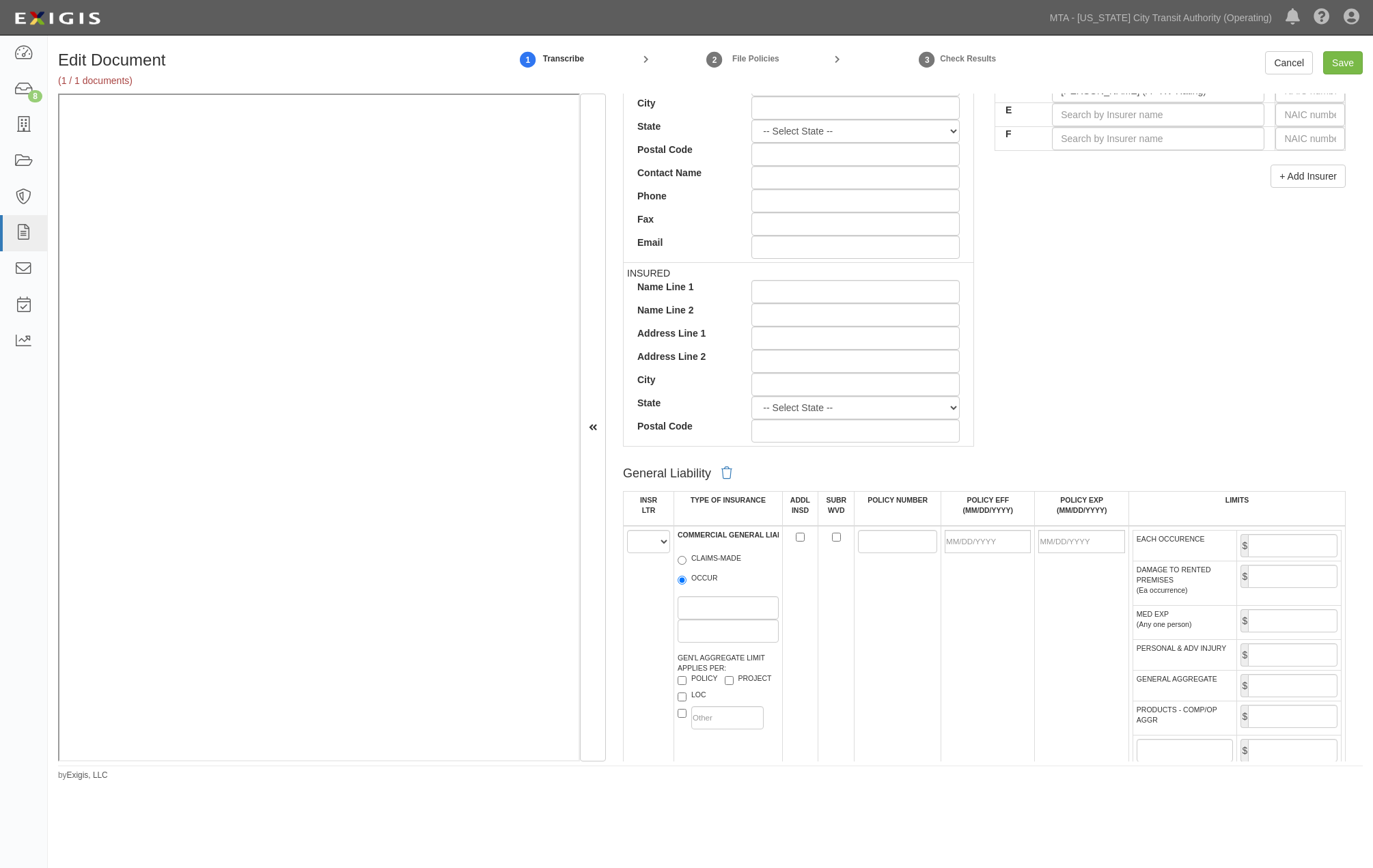
scroll to position [606, 0]
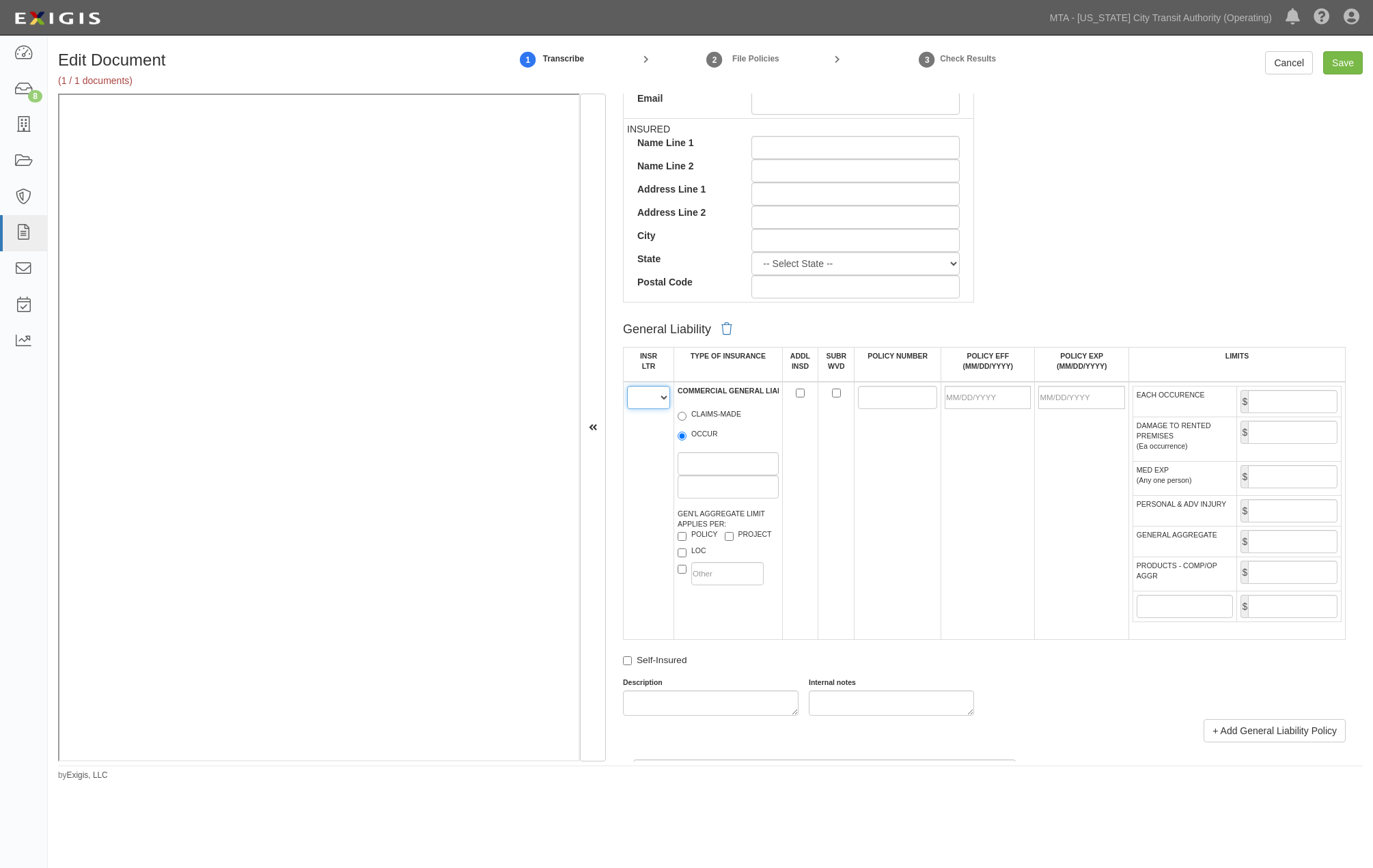
click at [646, 396] on select "A B C D E F" at bounding box center [648, 397] width 43 height 23
select select "A"
click at [627, 388] on select "A B C D E F" at bounding box center [648, 397] width 43 height 23
click at [678, 440] on input "OCCUR" at bounding box center [682, 436] width 9 height 9
radio input "true"
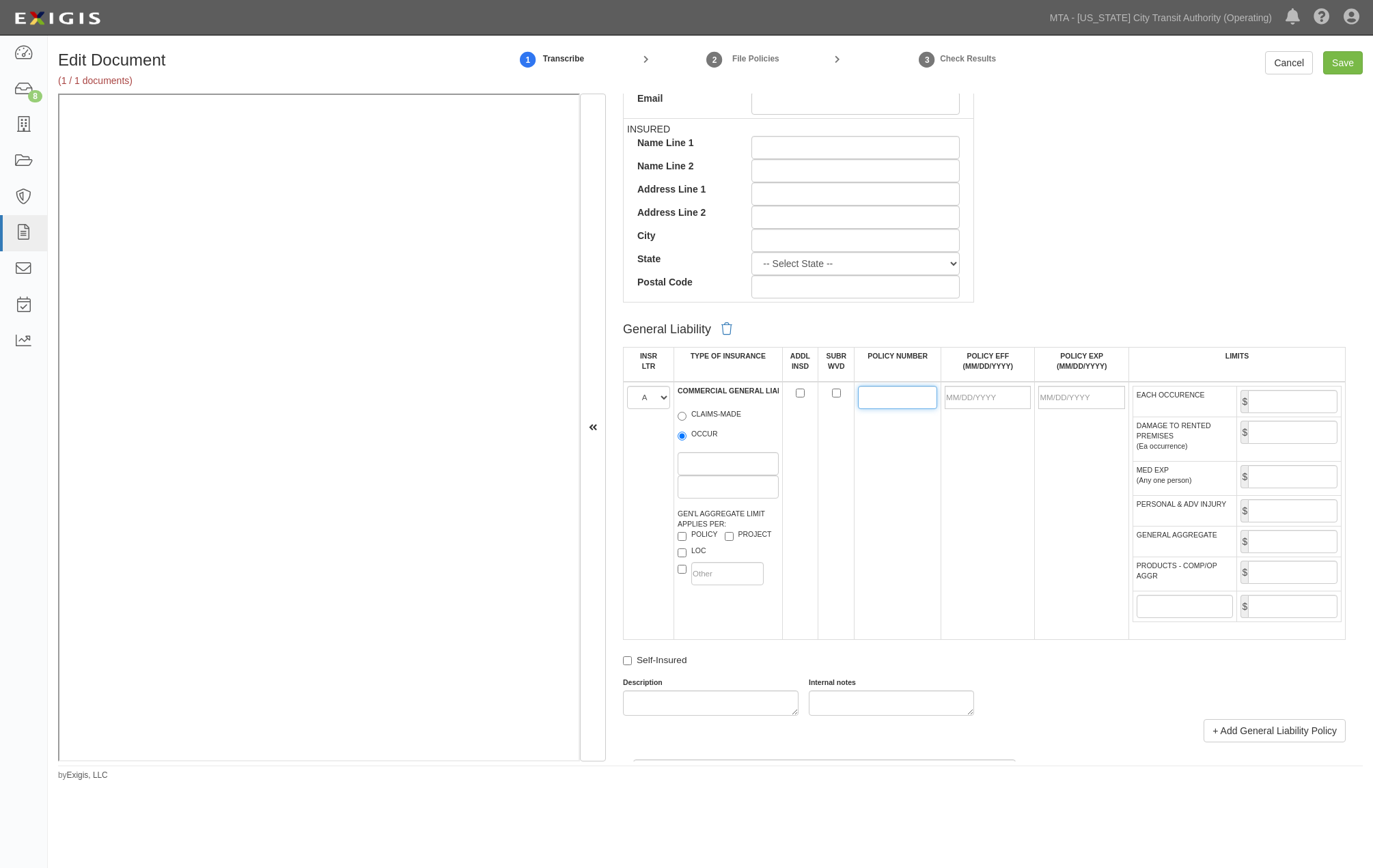
paste input "G21747671"
type input "G21747671"
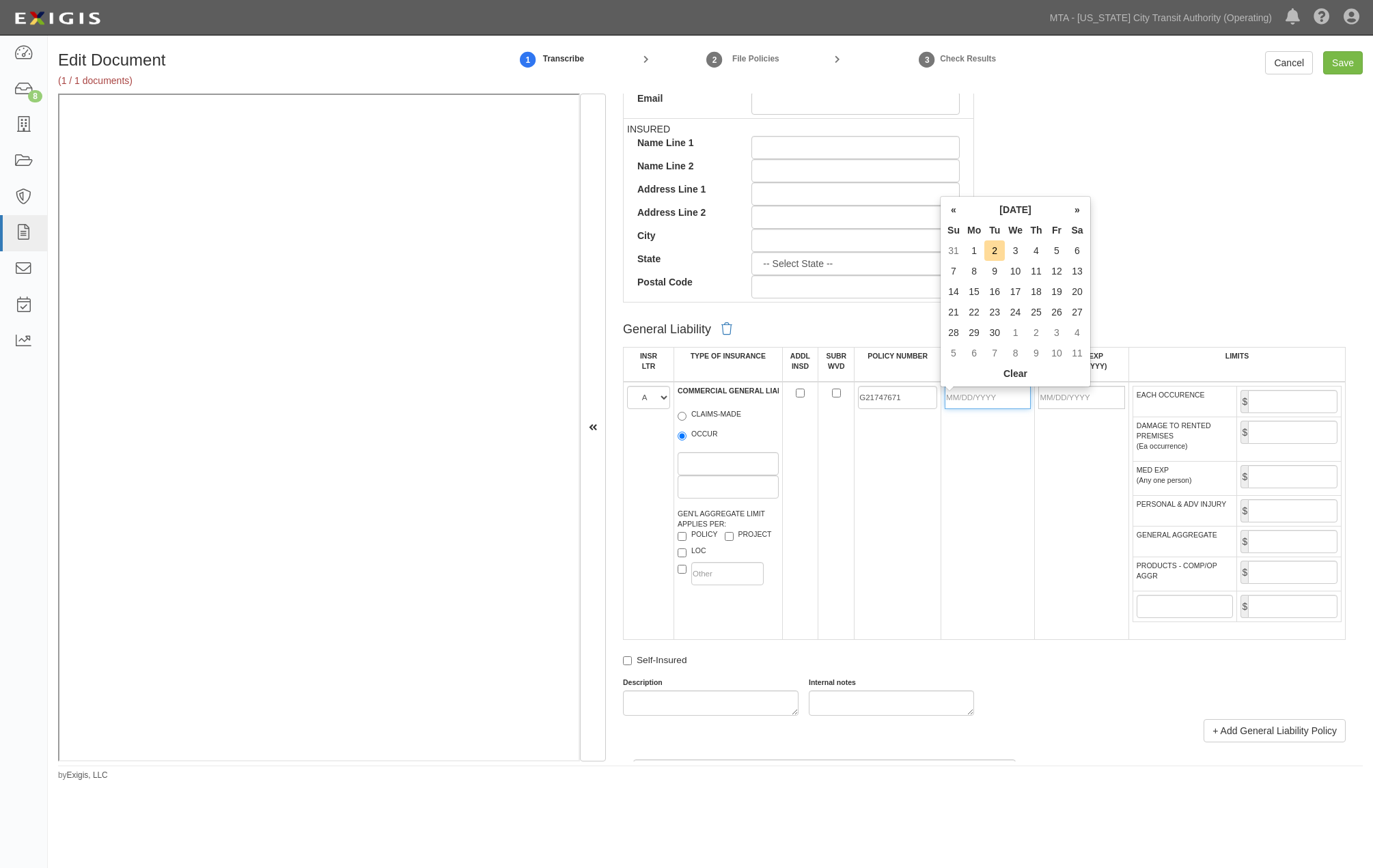
click at [979, 399] on input "POLICY EFF (MM/DD/YYYY)" at bounding box center [988, 397] width 86 height 23
type input "09/01/2025"
type input "09/01/2026"
click at [1009, 474] on td "09/01/2025" at bounding box center [988, 510] width 94 height 258
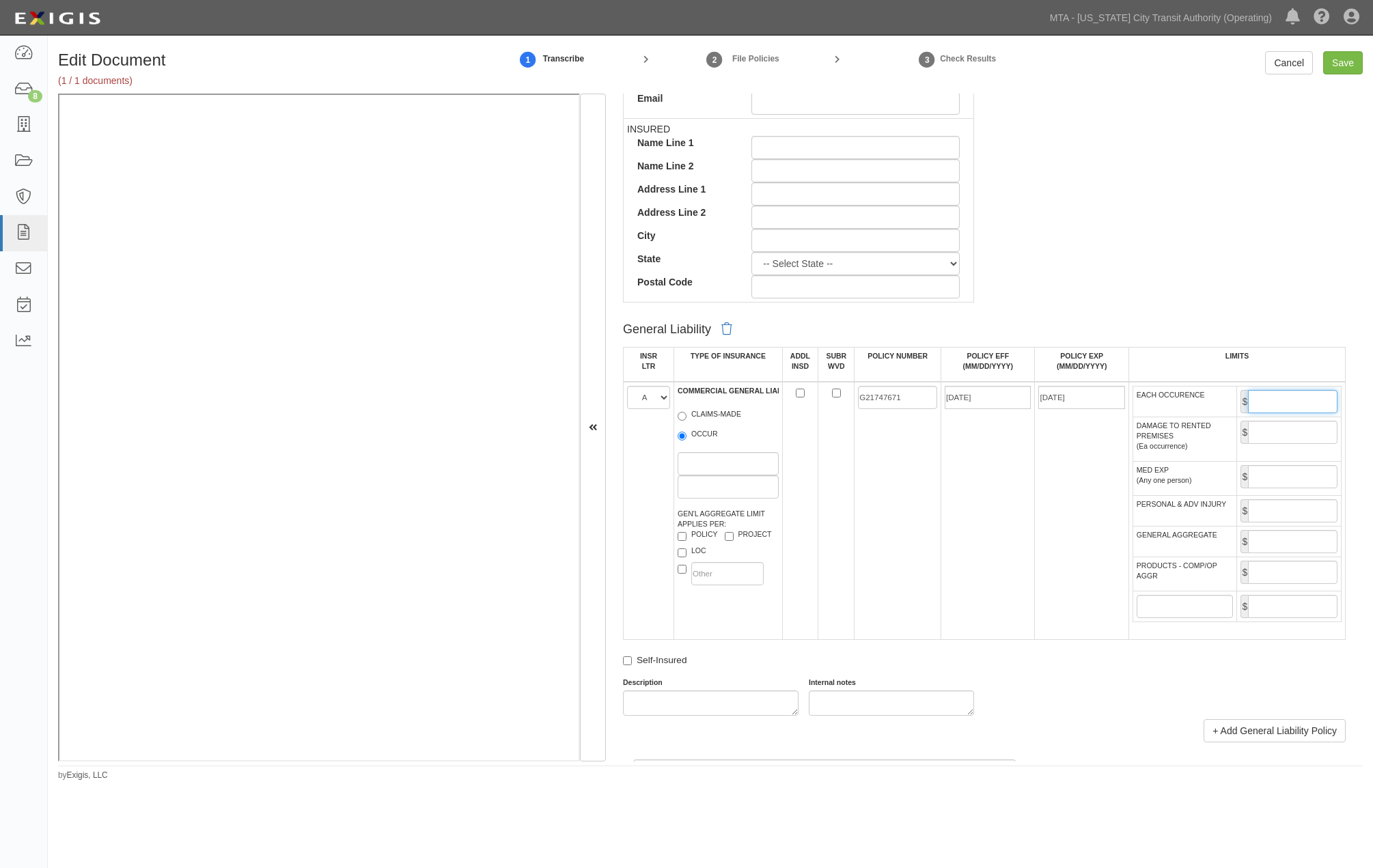
click at [1174, 405] on input "EACH OCCURENCE" at bounding box center [1293, 401] width 90 height 23
type input "1,000,000"
click at [1174, 553] on input "GENERAL AGGREGATE" at bounding box center [1293, 541] width 90 height 23
type input "2,000,000"
click at [1174, 584] on input "PRODUCTS - COMP/OP AGGR" at bounding box center [1293, 572] width 90 height 23
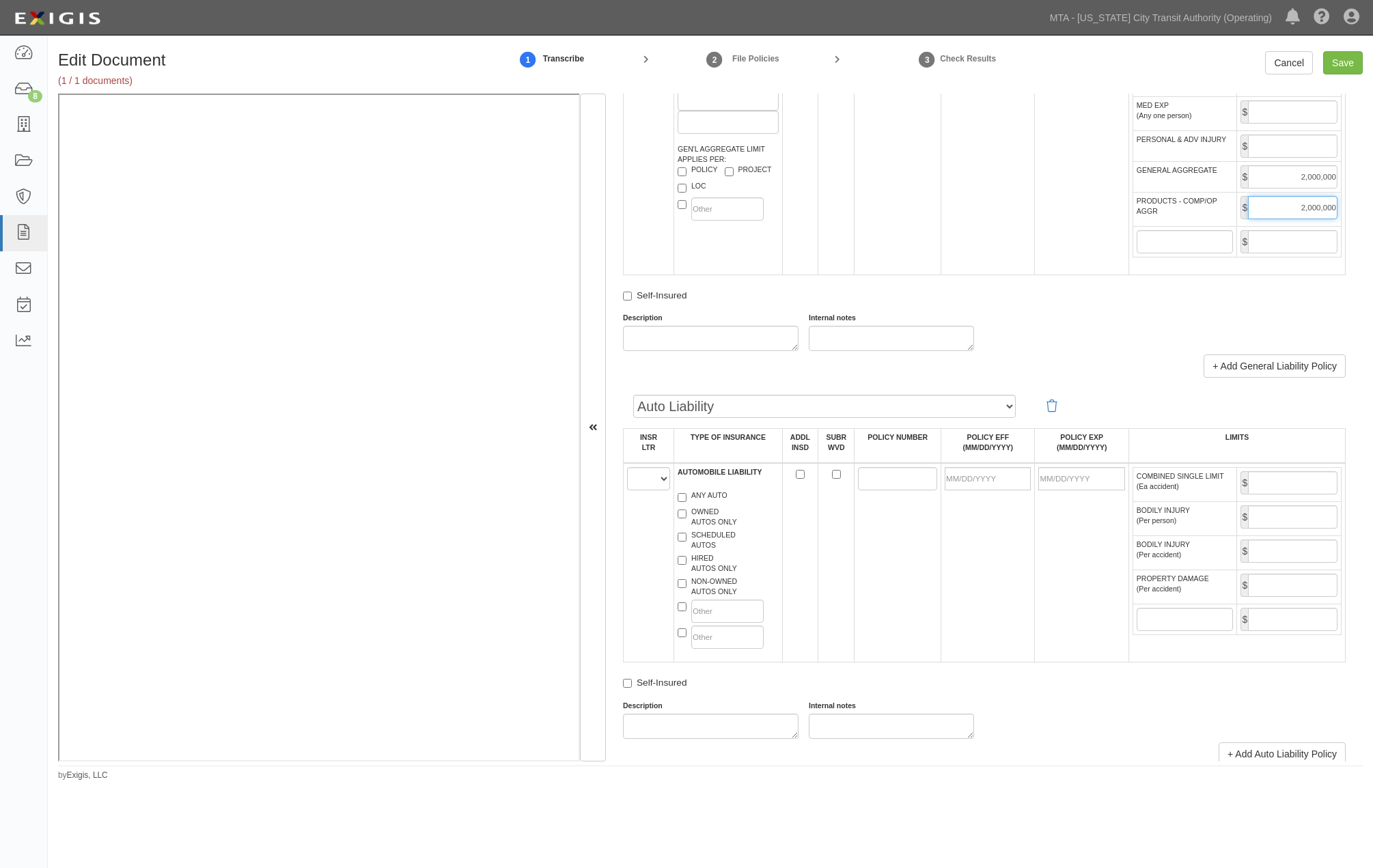
scroll to position [986, 0]
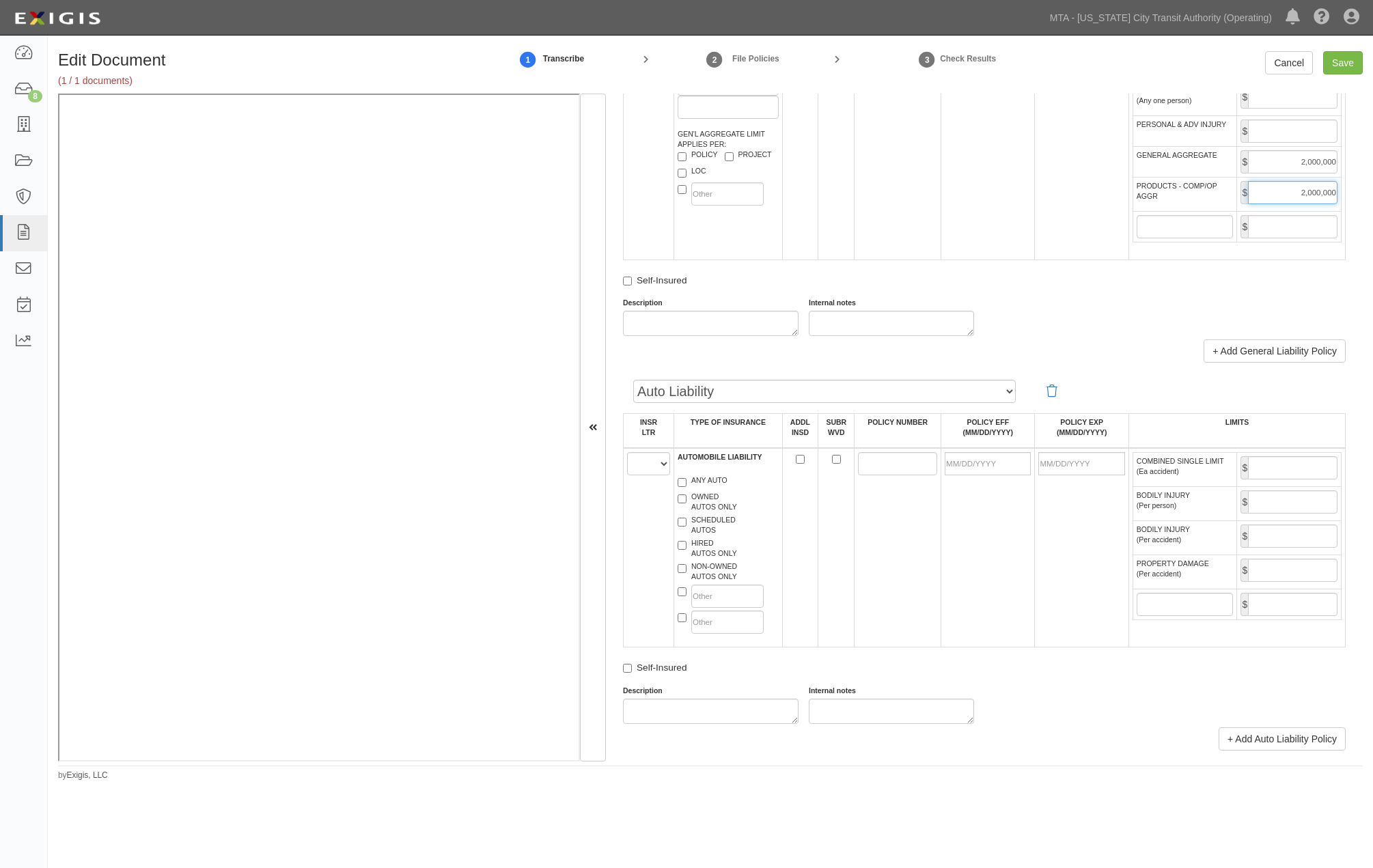
type input "2,000,000"
click at [637, 475] on select "A B C D E F" at bounding box center [648, 464] width 43 height 23
select select "B"
click at [627, 475] on select "A B C D E F" at bounding box center [648, 464] width 43 height 23
drag, startPoint x: 712, startPoint y: 515, endPoint x: 704, endPoint y: 513, distance: 8.2
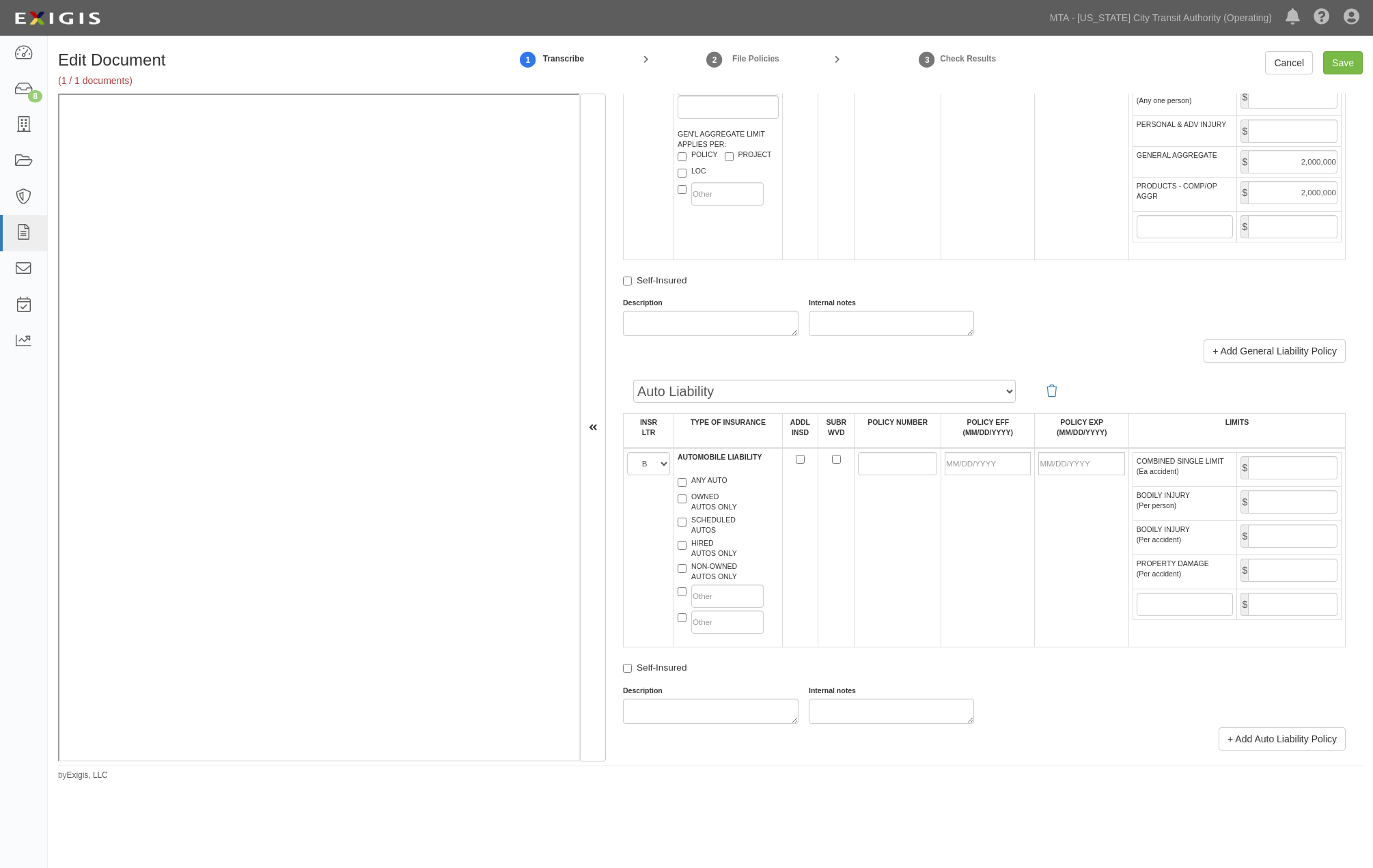
click at [712, 489] on label "ANY AUTO" at bounding box center [702, 482] width 50 height 14
click at [686, 487] on input "ANY AUTO" at bounding box center [682, 482] width 9 height 9
checkbox input "true"
paste input "8109T766871"
type input "8109T766871"
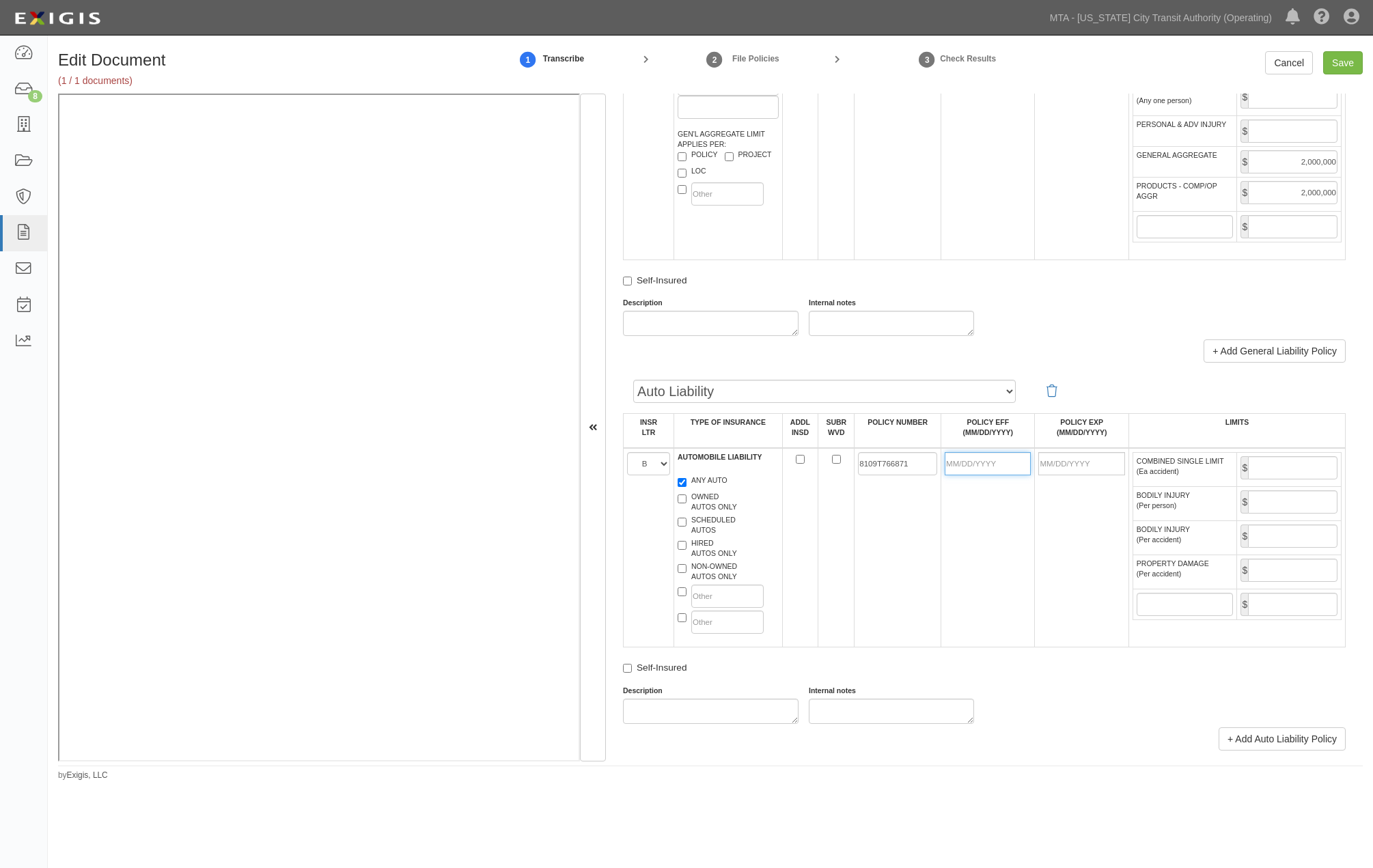
click at [952, 475] on input "POLICY EFF (MM/DD/YYYY)" at bounding box center [988, 464] width 86 height 23
type input "09/01/2025"
type input "09/01/2026"
click at [968, 545] on td "09/01/2025" at bounding box center [988, 548] width 94 height 200
click at [1174, 479] on input "COMBINED SINGLE LIMIT (Ea accident)" at bounding box center [1293, 468] width 90 height 23
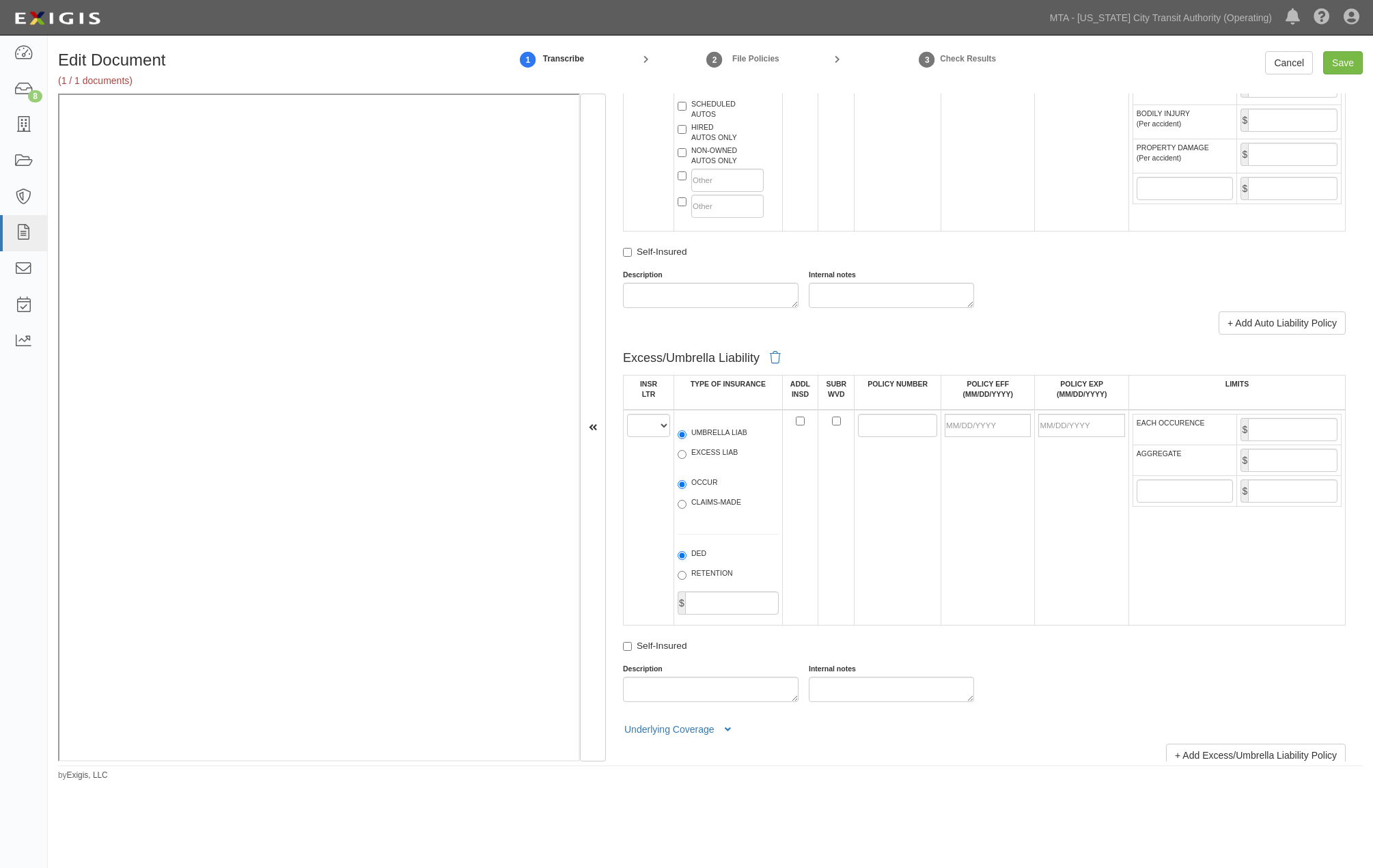
scroll to position [1518, 0]
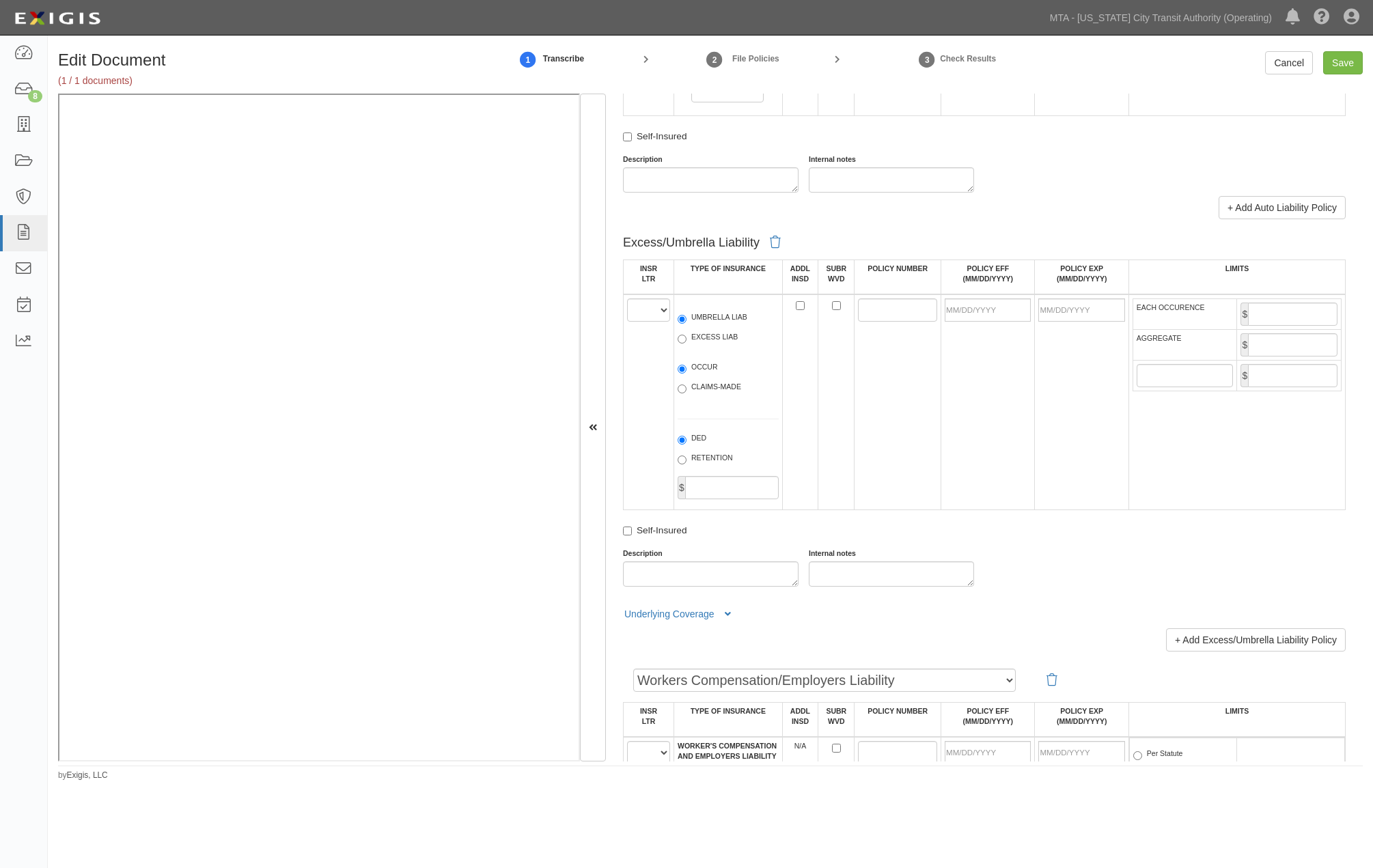
type input "2,000,000"
click at [640, 322] on select "A B C D E F" at bounding box center [648, 310] width 43 height 23
select select "D"
click at [627, 322] on select "A B C D E F" at bounding box center [648, 310] width 43 height 23
click at [704, 346] on label "EXCESS LIAB" at bounding box center [708, 338] width 60 height 14
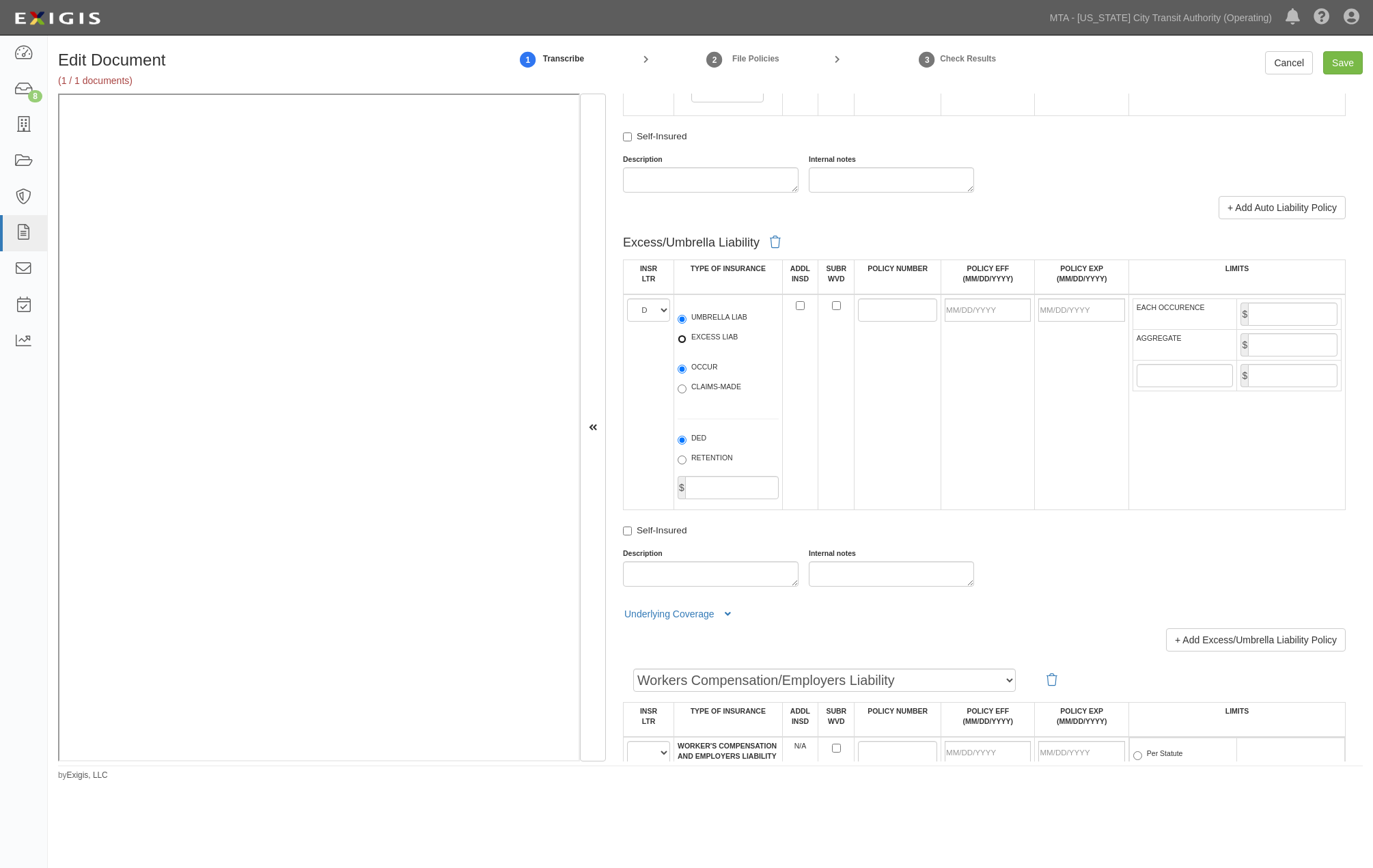
click at [686, 343] on input "EXCESS LIAB" at bounding box center [682, 339] width 9 height 9
radio input "true"
click at [697, 376] on label "OCCUR" at bounding box center [697, 368] width 40 height 14
click at [686, 373] on input "OCCUR" at bounding box center [682, 368] width 9 height 9
radio input "true"
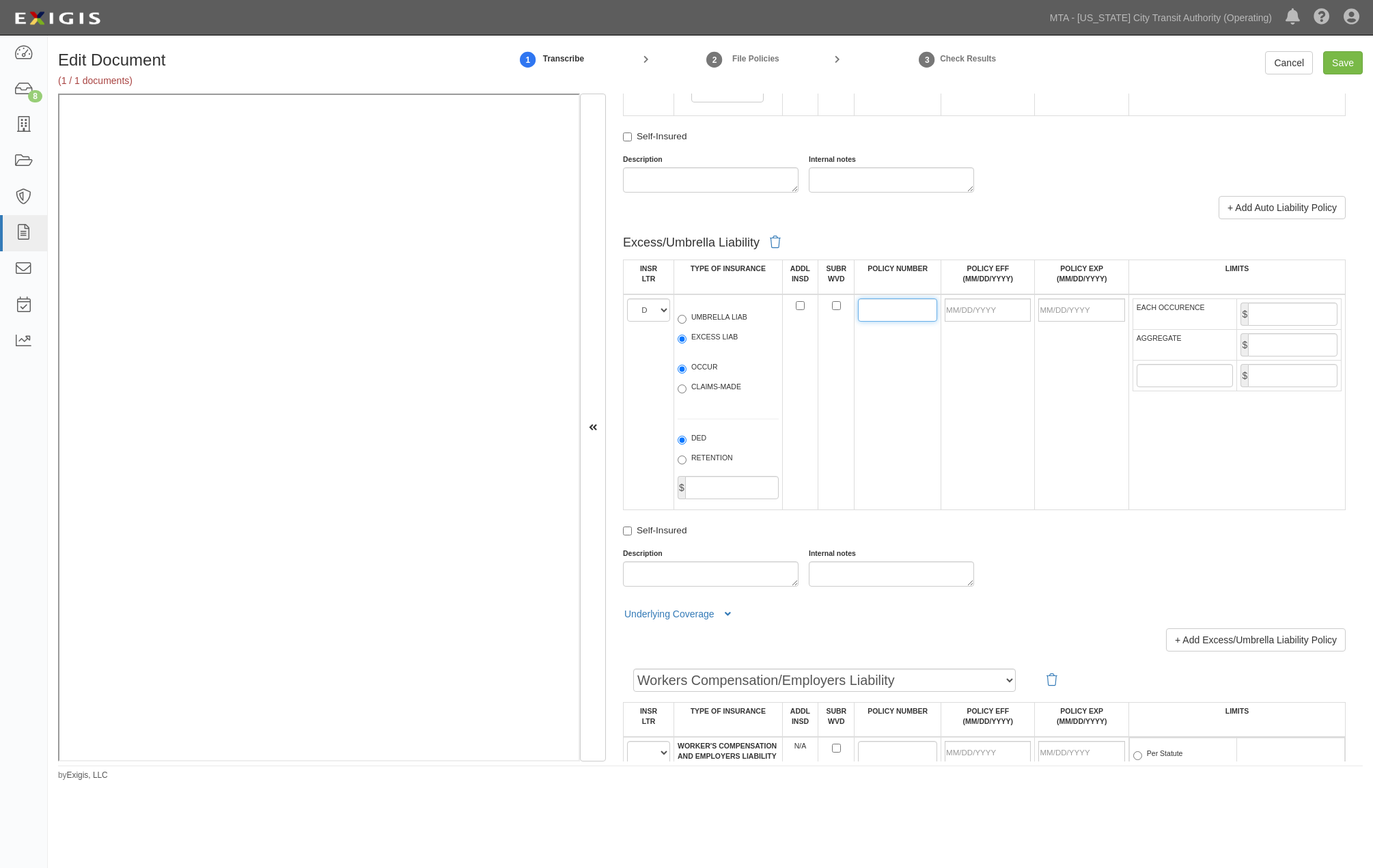
paste input "XS1167225"
type input "XS1167225"
drag, startPoint x: 968, startPoint y: 359, endPoint x: 980, endPoint y: 363, distance: 12.6
click at [972, 322] on input "POLICY EFF (MM/DD/YYYY)" at bounding box center [988, 310] width 86 height 23
type input "09/01/2025"
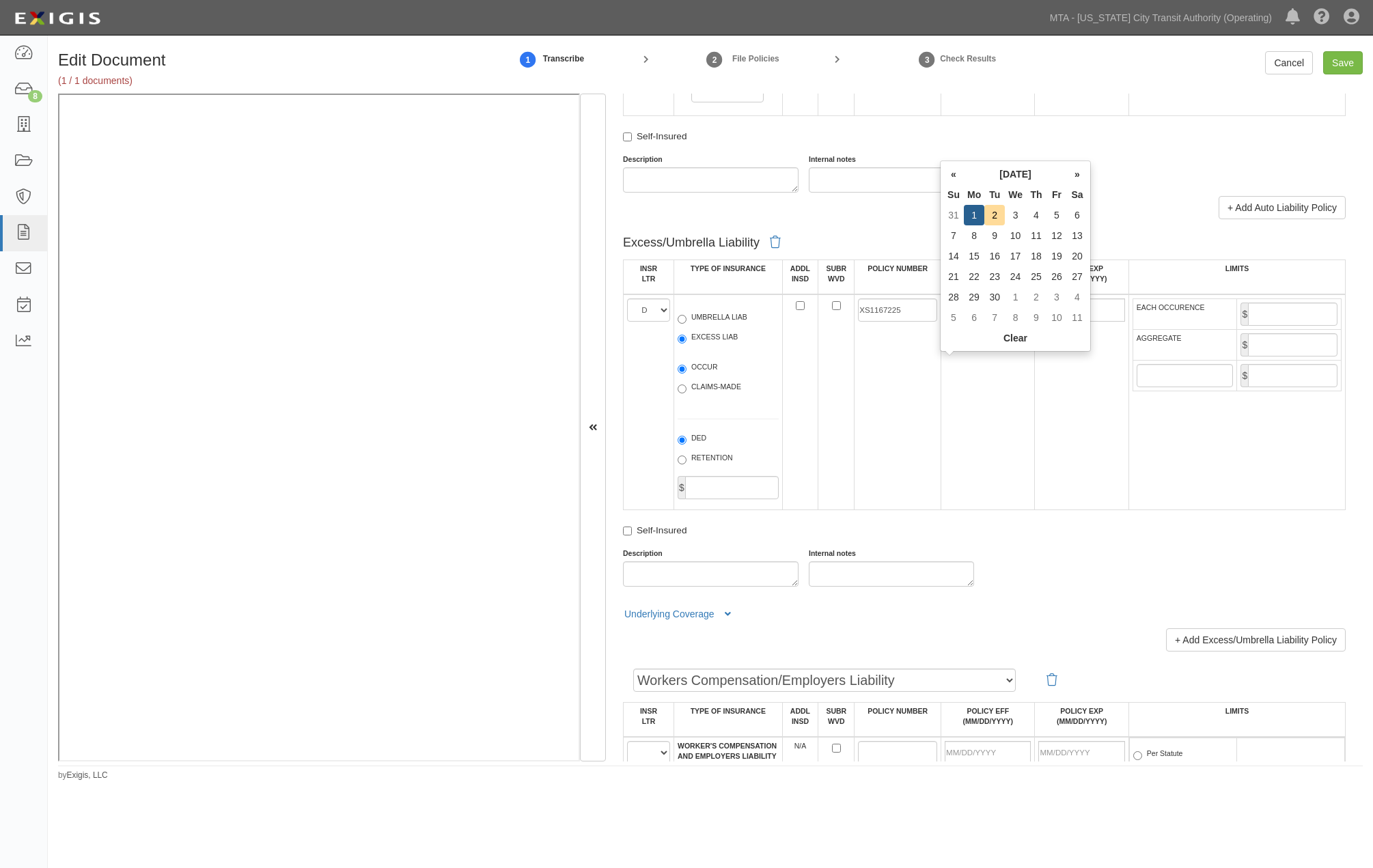
type input "09/01/2026"
click at [1049, 452] on td "09/01/2026" at bounding box center [1081, 402] width 94 height 216
click at [1174, 326] on input "EACH OCCURENCE" at bounding box center [1293, 314] width 90 height 23
type input "2,000,000"
click at [1174, 356] on input "AGGREGATE" at bounding box center [1293, 345] width 90 height 23
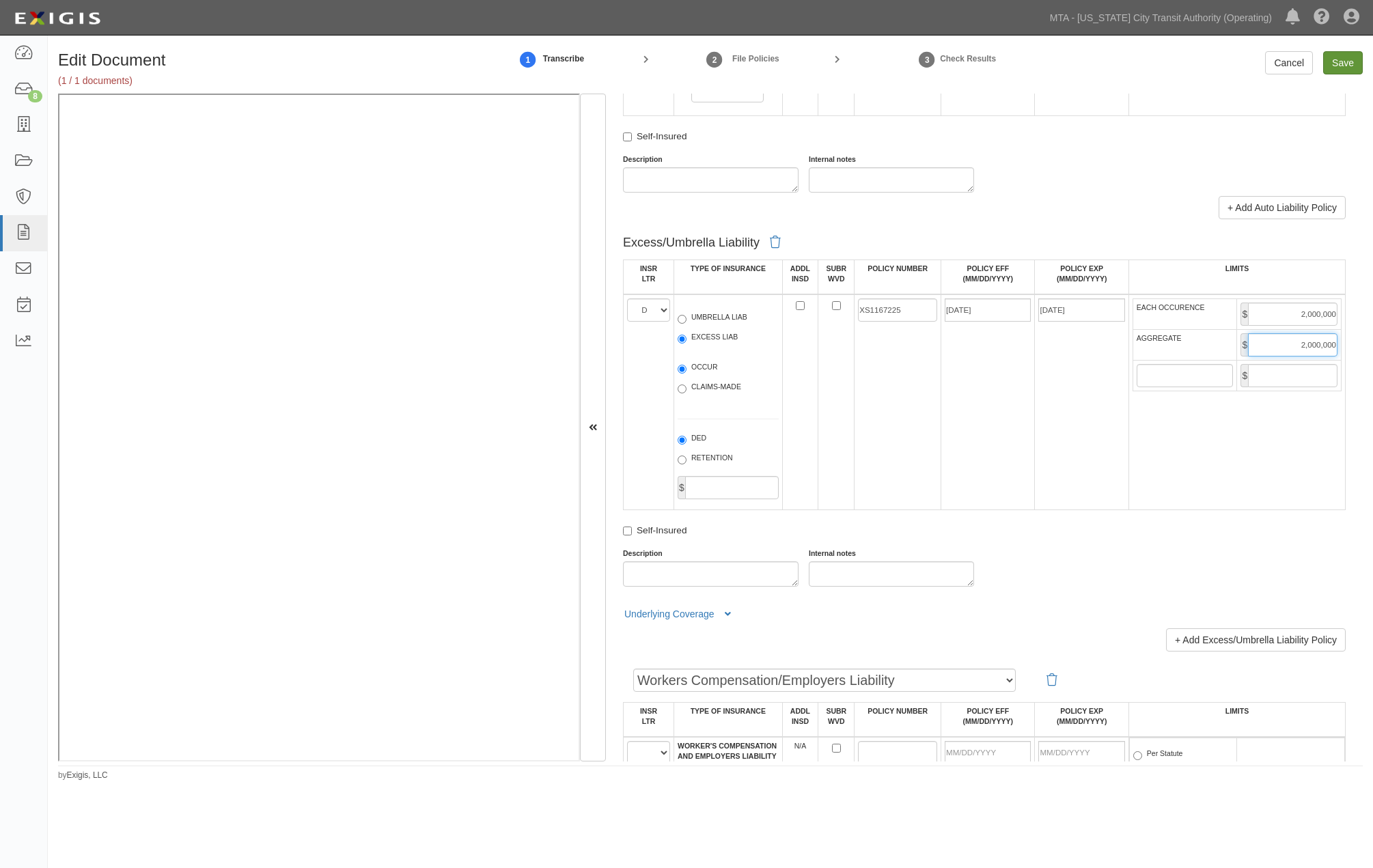
type input "2,000,000"
drag, startPoint x: 1350, startPoint y: 62, endPoint x: 1340, endPoint y: 64, distance: 10.2
click at [1174, 62] on input "Save" at bounding box center [1343, 63] width 40 height 23
type input "1000000"
type input "2000000"
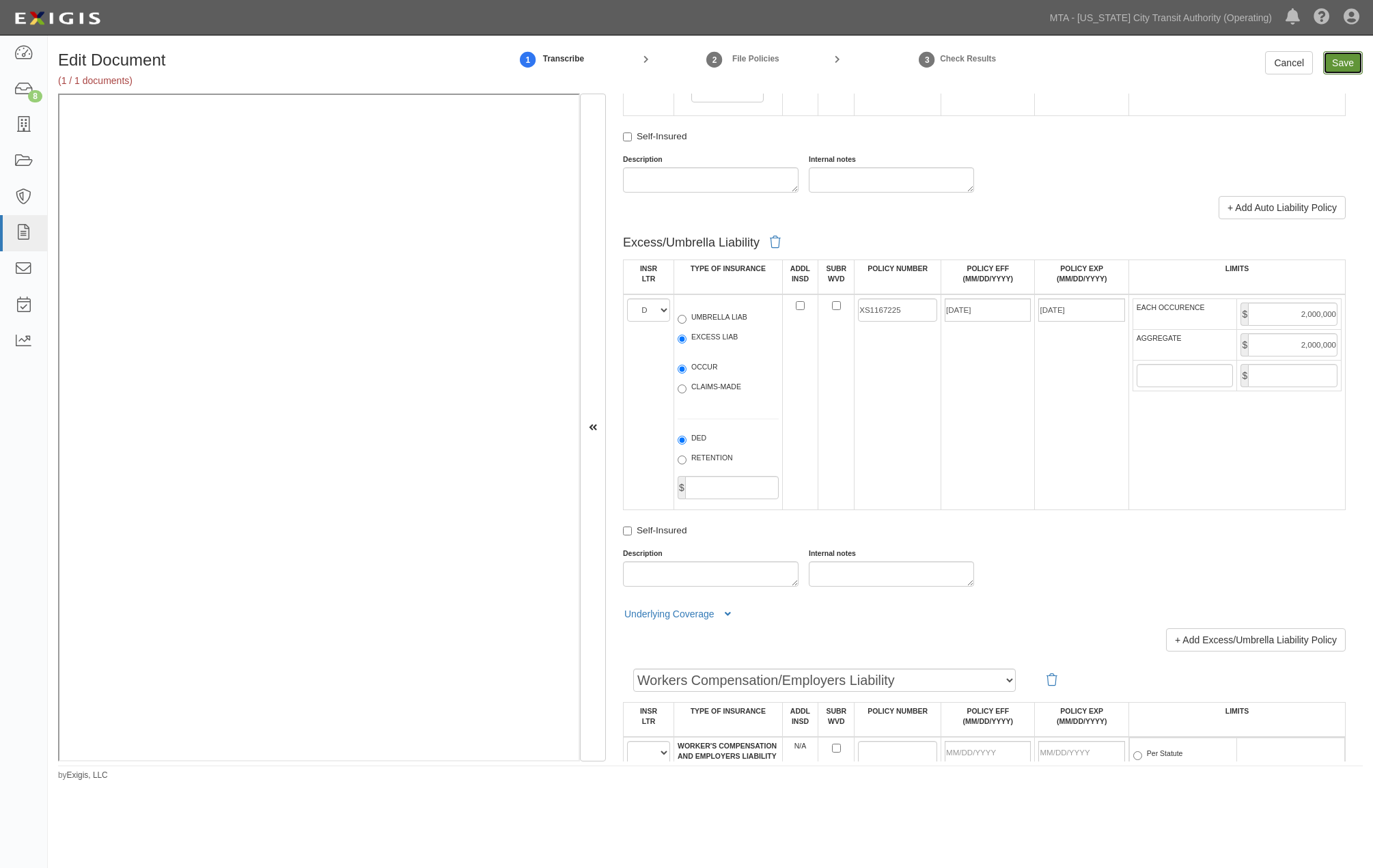
type input "2000000"
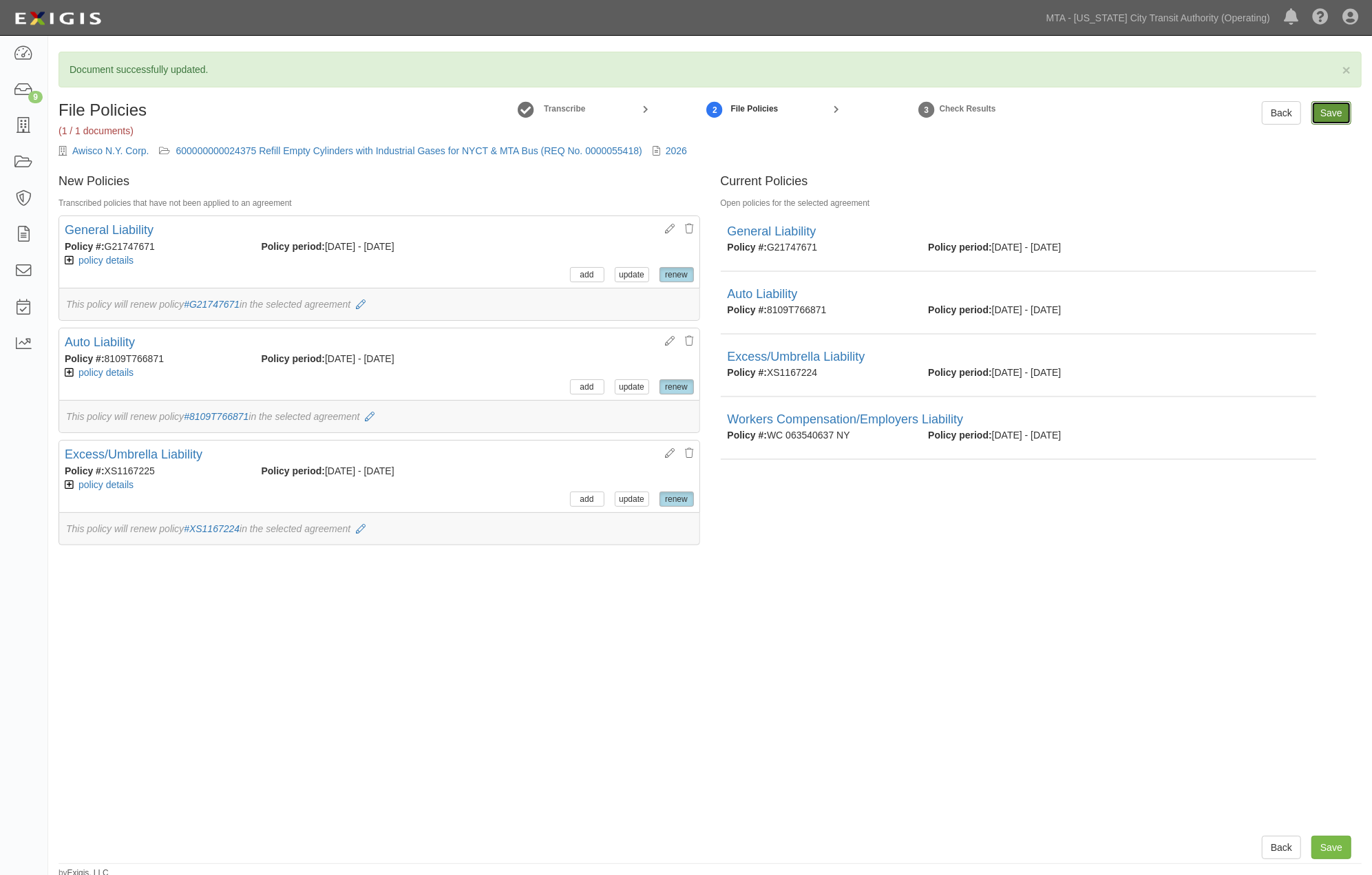
click at [1336, 107] on input "Save" at bounding box center [1331, 113] width 40 height 23
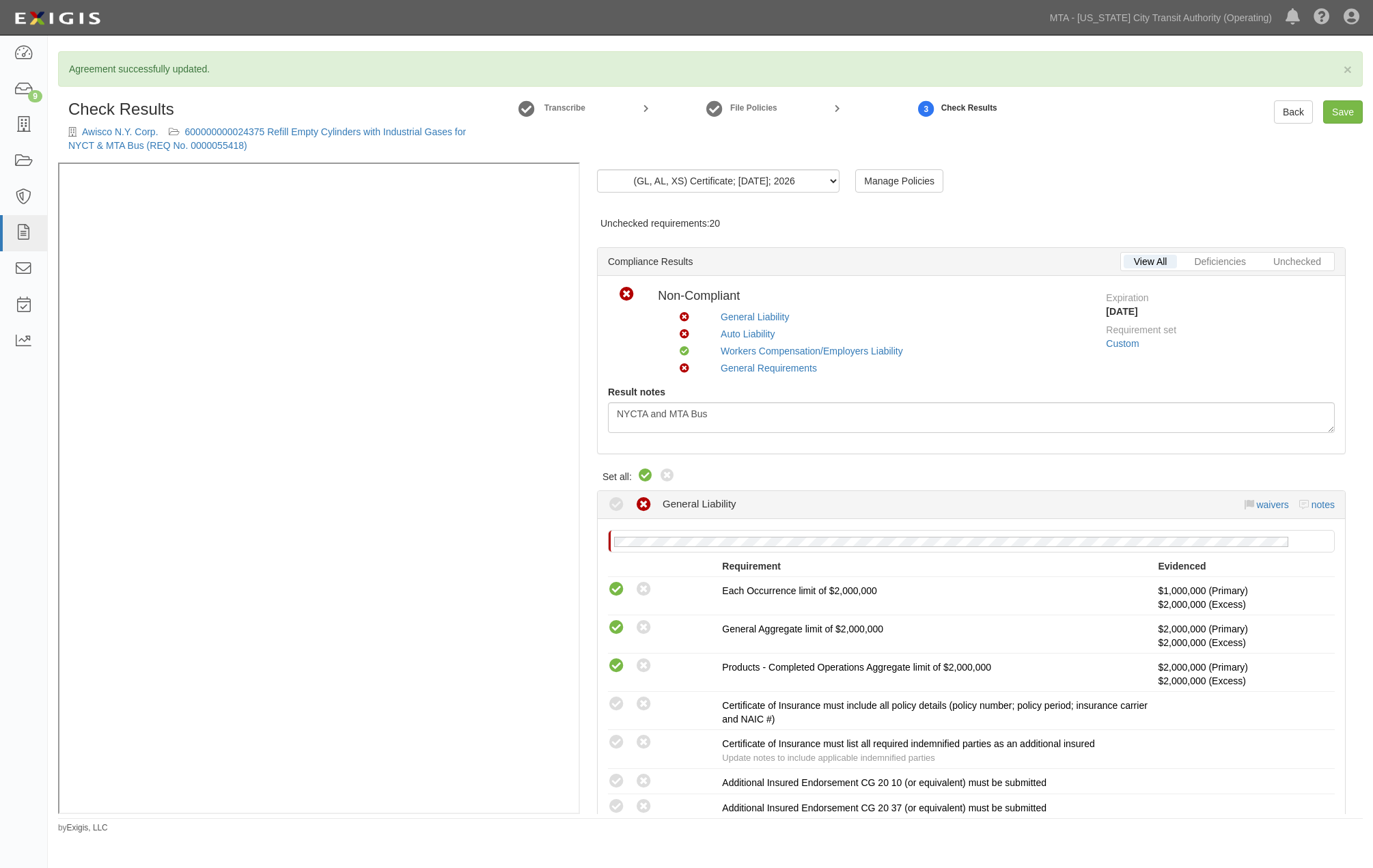
click at [642, 478] on icon at bounding box center [646, 476] width 16 height 16
radio input "true"
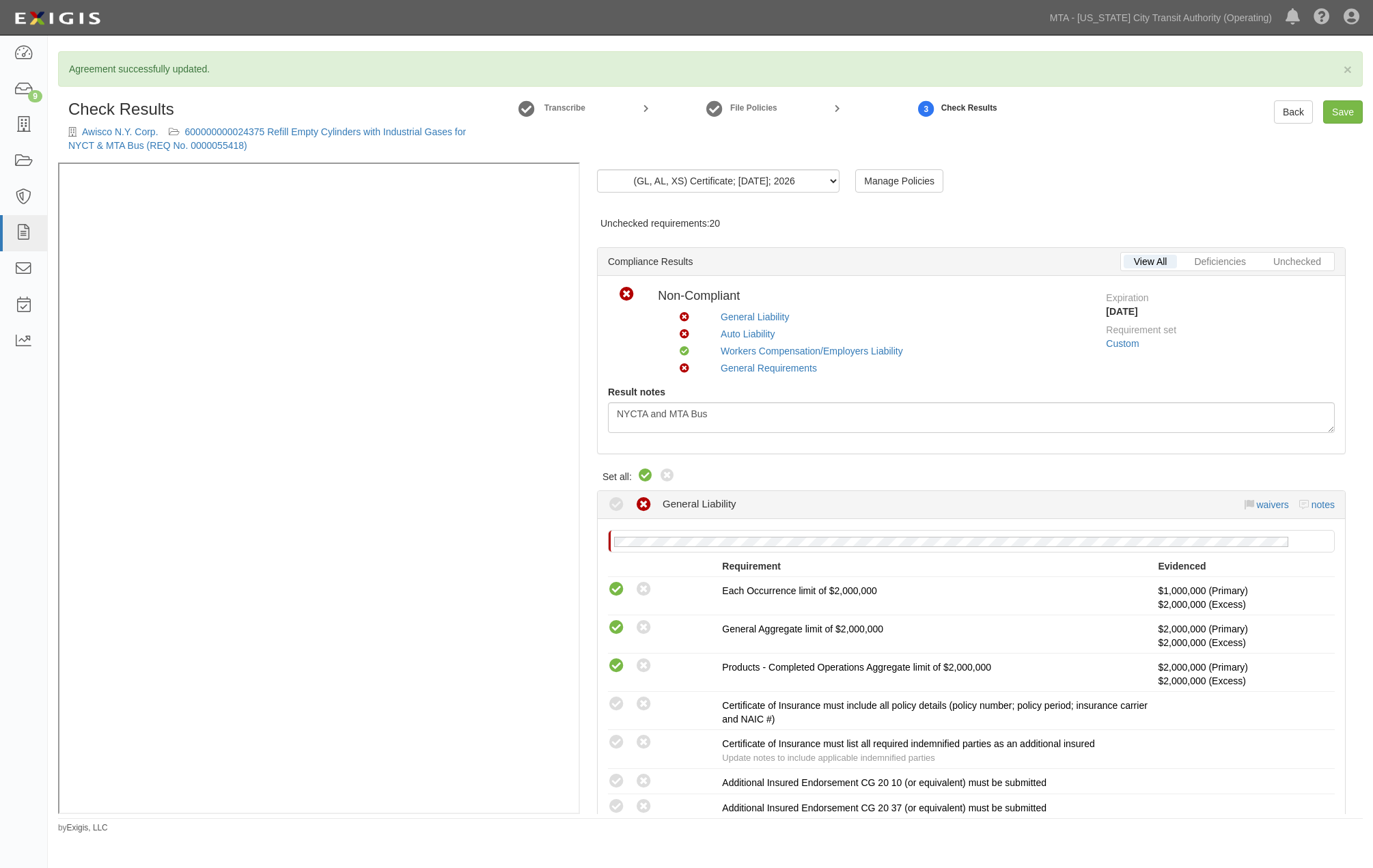
radio input "true"
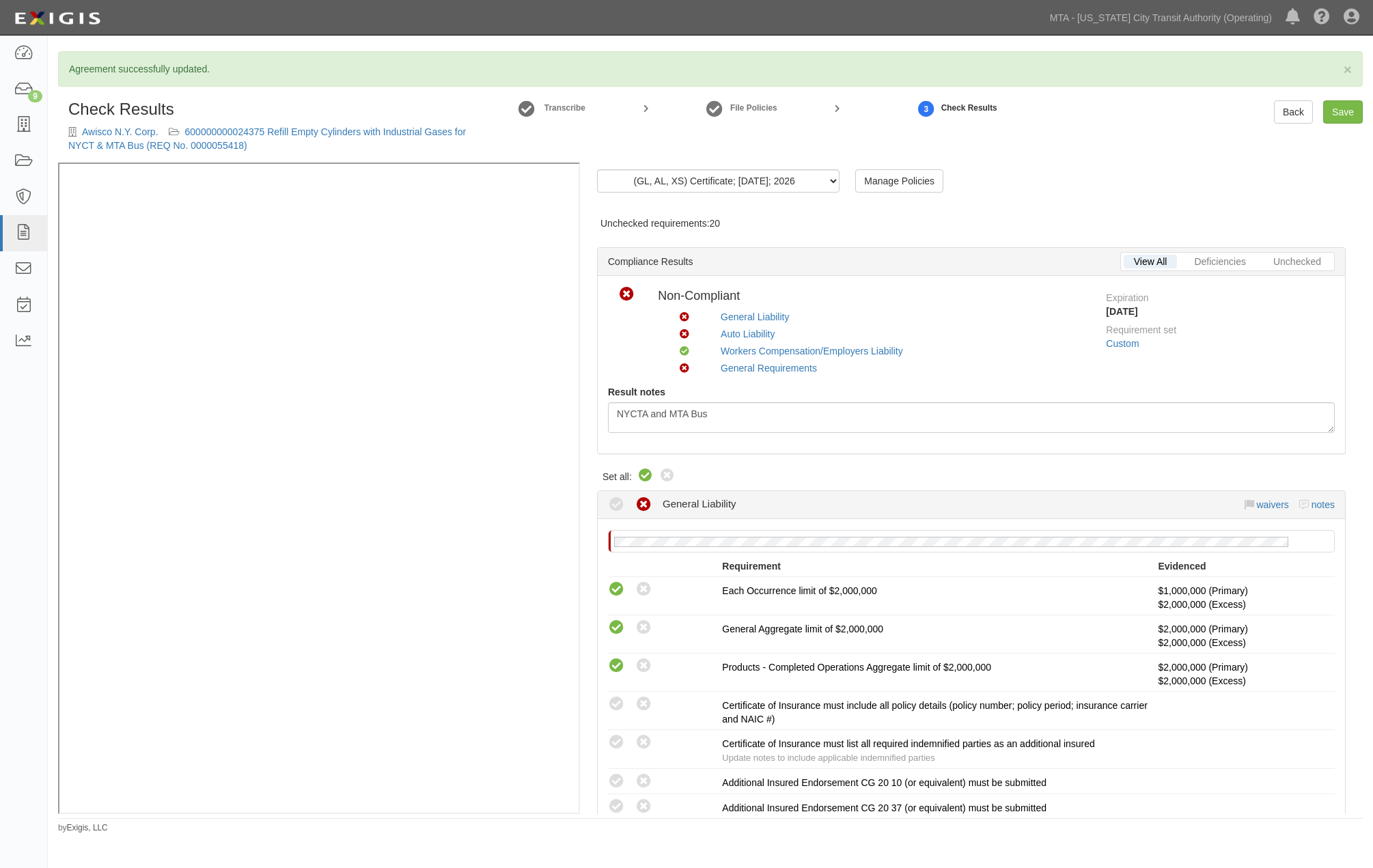
radio input "true"
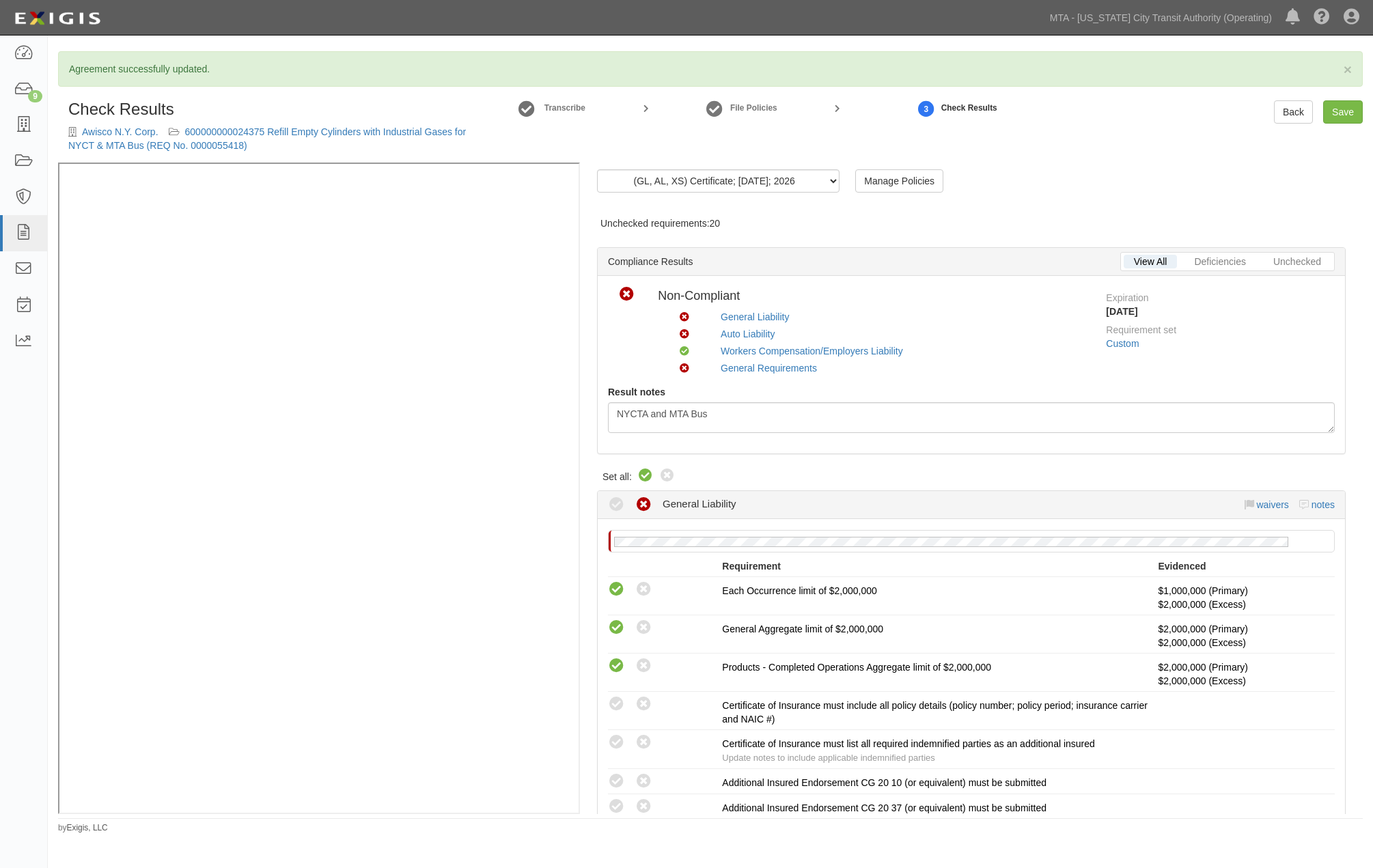
radio input "true"
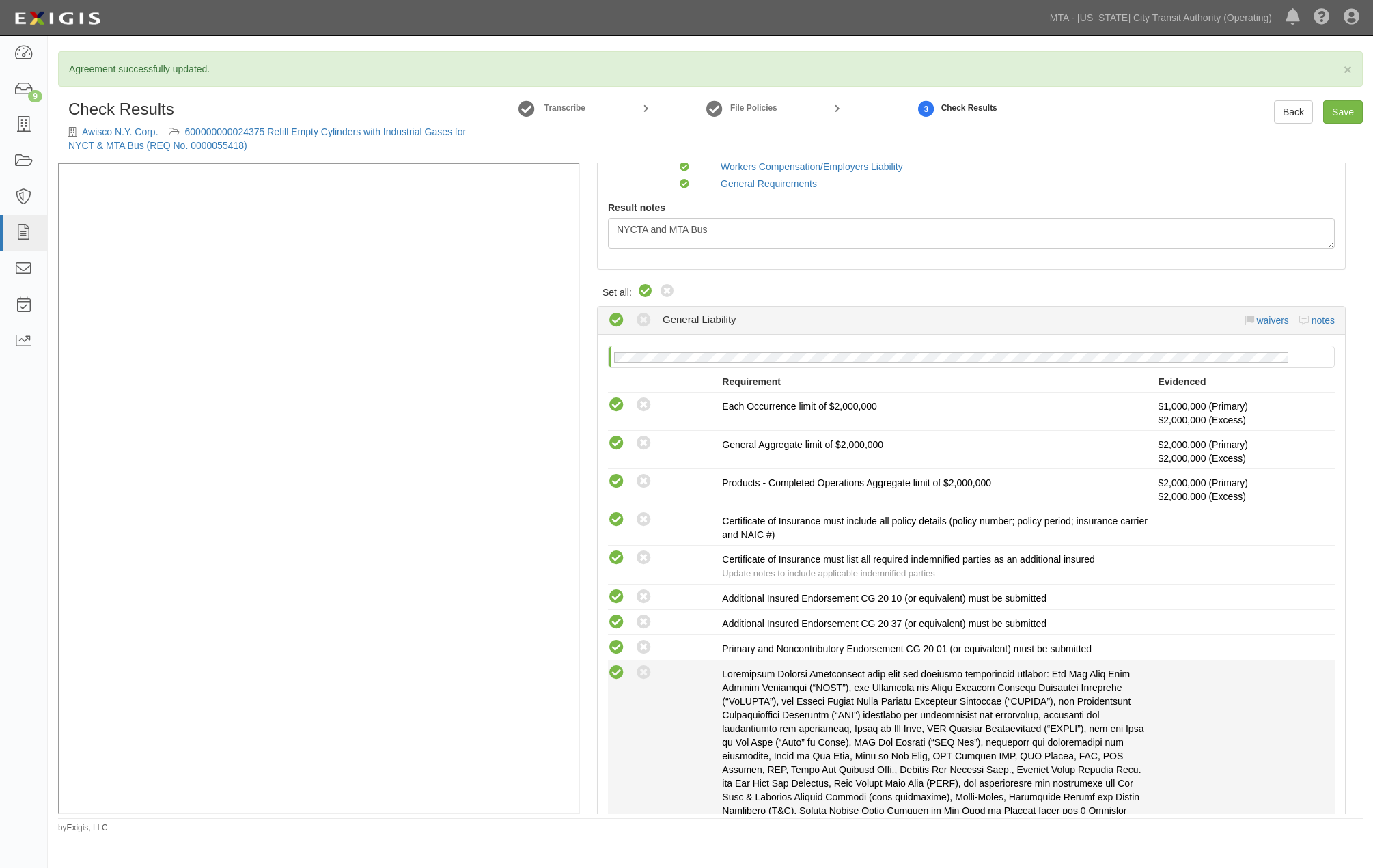
scroll to position [303, 0]
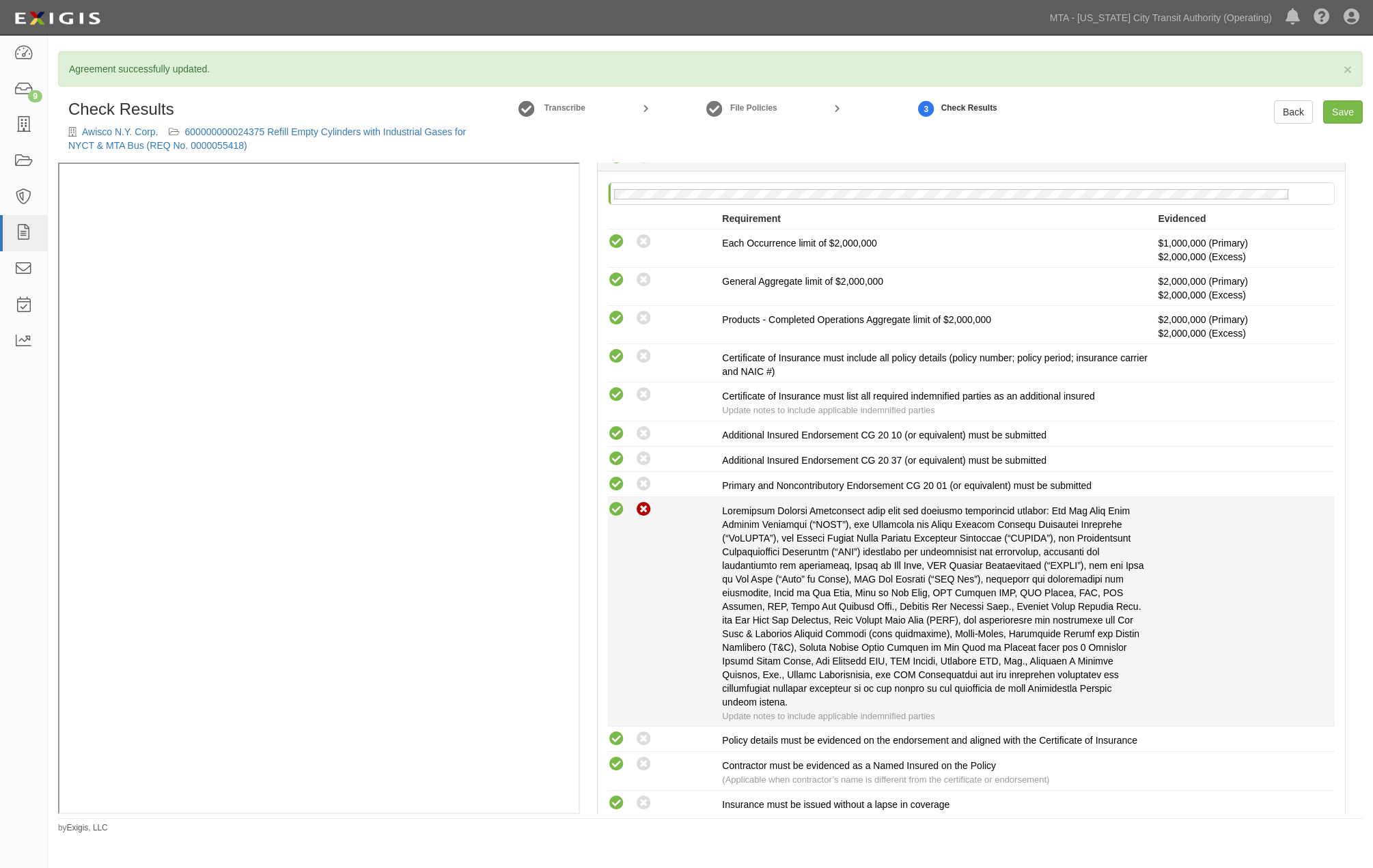
click at [642, 509] on icon at bounding box center [643, 509] width 17 height 17
radio input "true"
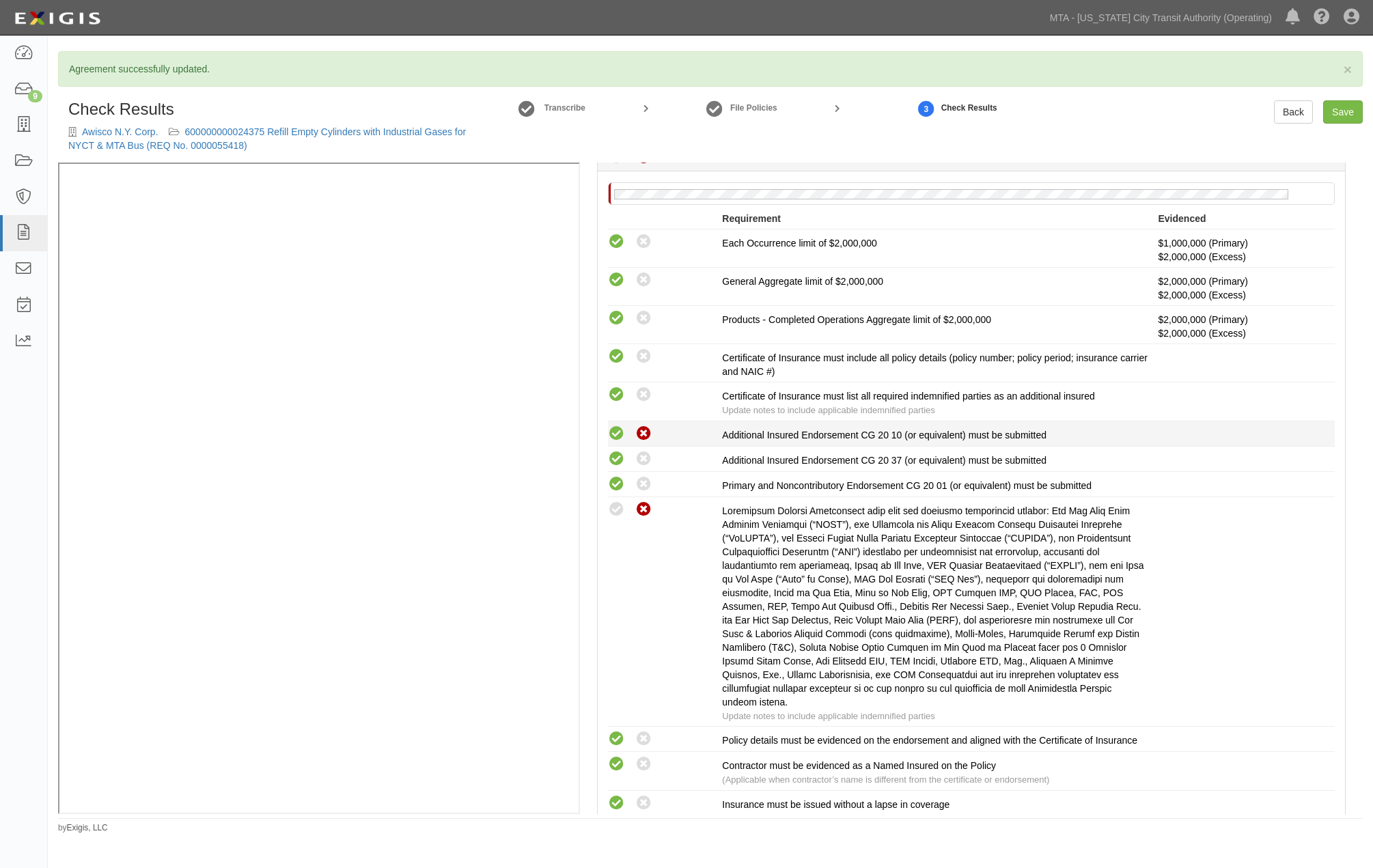
click at [645, 433] on icon at bounding box center [643, 434] width 17 height 17
radio input "true"
click at [645, 454] on icon at bounding box center [643, 459] width 17 height 17
radio input "true"
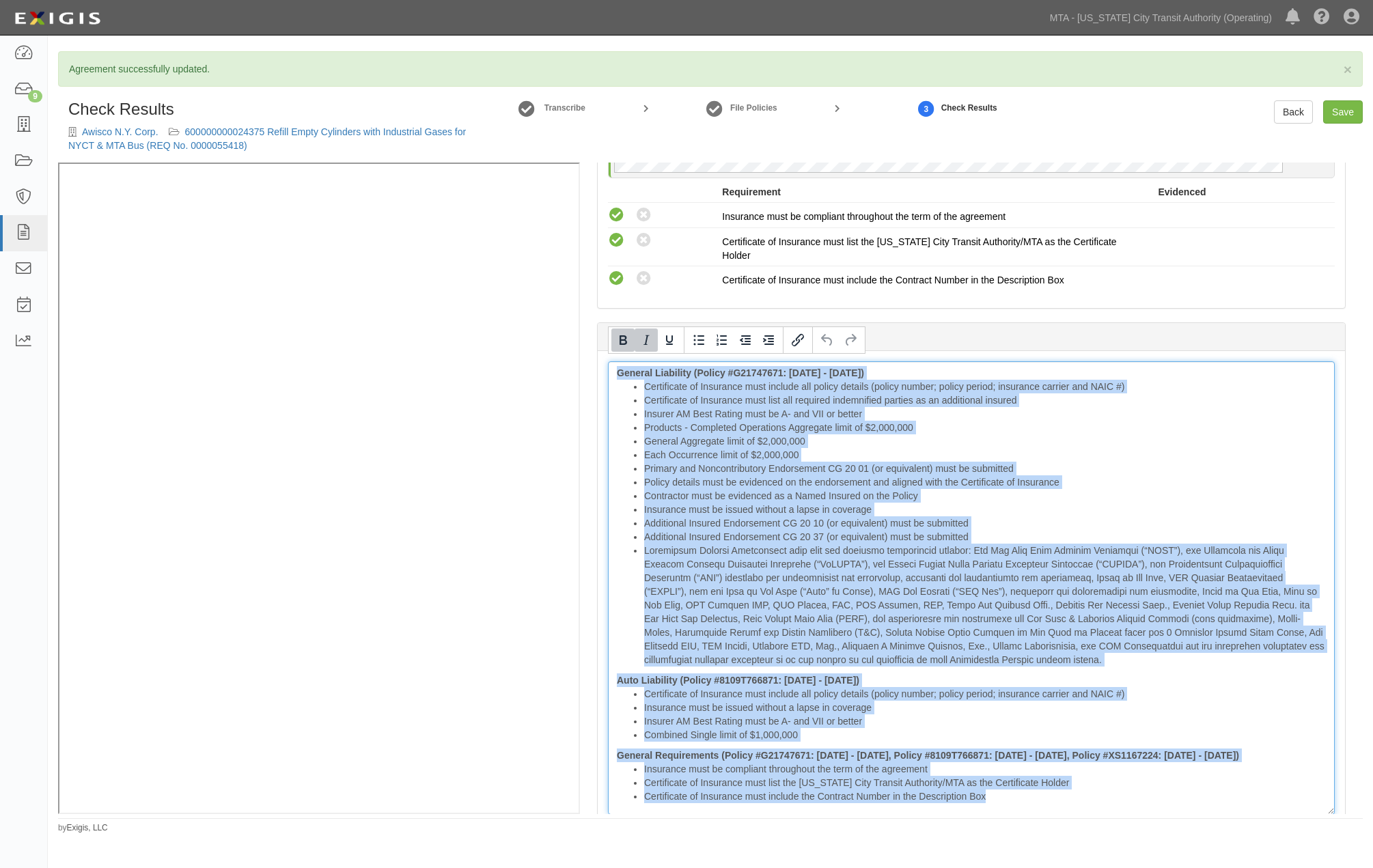
scroll to position [1894, 0]
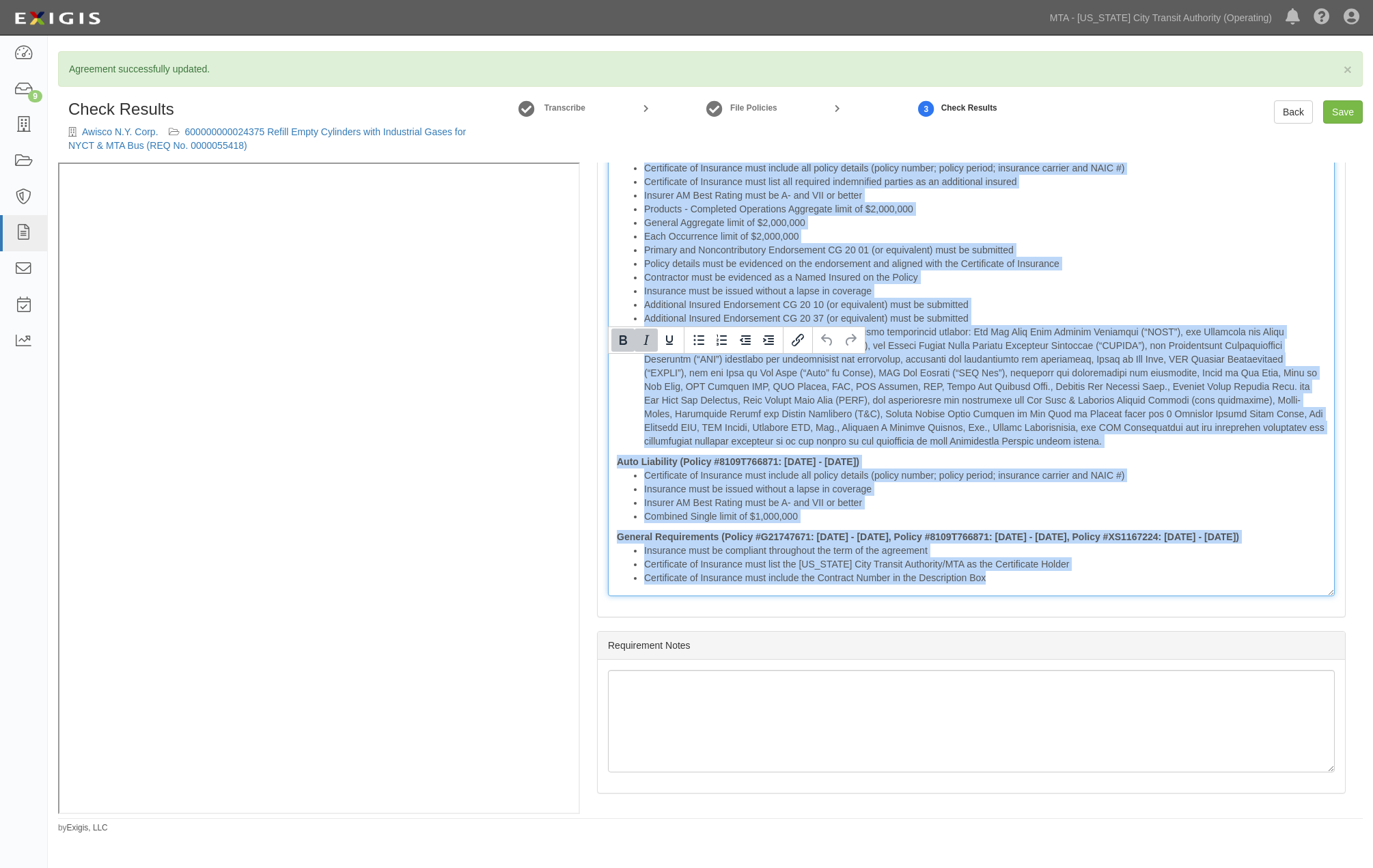
drag, startPoint x: 610, startPoint y: 364, endPoint x: 1658, endPoint y: 713, distance: 1104.6
click at [1372, 713] on html "Toggle navigation Dashboard 9 Inbox Parties Agreements Coverages Documents Mess…" at bounding box center [686, 416] width 1373 height 834
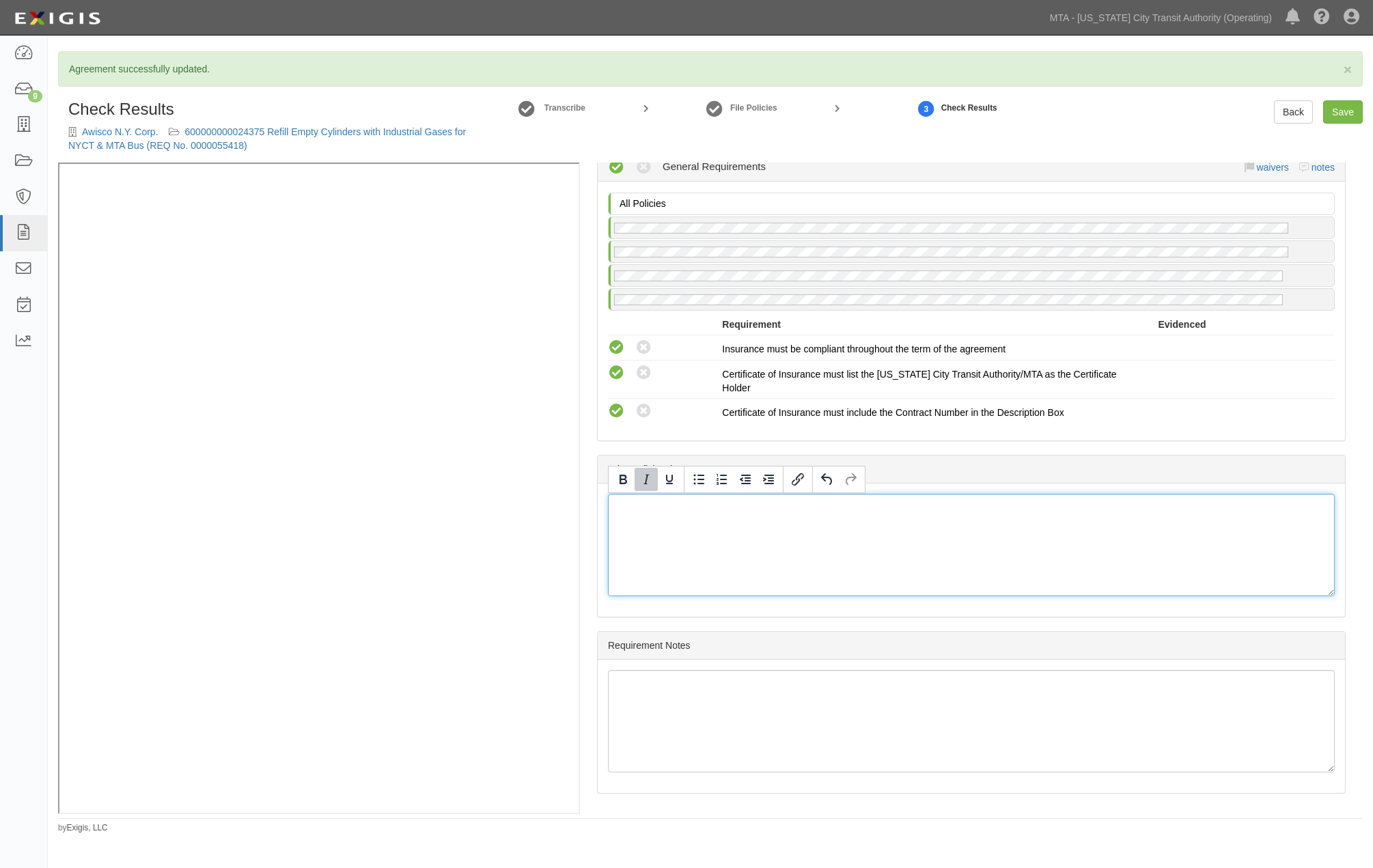
scroll to position [1530, 0]
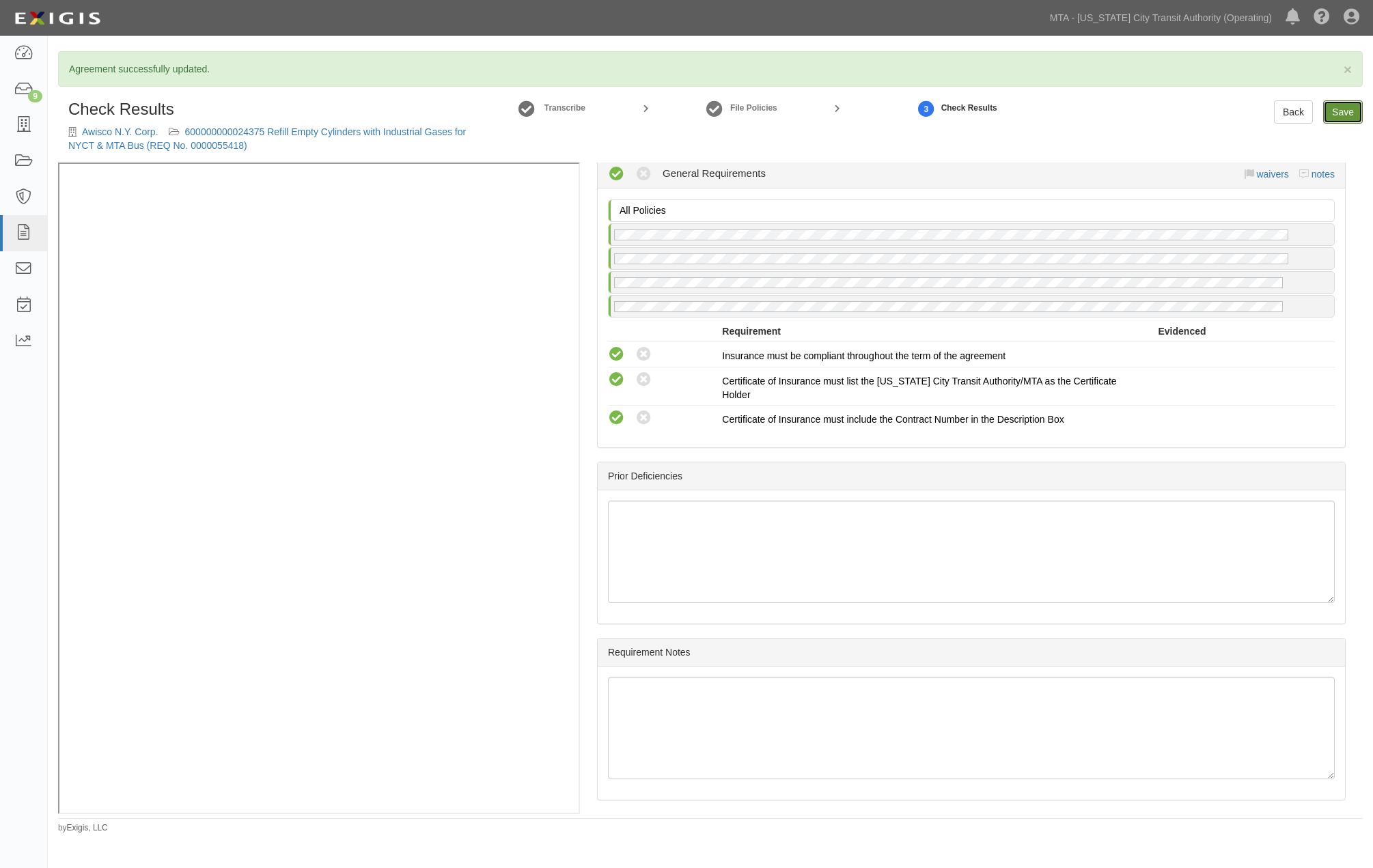
drag, startPoint x: 1353, startPoint y: 109, endPoint x: 1337, endPoint y: 120, distance: 19.4
click at [1351, 109] on link "Save" at bounding box center [1343, 112] width 40 height 23
radio input "true"
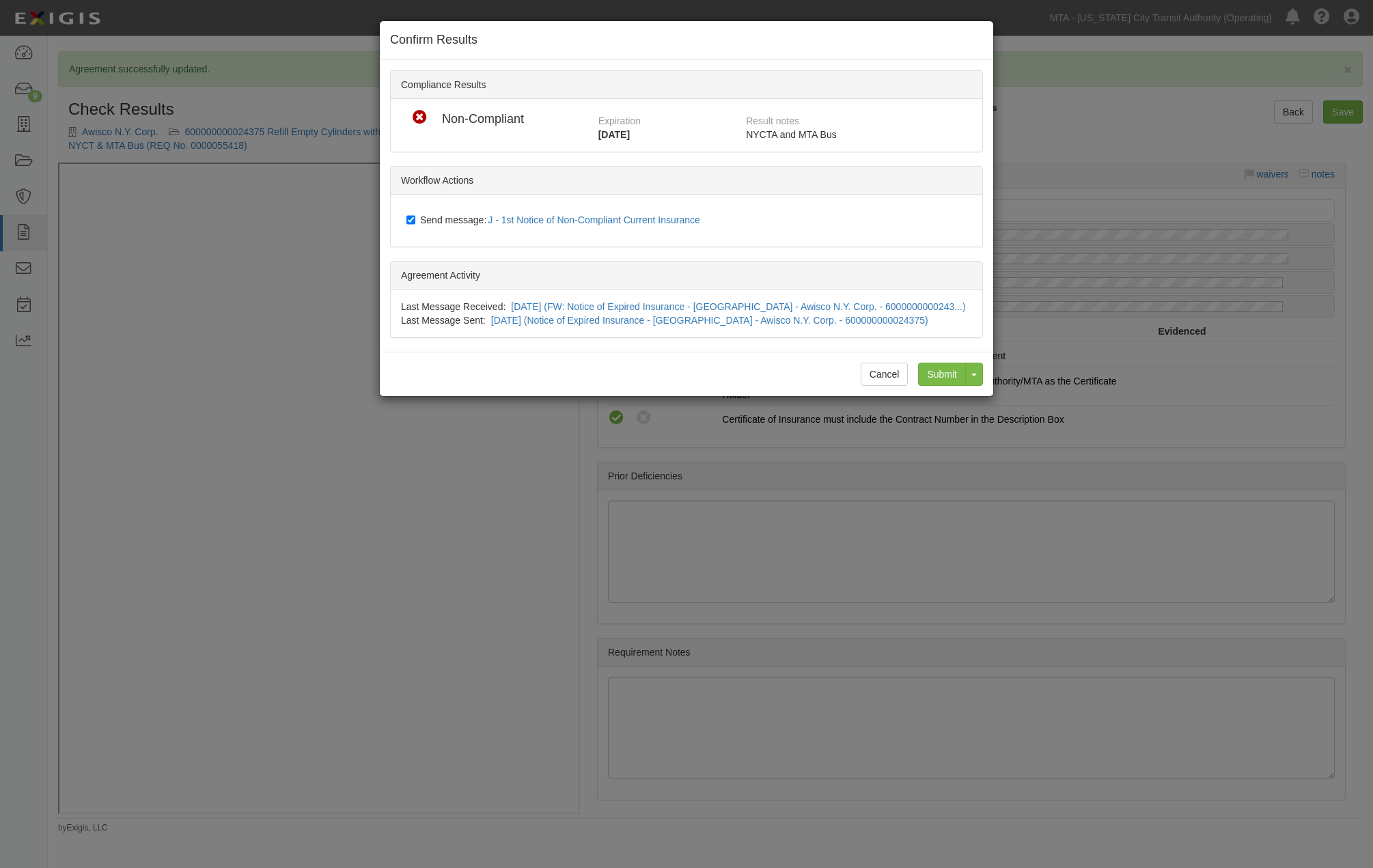
click at [441, 215] on span "Send message: J - 1st Notice of Non-Compliant Current Insurance" at bounding box center [563, 219] width 285 height 11
click at [415, 215] on input "Send message: J - 1st Notice of Non-Compliant Current Insurance" at bounding box center [411, 219] width 9 height 11
checkbox input "false"
click at [951, 373] on input "Submit" at bounding box center [942, 374] width 48 height 23
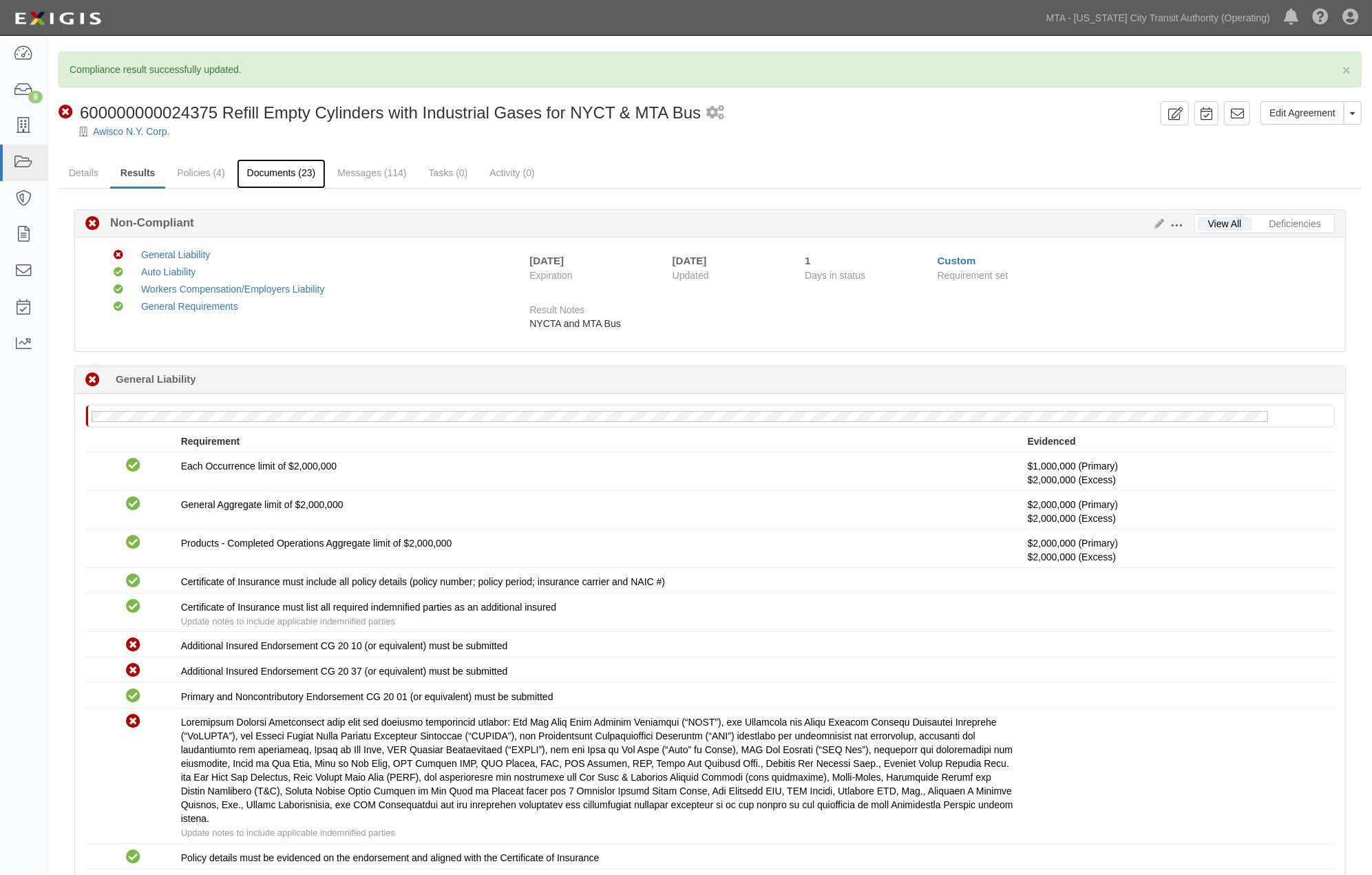
click at [304, 179] on link "Documents (23)" at bounding box center [281, 174] width 90 height 30
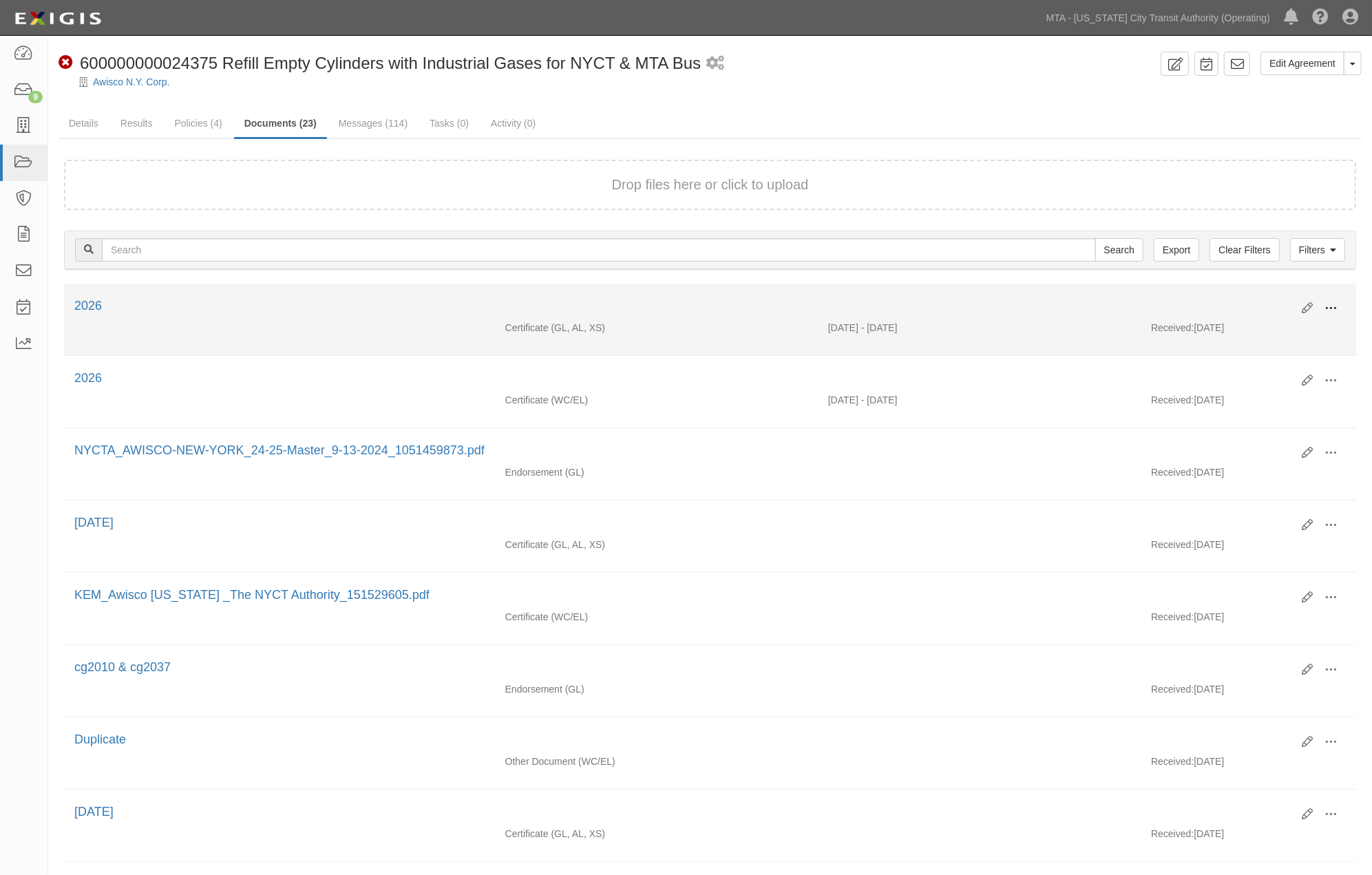
click at [1323, 306] on button at bounding box center [1330, 309] width 30 height 23
click at [1227, 325] on link "View" at bounding box center [1264, 329] width 108 height 25
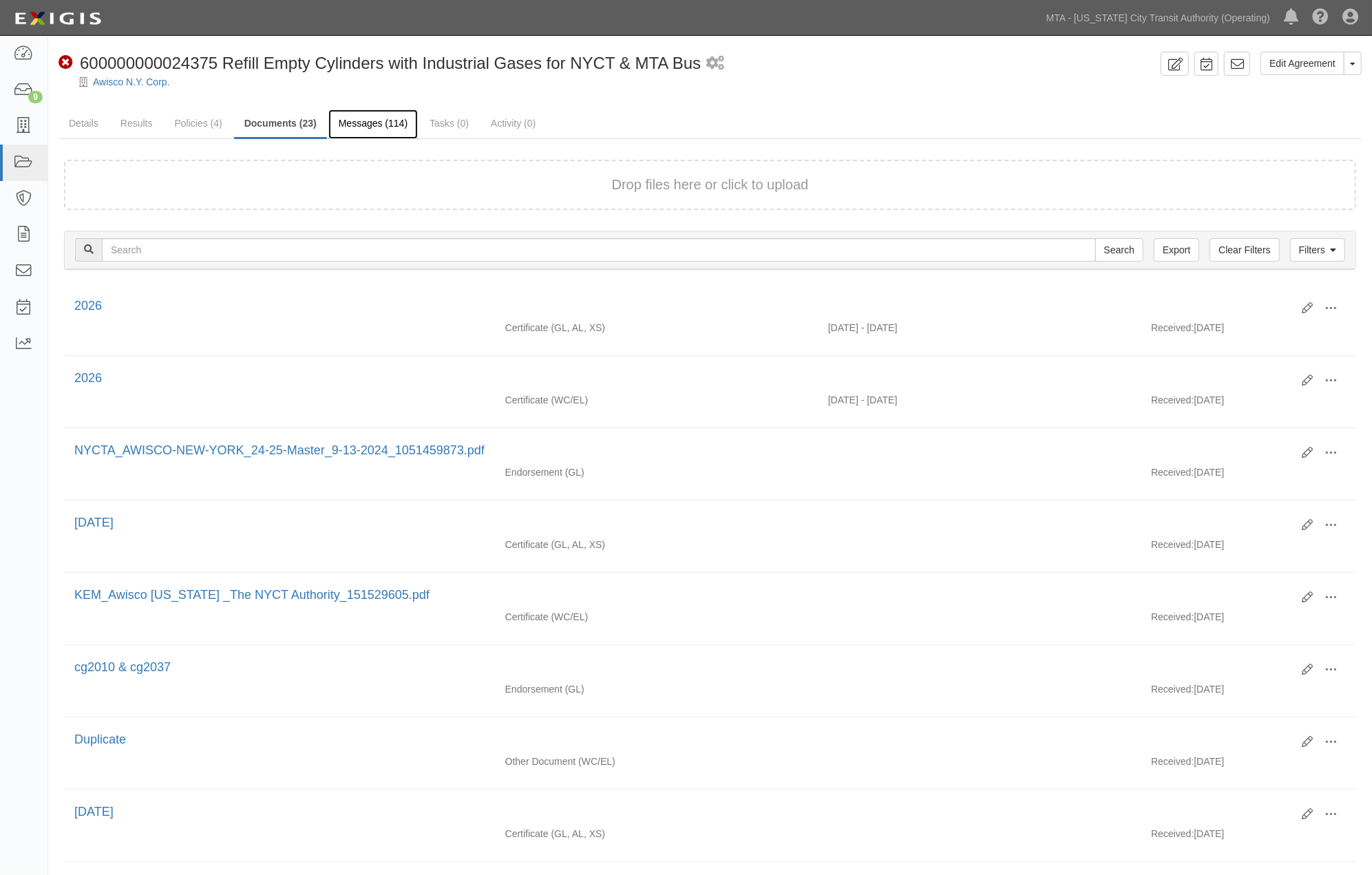
click at [386, 128] on link "Messages (114)" at bounding box center [373, 124] width 90 height 30
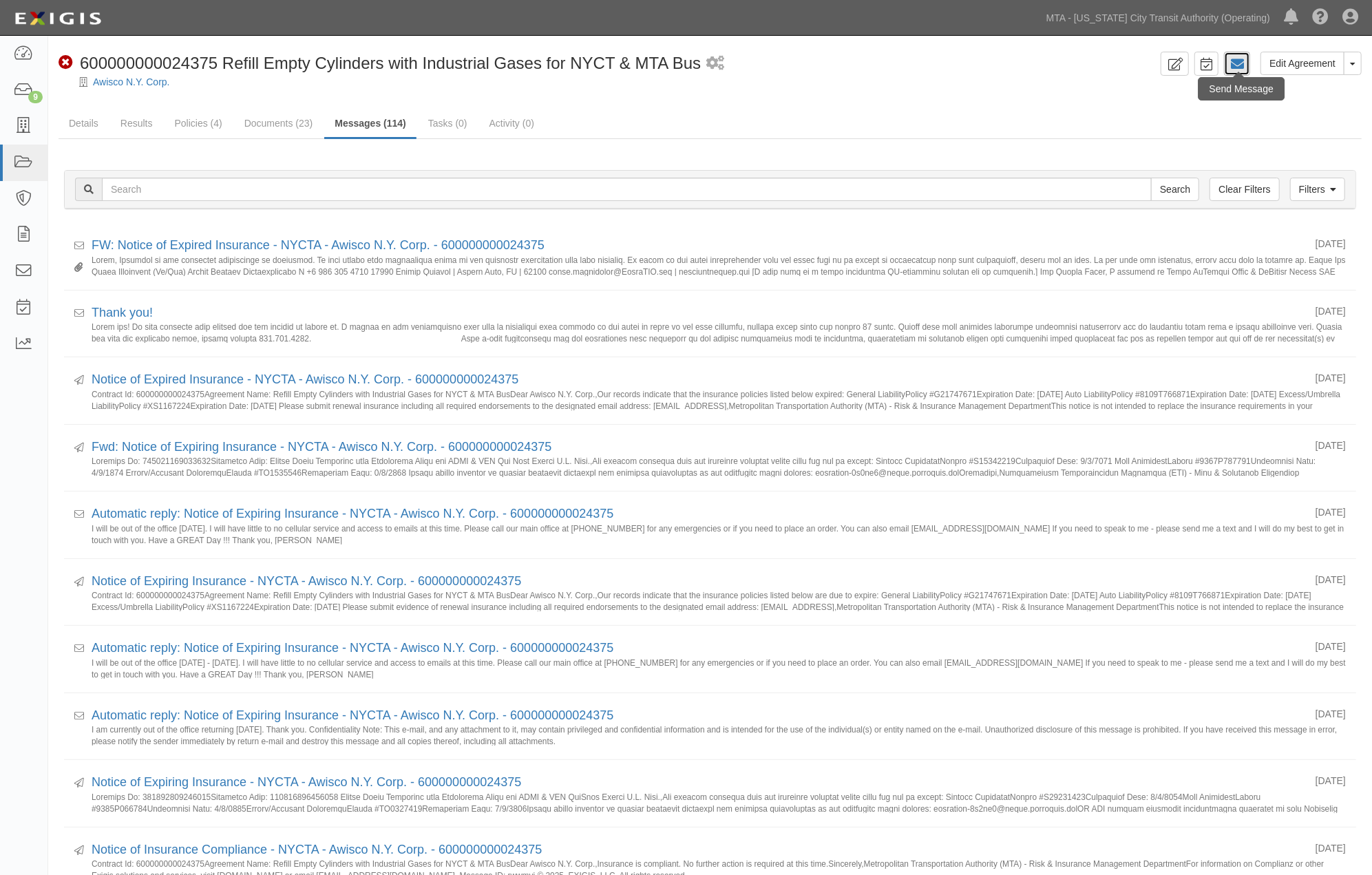
click at [1240, 58] on icon at bounding box center [1236, 64] width 14 height 14
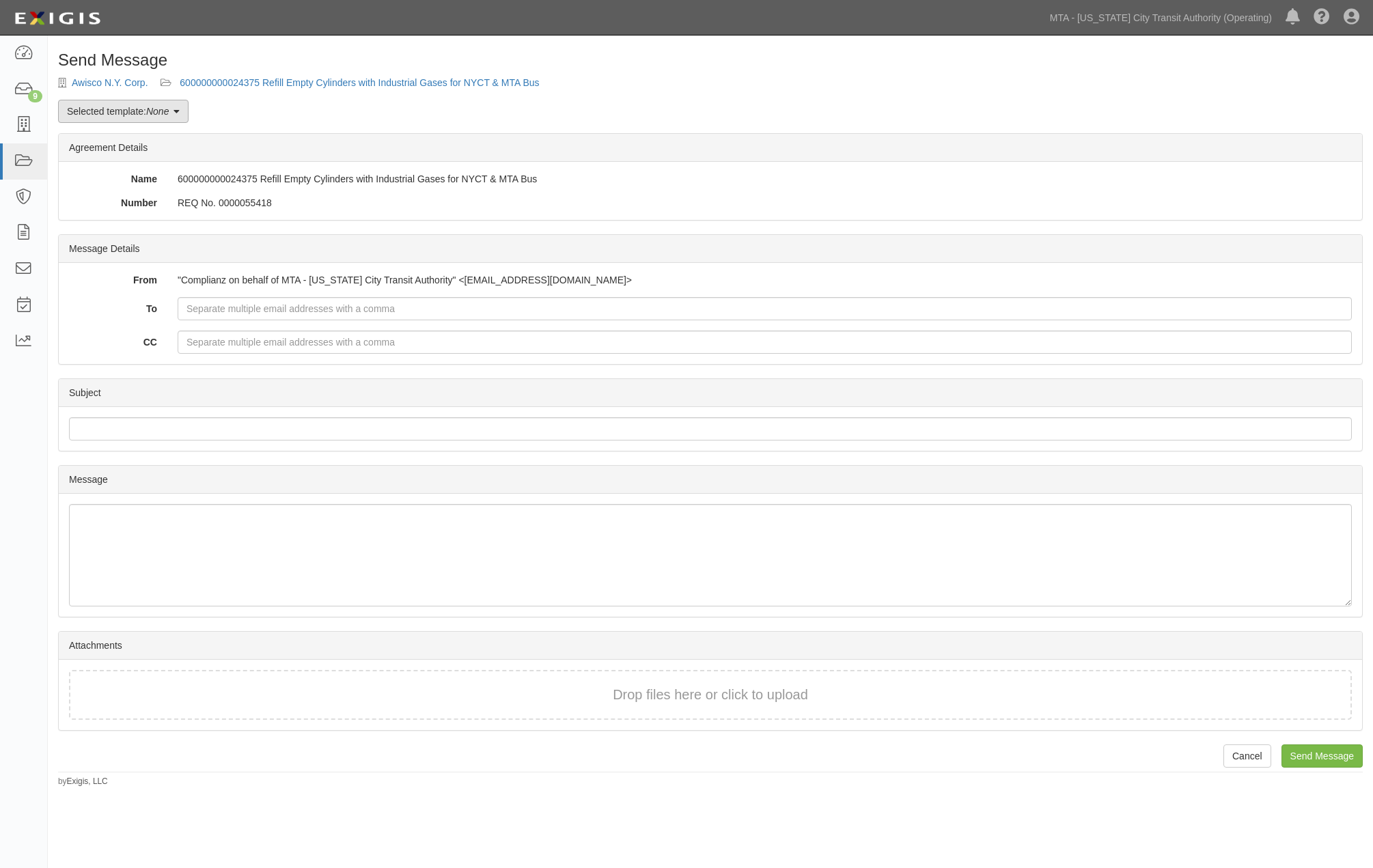
click at [144, 105] on link "Selected template: None" at bounding box center [123, 111] width 130 height 23
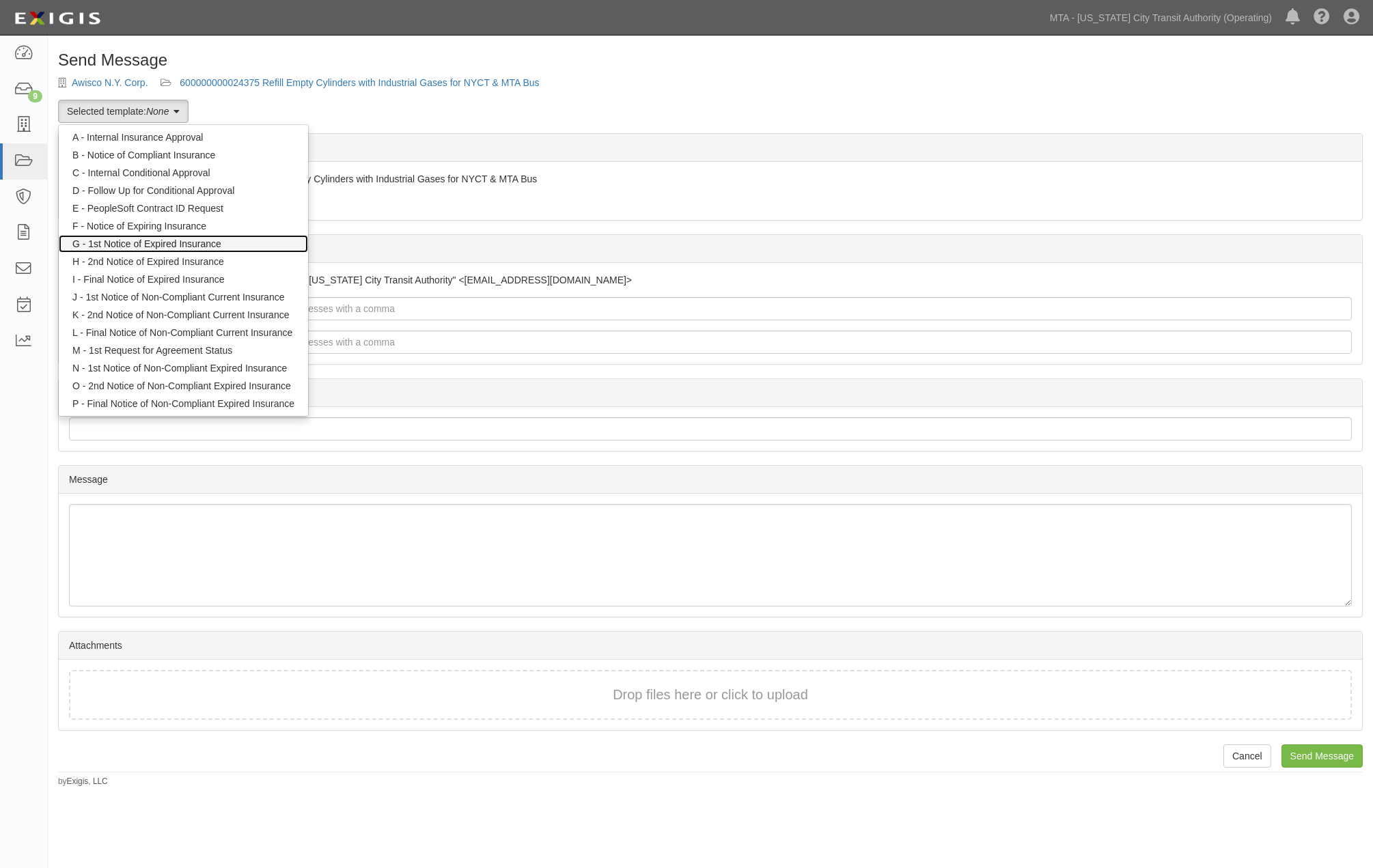
click at [158, 242] on link "G - 1st Notice of Expired Insurance" at bounding box center [183, 244] width 249 height 18
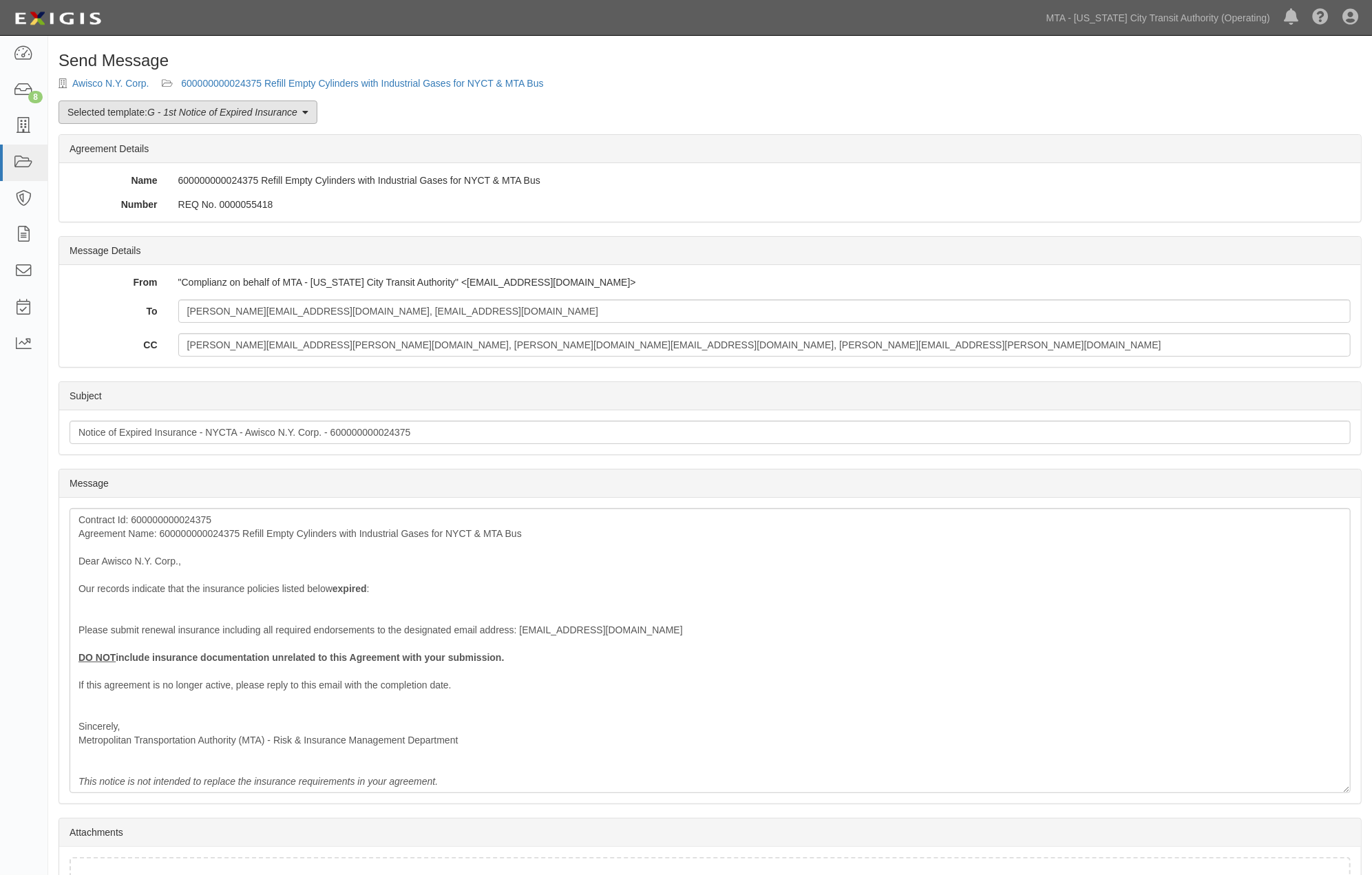
click at [214, 113] on em "G - 1st Notice of Expired Insurance" at bounding box center [222, 112] width 150 height 11
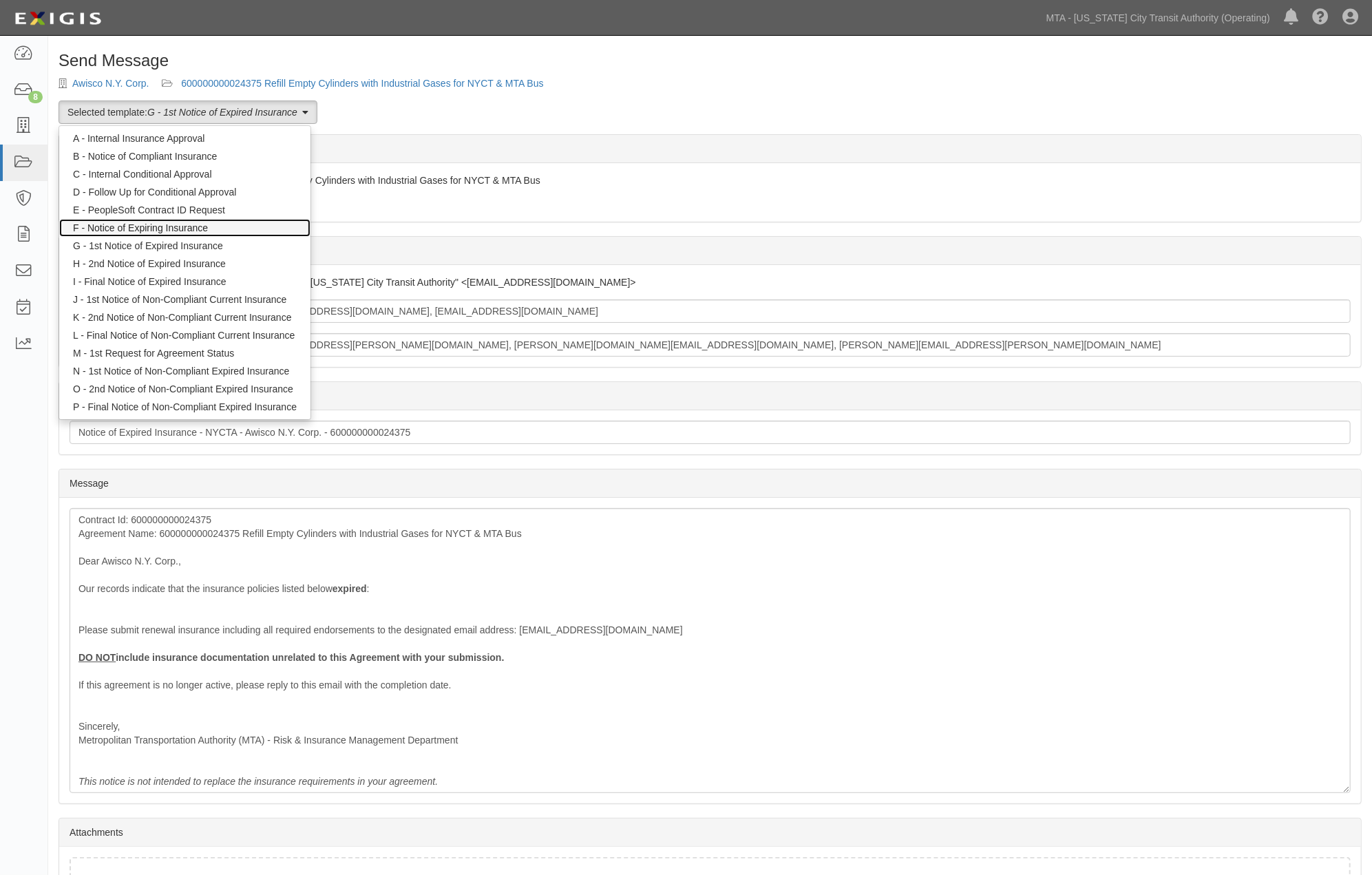
click at [187, 225] on link "F - Notice of Expiring Insurance" at bounding box center [185, 228] width 251 height 18
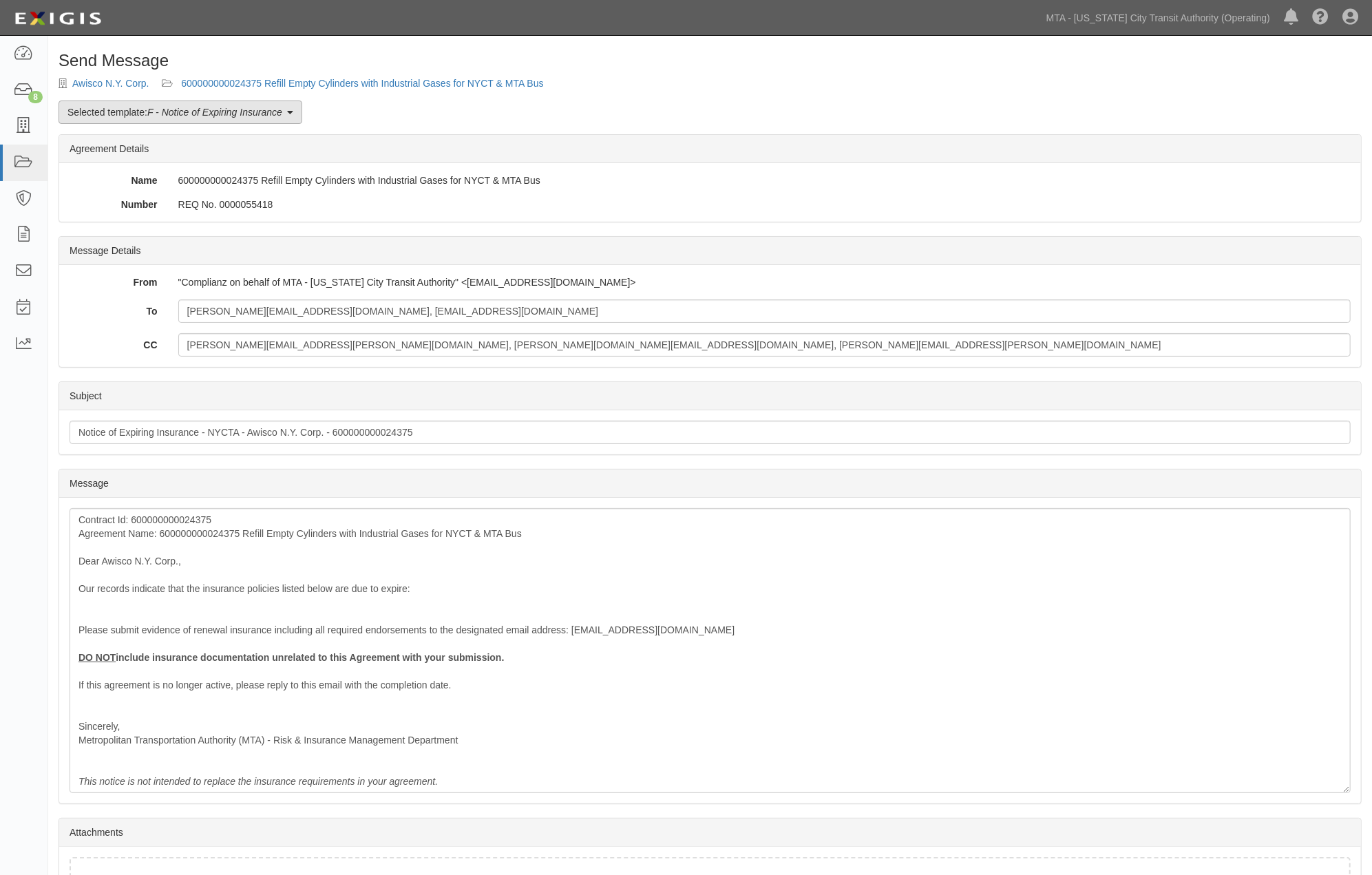
click at [232, 113] on em "F - Notice of Expiring Insurance" at bounding box center [214, 112] width 135 height 11
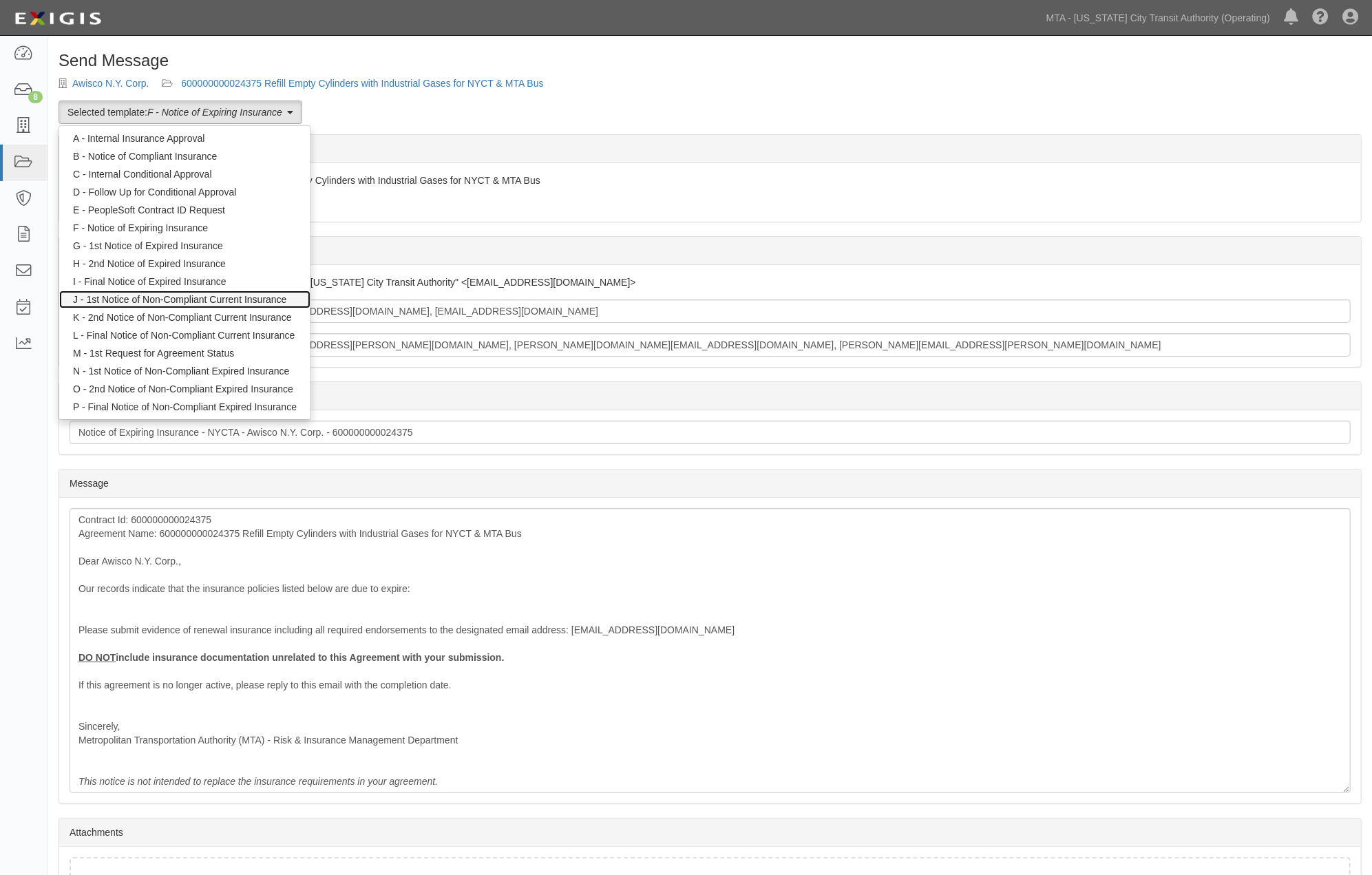
click at [168, 298] on link "J - 1st Notice of Non-Compliant Current Insurance" at bounding box center [185, 300] width 251 height 18
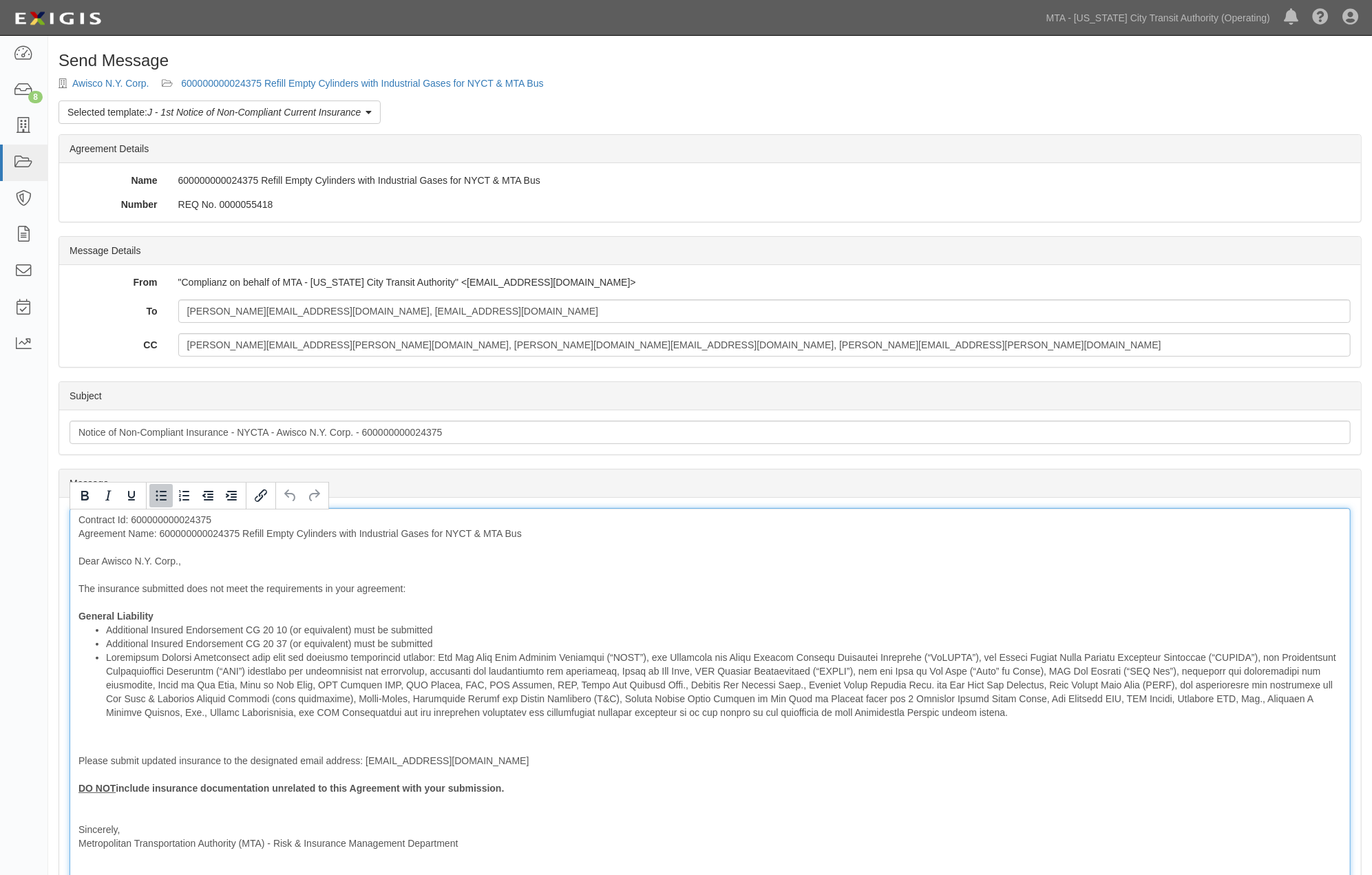
drag, startPoint x: 430, startPoint y: 661, endPoint x: 448, endPoint y: 658, distance: 18.2
click at [431, 661] on li at bounding box center [724, 685] width 1236 height 69
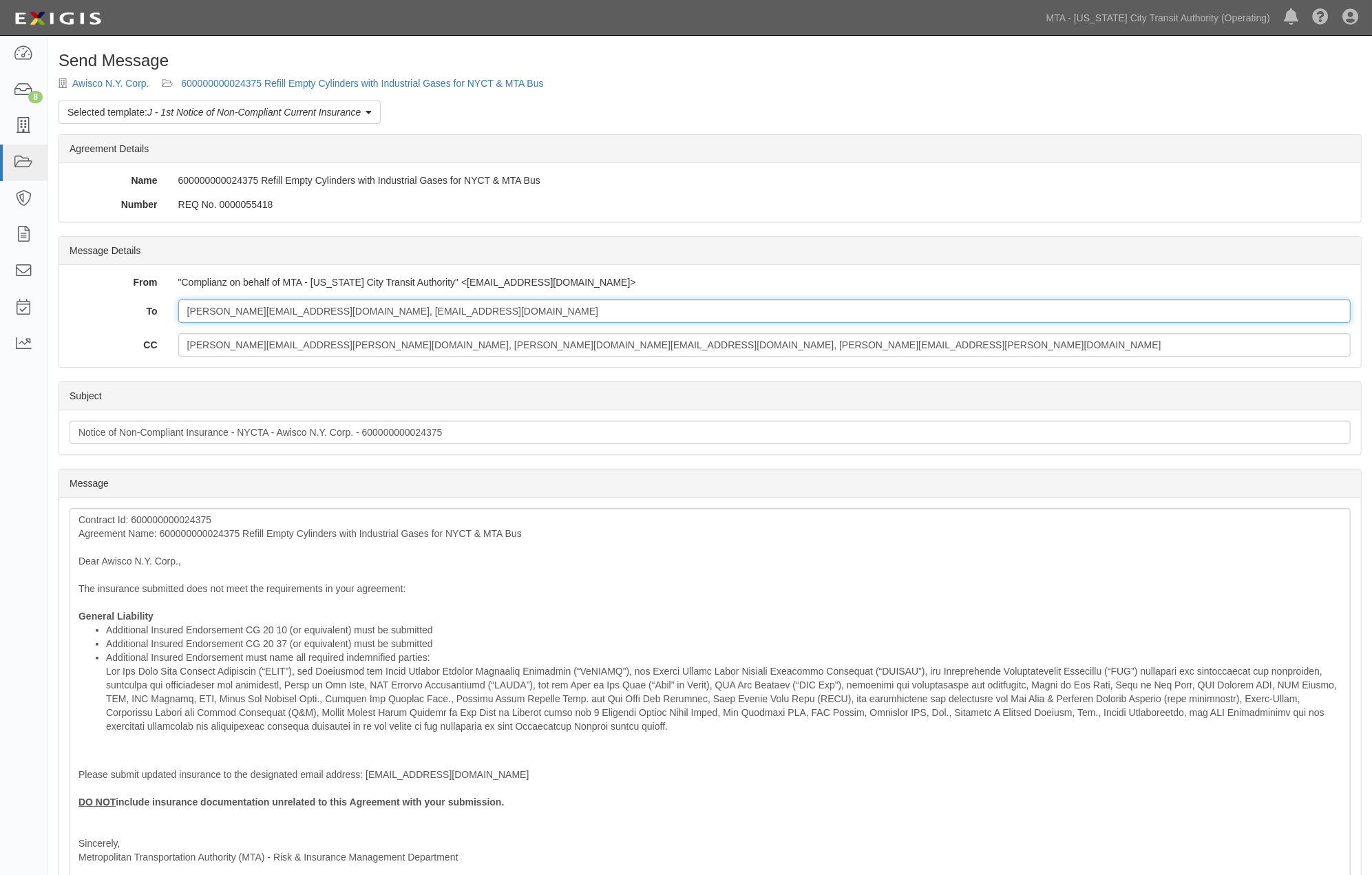
click at [377, 312] on input "[PERSON_NAME][EMAIL_ADDRESS][DOMAIN_NAME], [EMAIL_ADDRESS][DOMAIN_NAME]" at bounding box center [764, 311] width 1172 height 23
paste input "certificates@thehortongroup.com"
type input "ibrahim@awisco.net, johnc@awisco.net; certificates@thehortongroup.com"
drag, startPoint x: 330, startPoint y: 347, endPoint x: 98, endPoint y: 348, distance: 232.0
click at [98, 348] on div "CC thomas.spangenberg@nyct.com, david.lam1@mtahq.org, Frederick.Reuter@nyct.com" at bounding box center [710, 345] width 1302 height 23
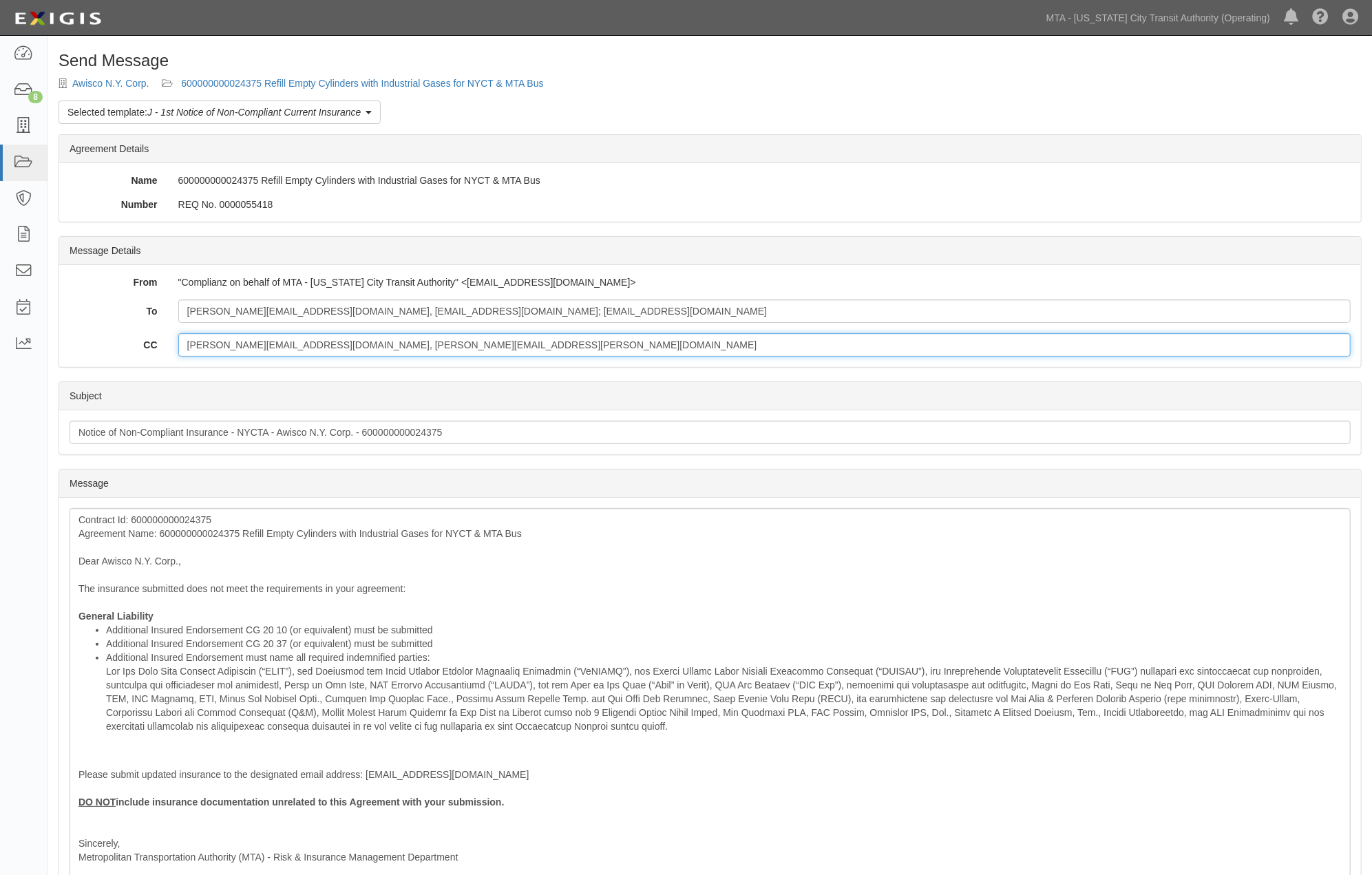
drag, startPoint x: 442, startPoint y: 345, endPoint x: 286, endPoint y: 342, distance: 156.0
click at [286, 342] on input "david.lam1@mtahq.org, Frederick.Reuter@nyct.com" at bounding box center [764, 345] width 1172 height 23
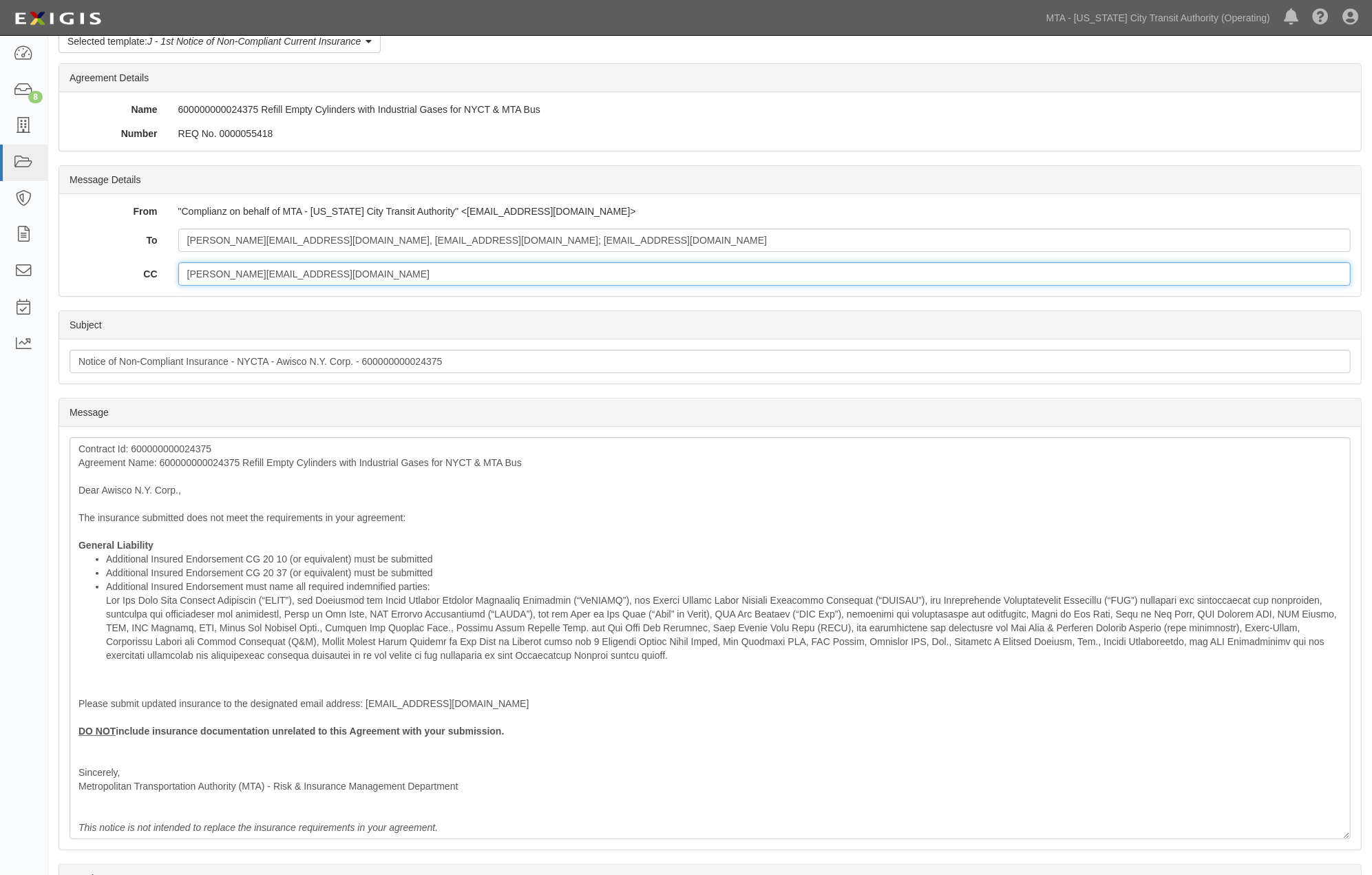
scroll to position [217, 0]
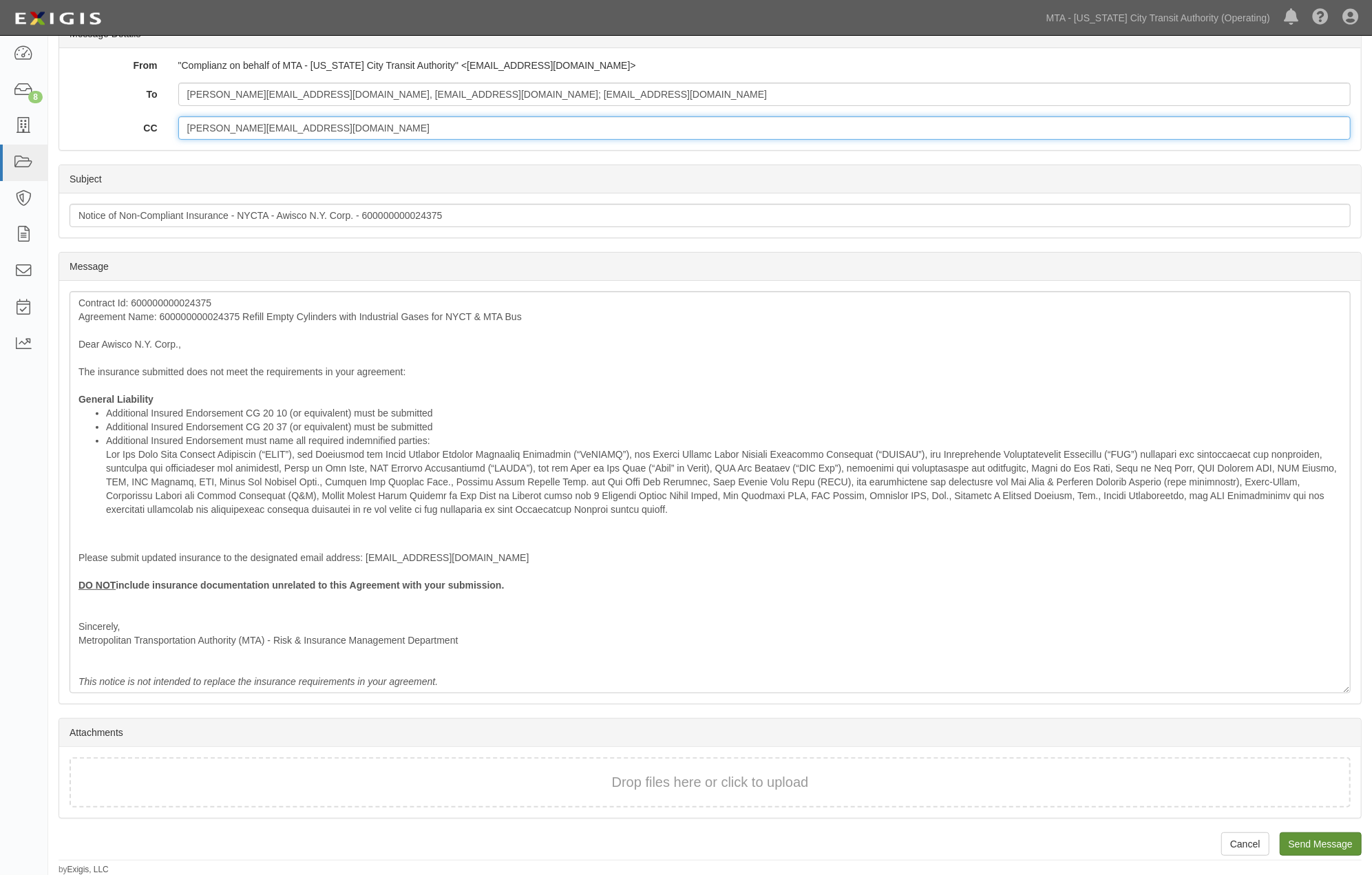
type input "david.lam1@mtahq.org"
click at [1344, 840] on input "Send Message" at bounding box center [1321, 844] width 82 height 23
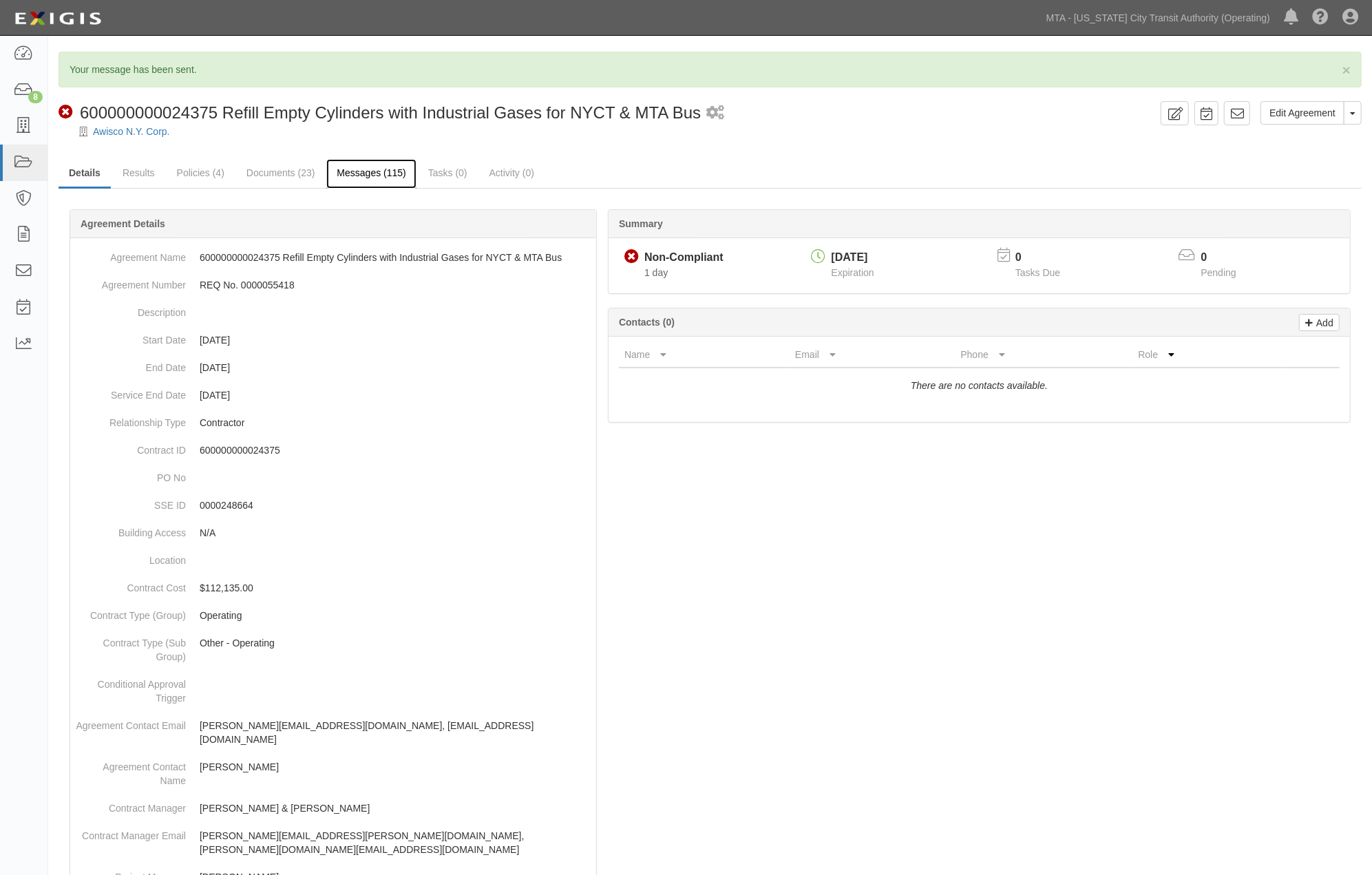
click at [394, 173] on link "Messages (115)" at bounding box center [371, 174] width 90 height 30
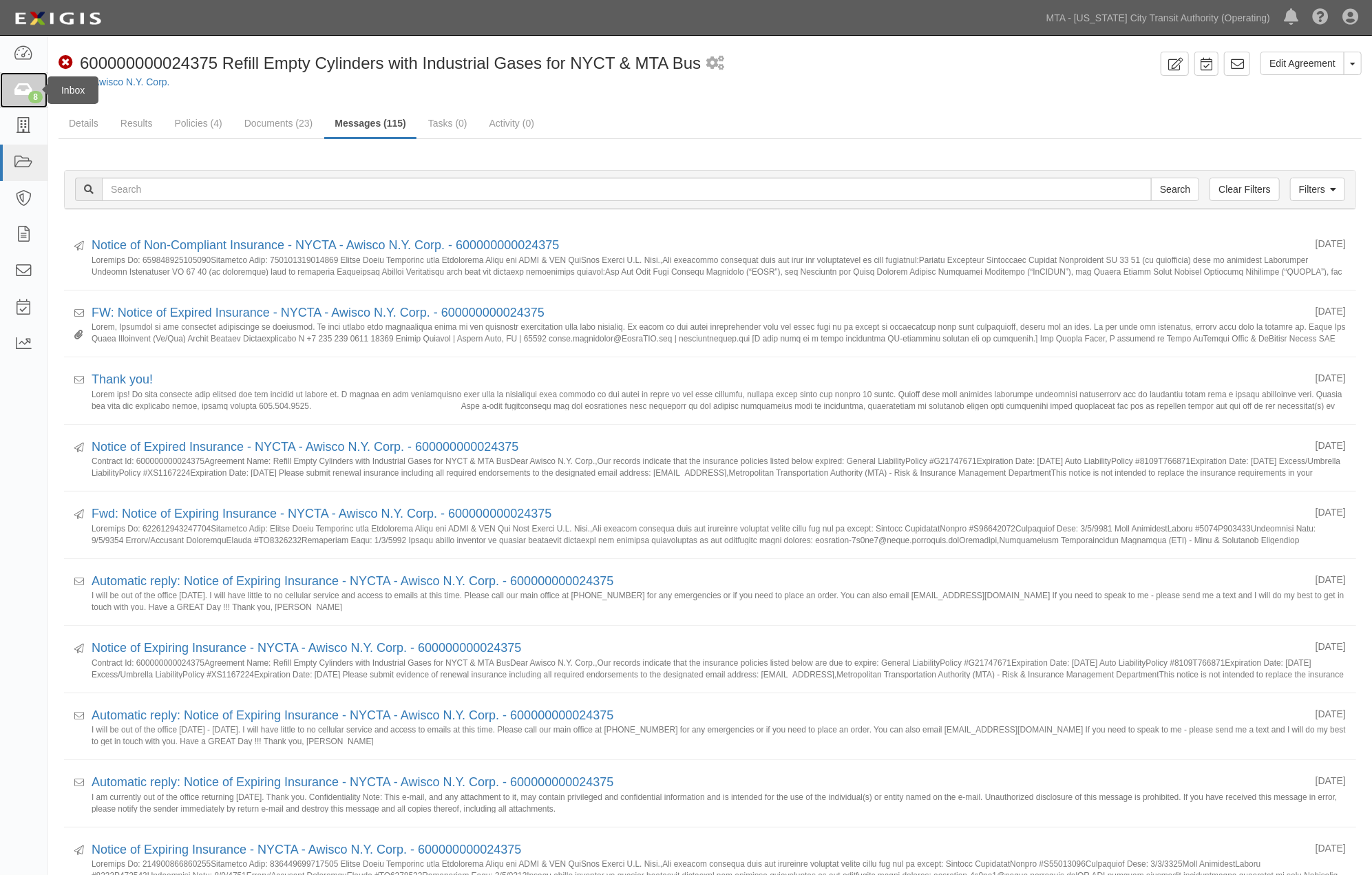
click at [30, 100] on div "8" at bounding box center [35, 97] width 15 height 12
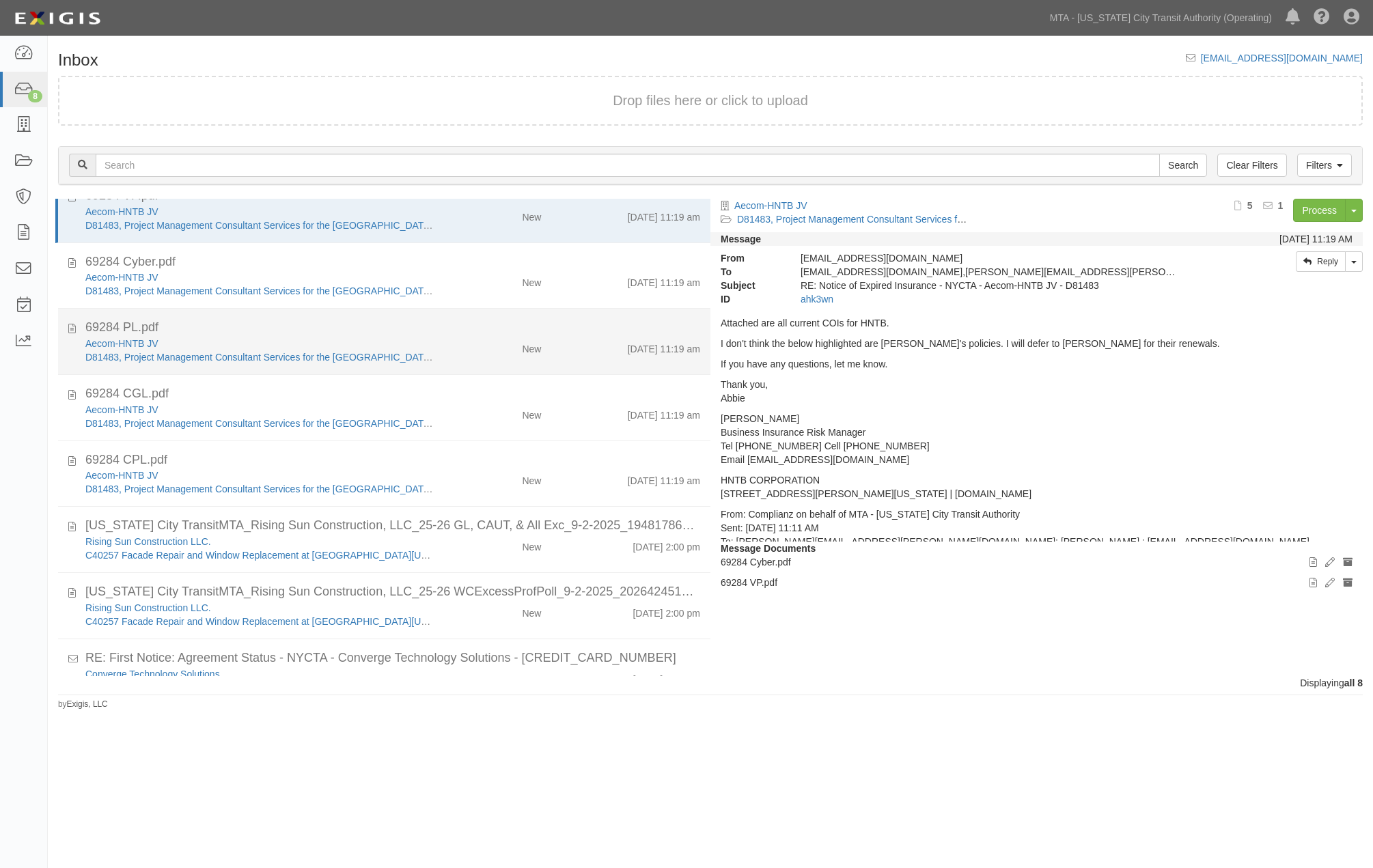
scroll to position [57, 0]
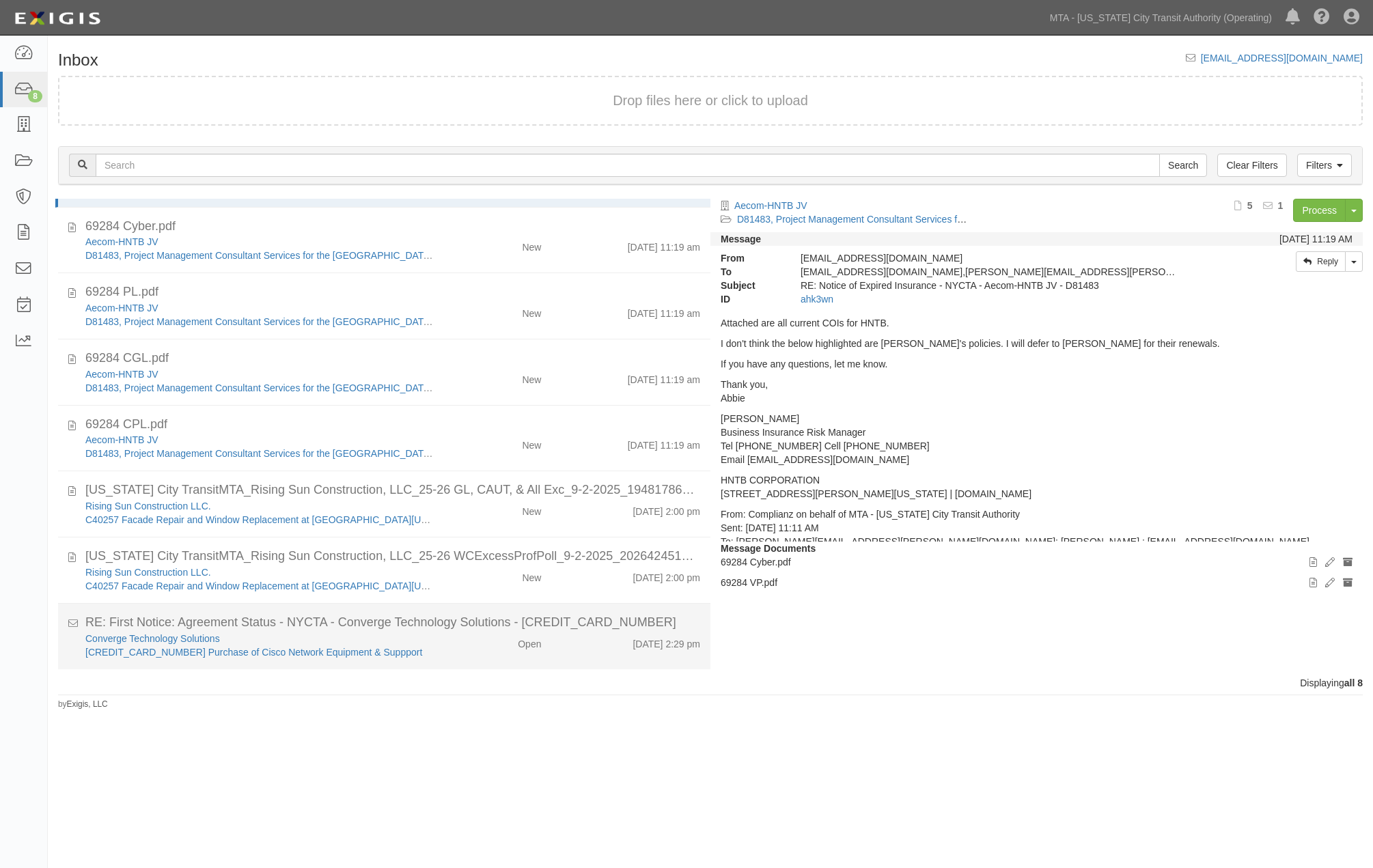
click at [456, 650] on div "Converge Technology Solutions [CREDIT_CARD_NUMBER] Purchase of Cisco Network Eq…" at bounding box center [392, 645] width 635 height 28
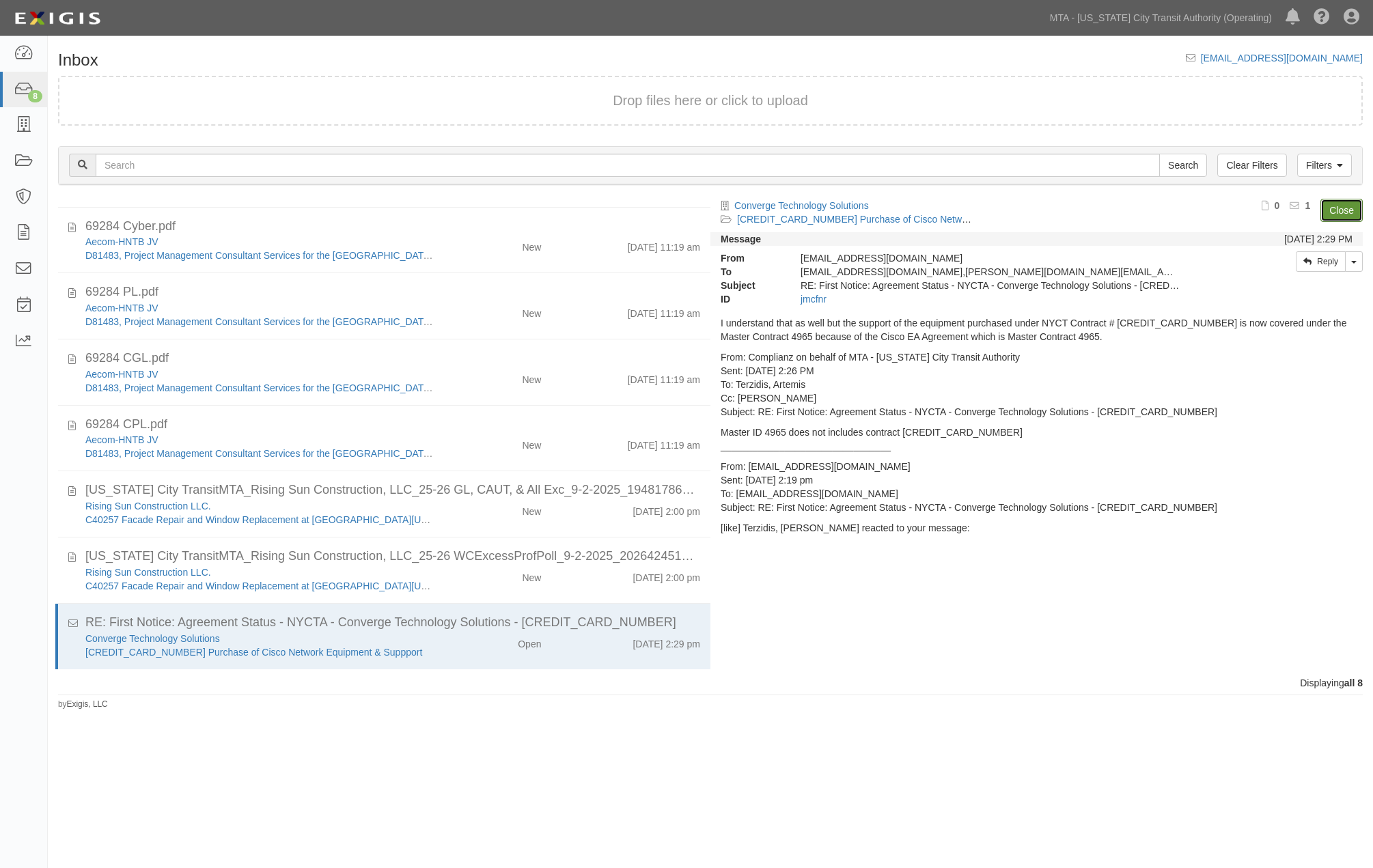
click at [1347, 208] on link "Close" at bounding box center [1342, 210] width 42 height 23
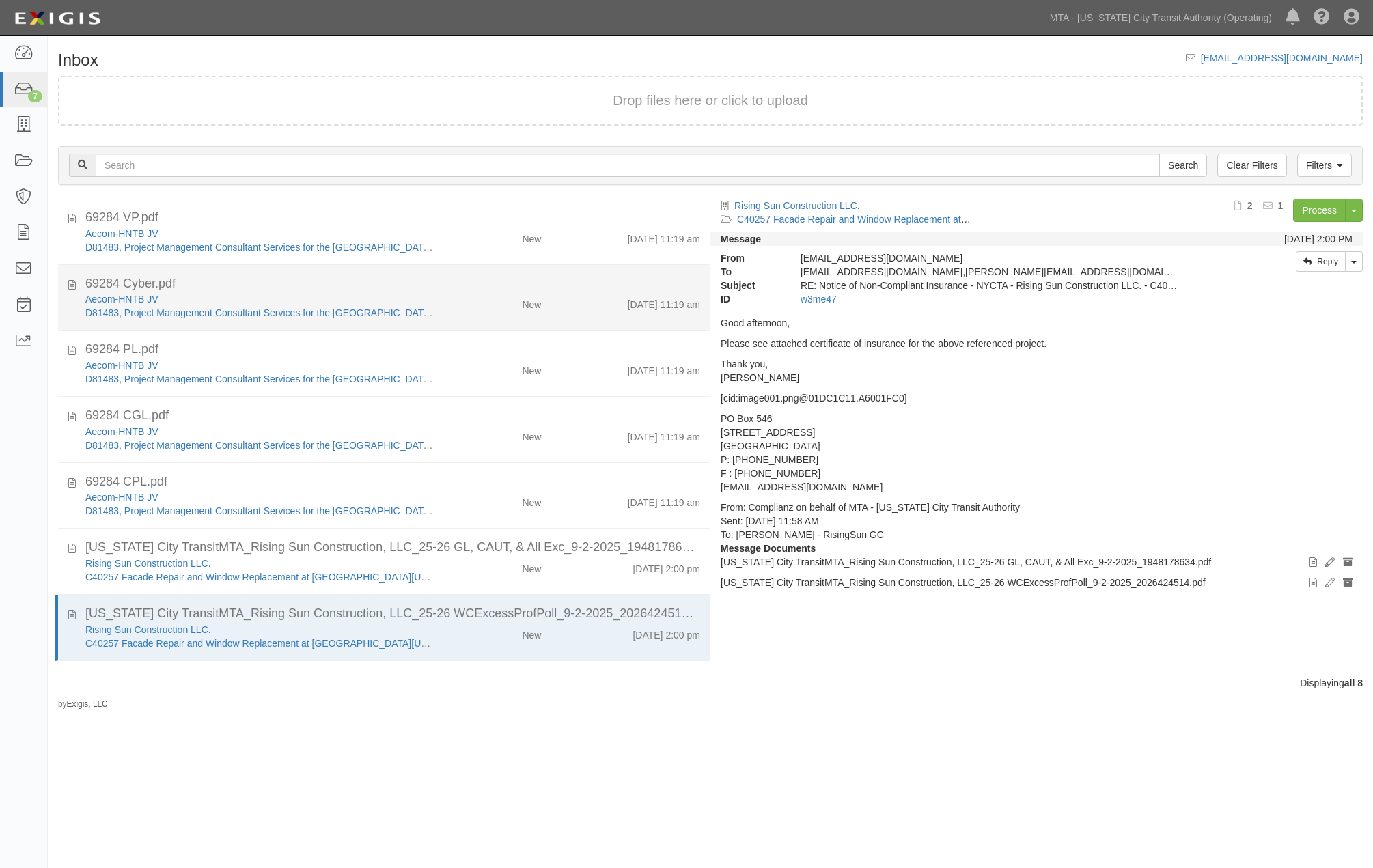
scroll to position [0, 0]
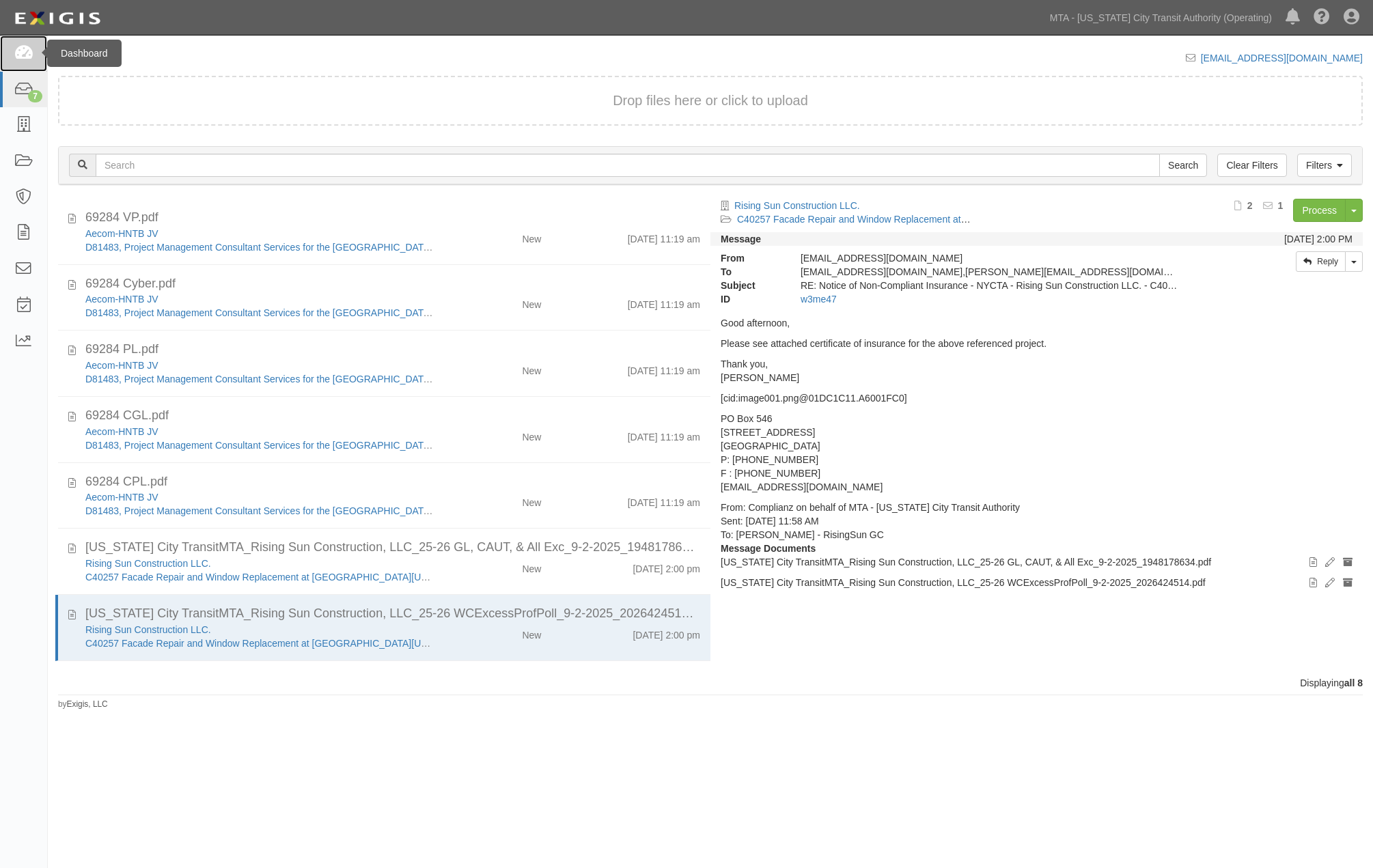
click at [17, 46] on icon at bounding box center [23, 53] width 19 height 15
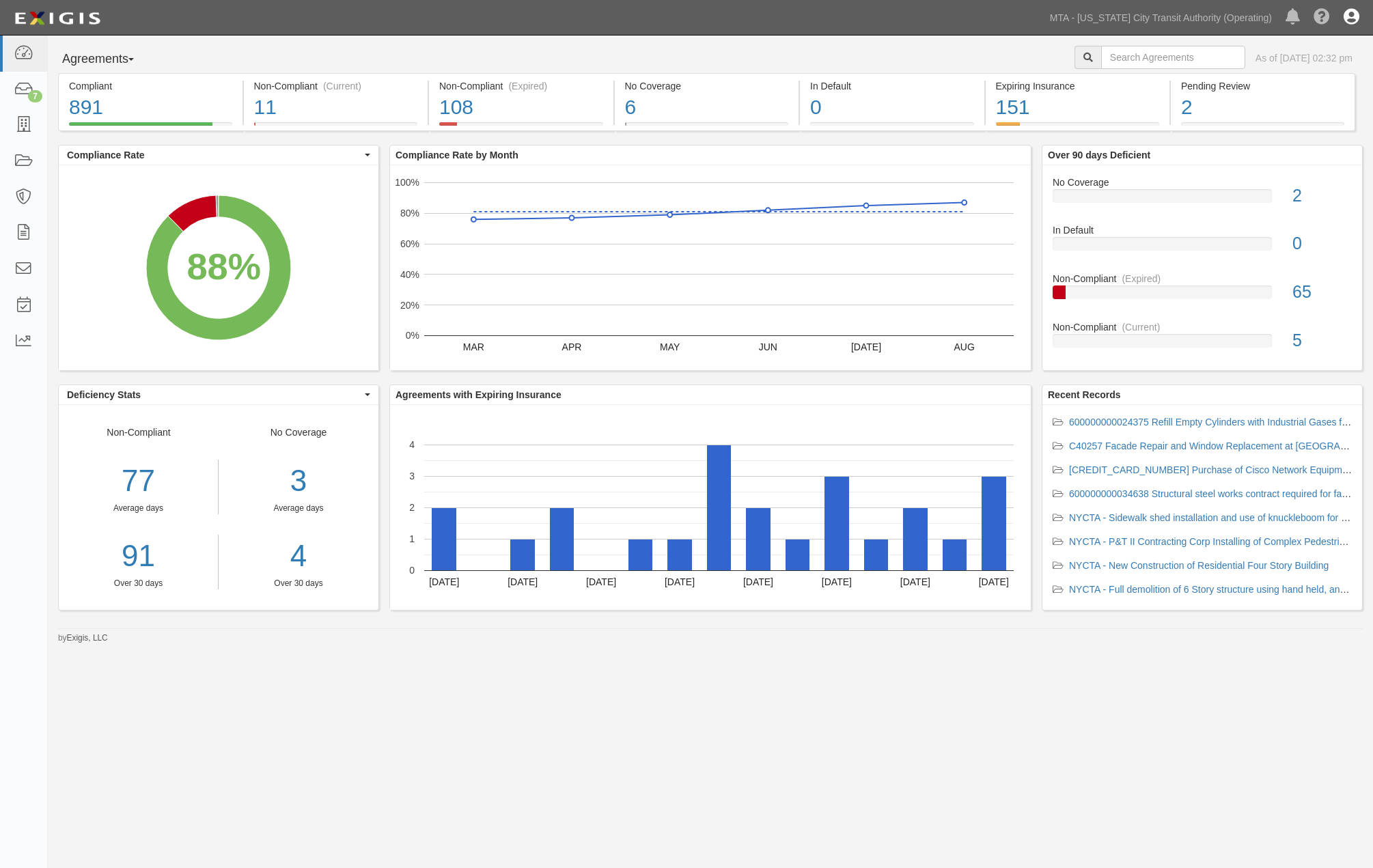
click at [1351, 15] on icon at bounding box center [1351, 18] width 15 height 16
click at [1318, 82] on link "Sign Out" at bounding box center [1312, 80] width 108 height 28
